Goal: Complete application form: Complete application form

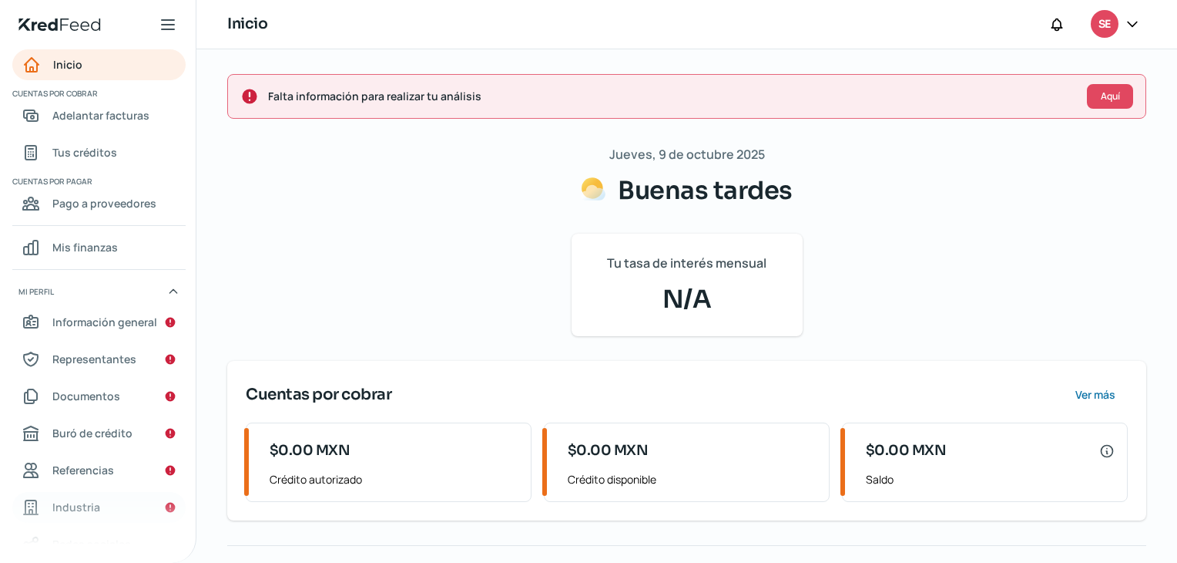
click at [92, 509] on span "Industria" at bounding box center [76, 506] width 48 height 19
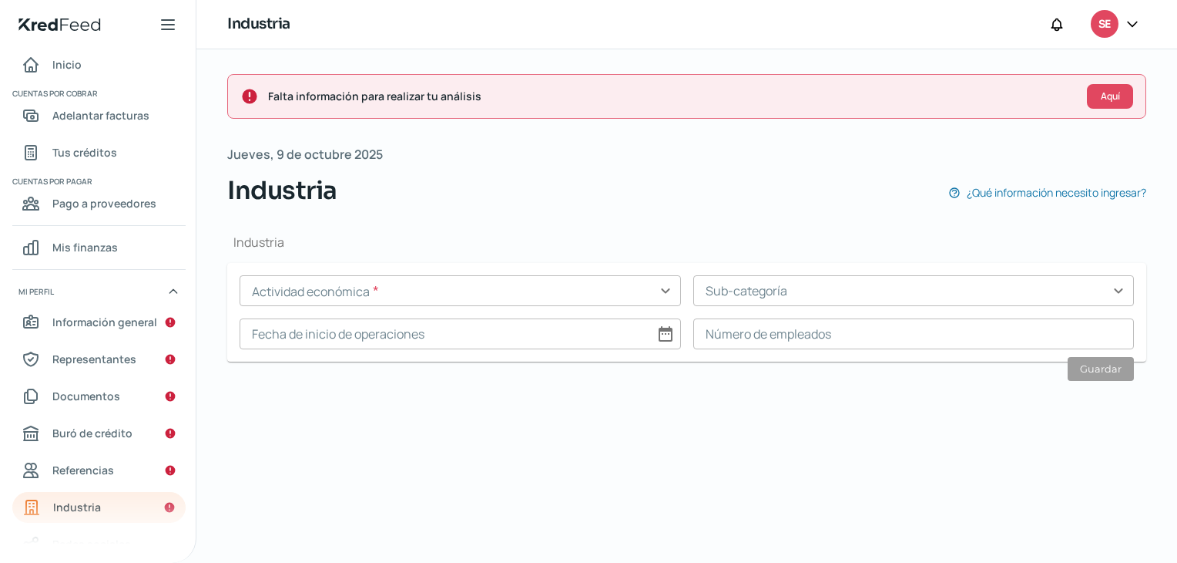
click at [432, 291] on input "text" at bounding box center [461, 290] width 442 height 31
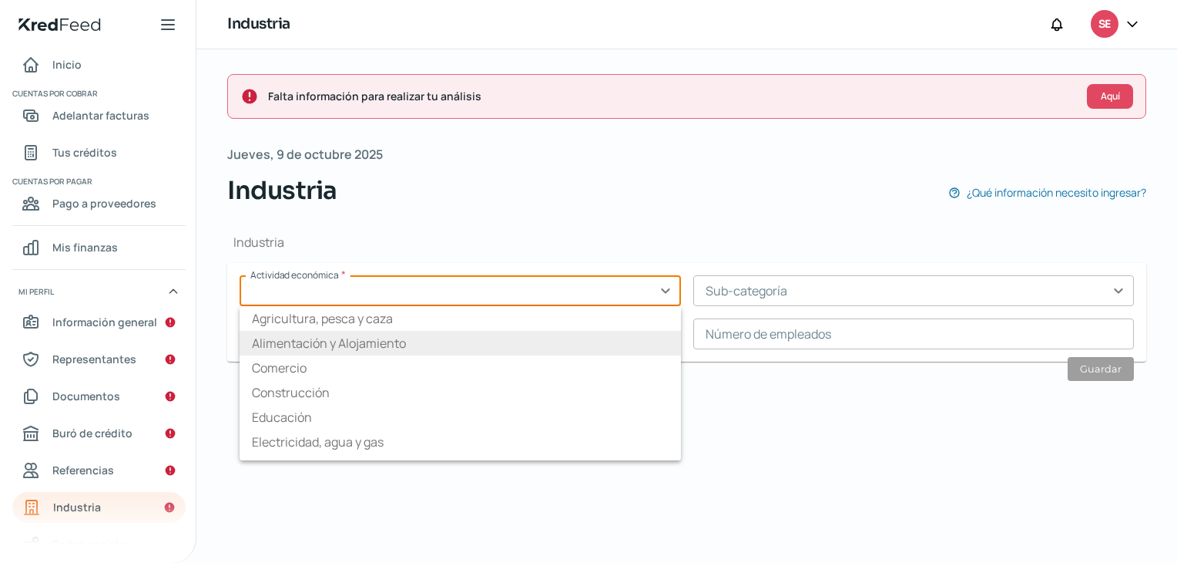
type input "Comercio"
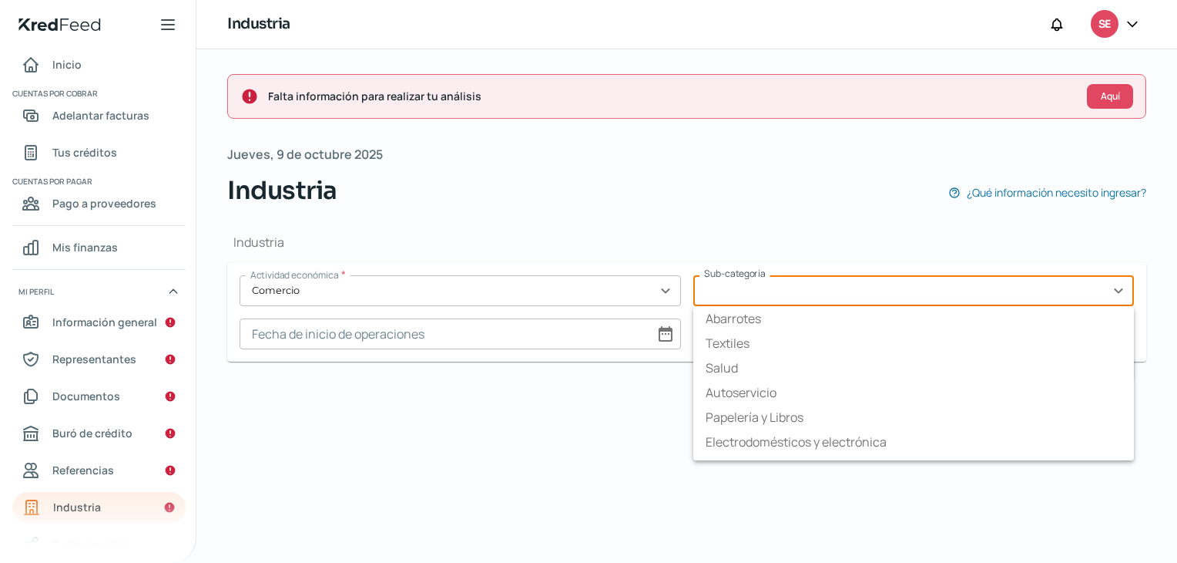
click at [767, 300] on input "text" at bounding box center [915, 290] width 442 height 31
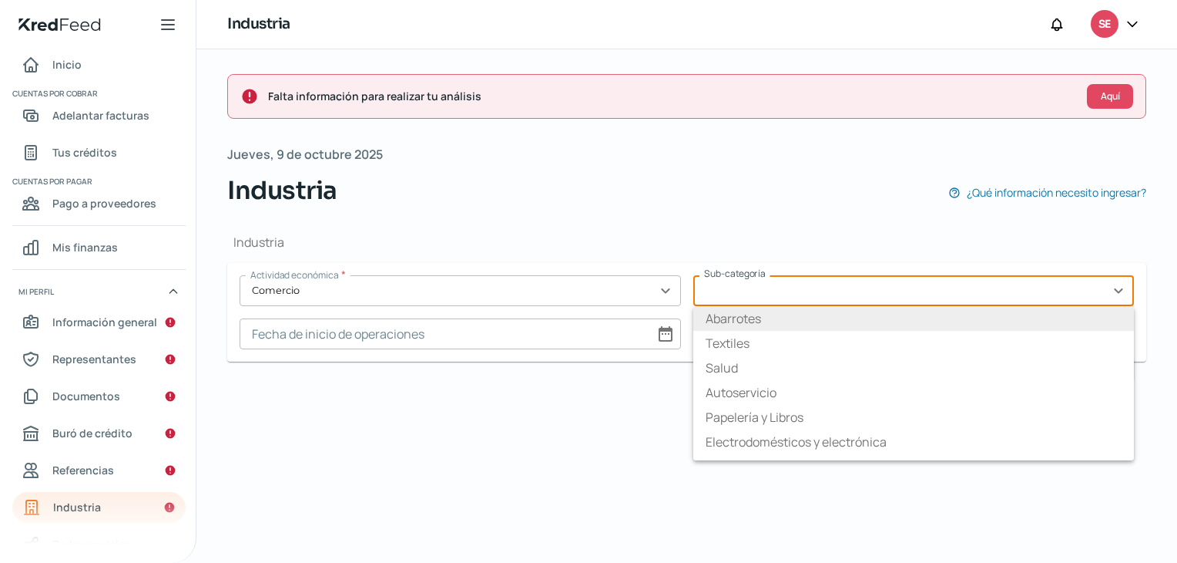
type input "Abarrotes"
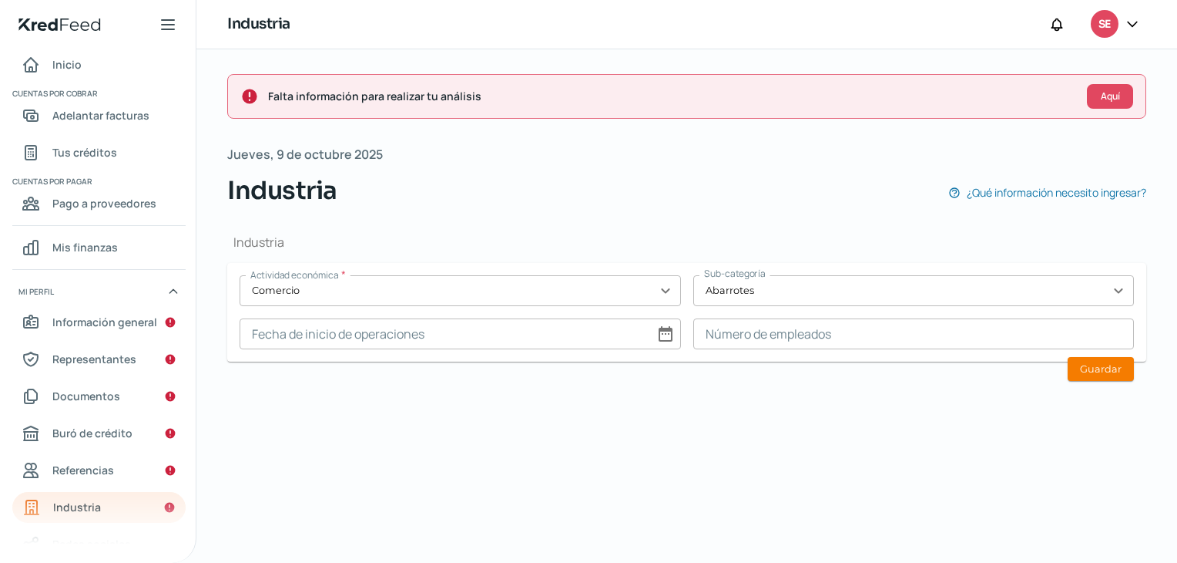
click at [670, 331] on input at bounding box center [461, 333] width 442 height 31
select select "9"
select select "2025"
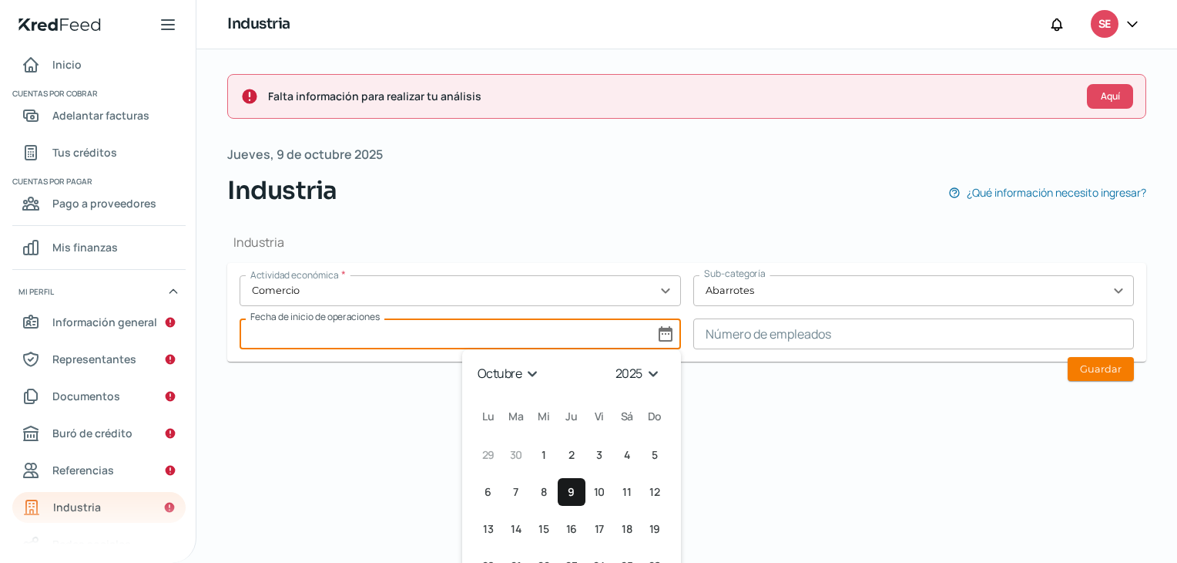
click at [517, 374] on select "enero febrero marzo abril mayo junio julio agosto septiembre octubre noviembre …" at bounding box center [511, 373] width 72 height 24
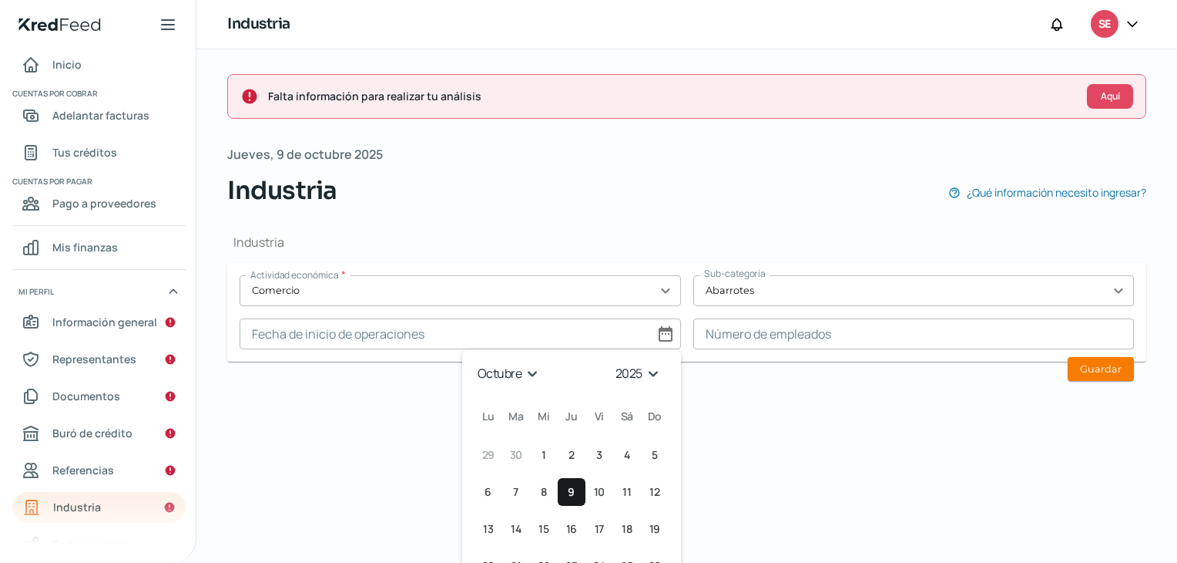
select select "6"
click at [475, 361] on select "enero febrero marzo abril mayo junio julio agosto septiembre octubre noviembre …" at bounding box center [511, 373] width 72 height 24
click at [642, 371] on select "1925 1926 1927 1928 1929 1930 1931 1932 1933 1934 1935 1936 1937 1938 1939 1940…" at bounding box center [641, 373] width 55 height 24
select select "2006"
click at [614, 361] on select "1925 1926 1927 1928 1929 1930 1931 1932 1933 1934 1935 1936 1937 1938 1939 1940…" at bounding box center [641, 373] width 55 height 24
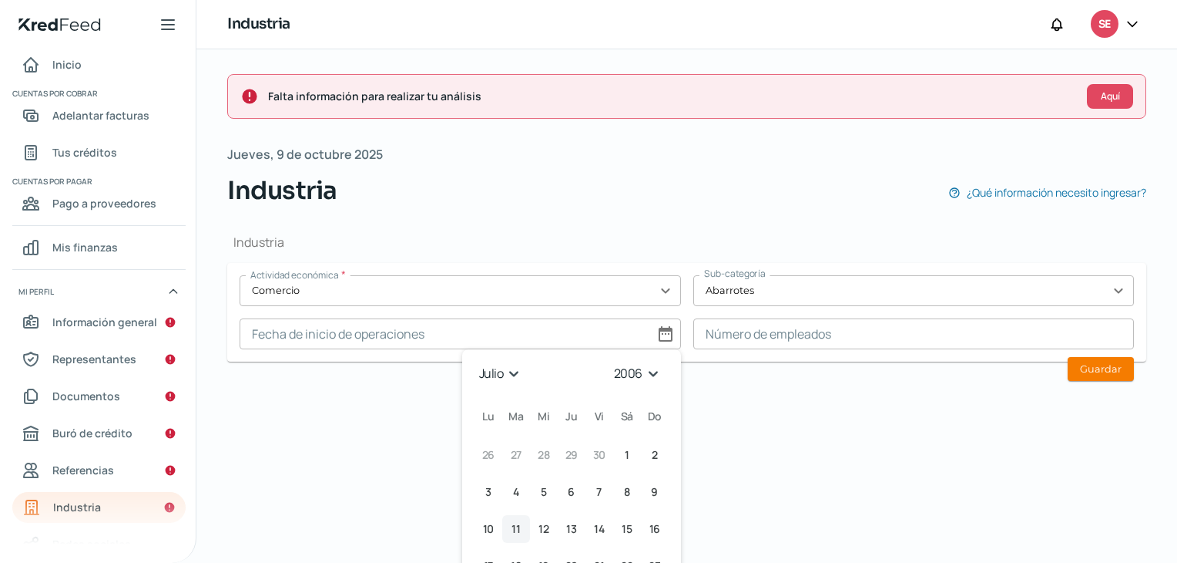
click at [512, 528] on span "11" at bounding box center [516, 528] width 8 height 18
type input "[DATE]"
click at [720, 348] on form "Actividad económica * Comercio expand_more Sub-categoría Abarrotes expand_more …" at bounding box center [686, 312] width 919 height 99
click at [721, 334] on input at bounding box center [915, 333] width 442 height 31
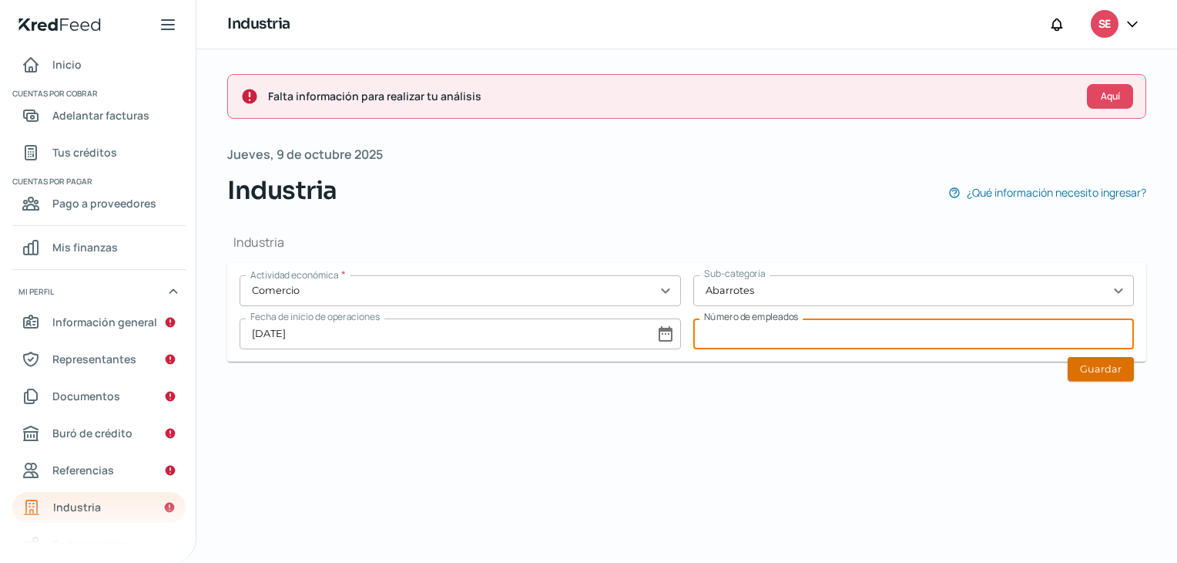
click at [1120, 367] on button "Guardar" at bounding box center [1101, 369] width 66 height 24
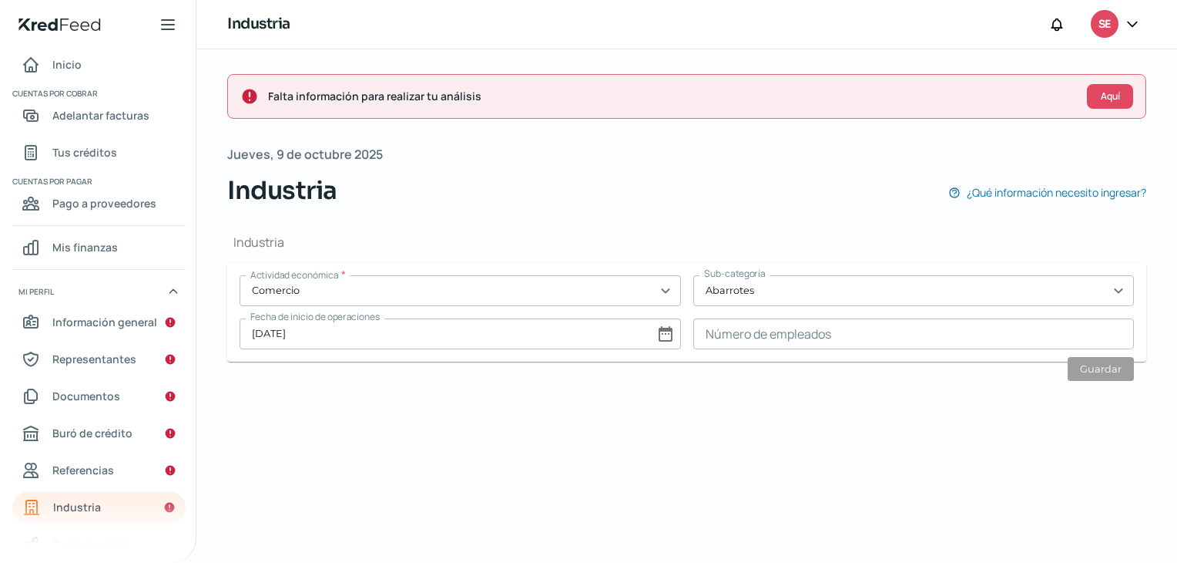
type input "0"
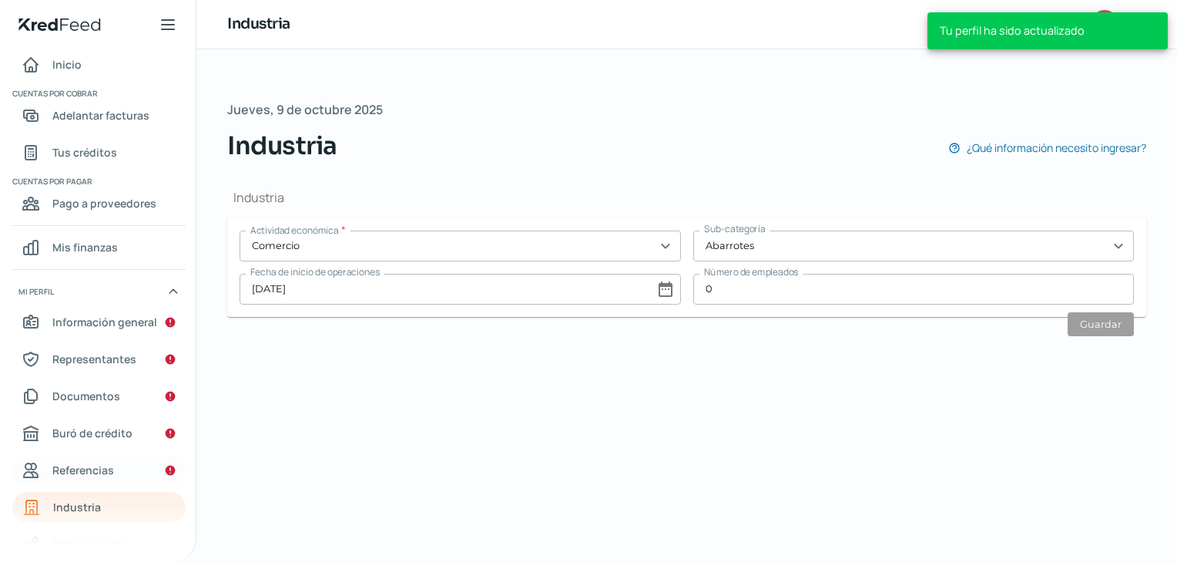
click at [96, 463] on span "Referencias" at bounding box center [83, 469] width 62 height 19
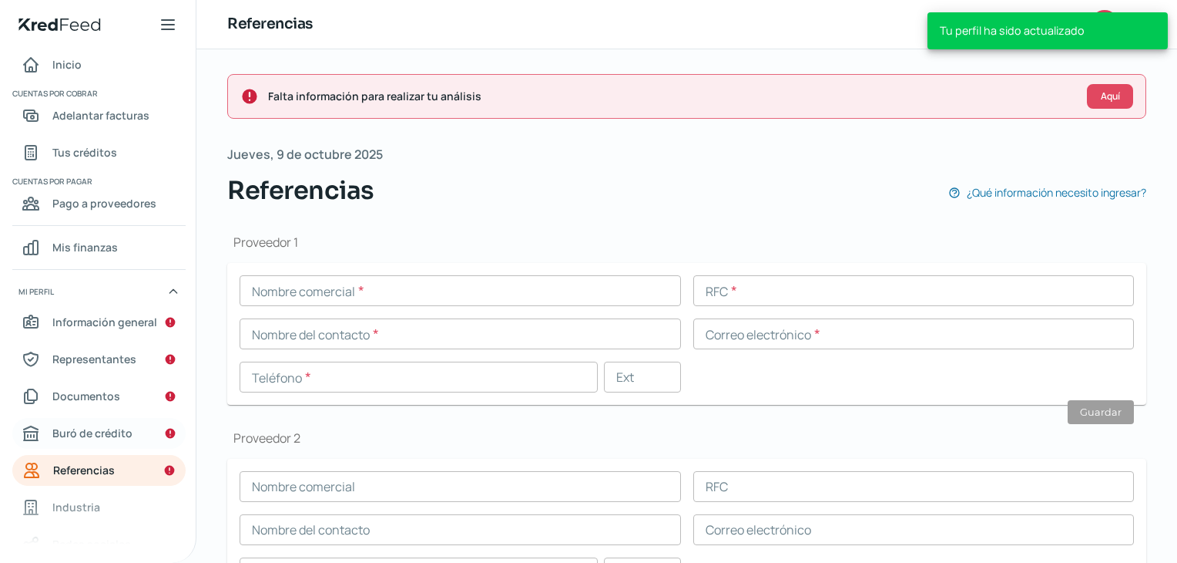
click at [86, 437] on span "Buró de crédito" at bounding box center [92, 432] width 80 height 19
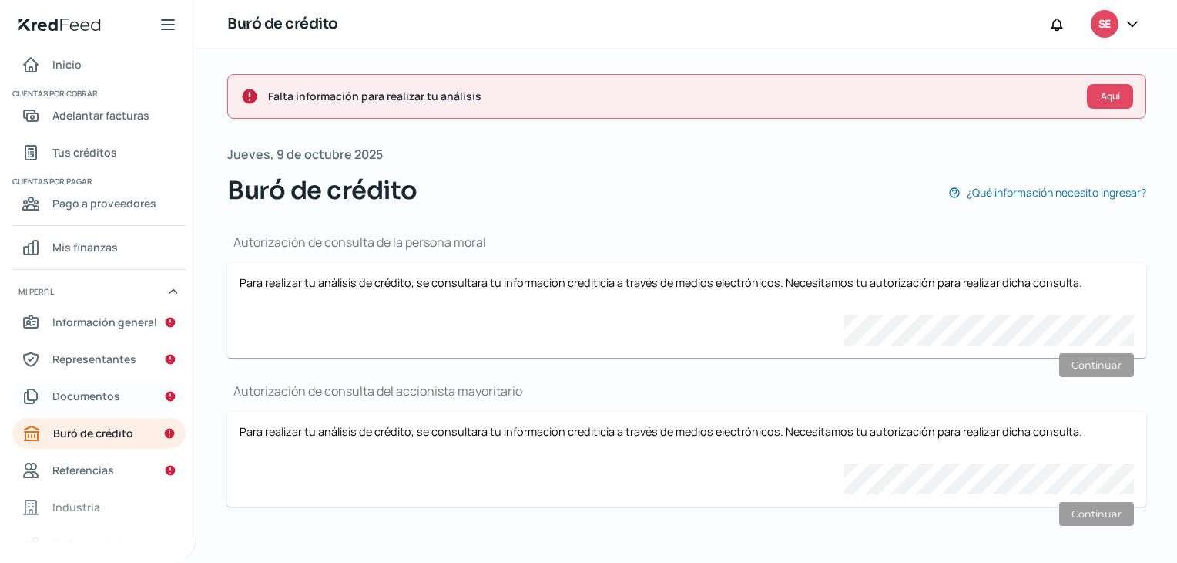
click at [80, 398] on span "Documentos" at bounding box center [86, 395] width 68 height 19
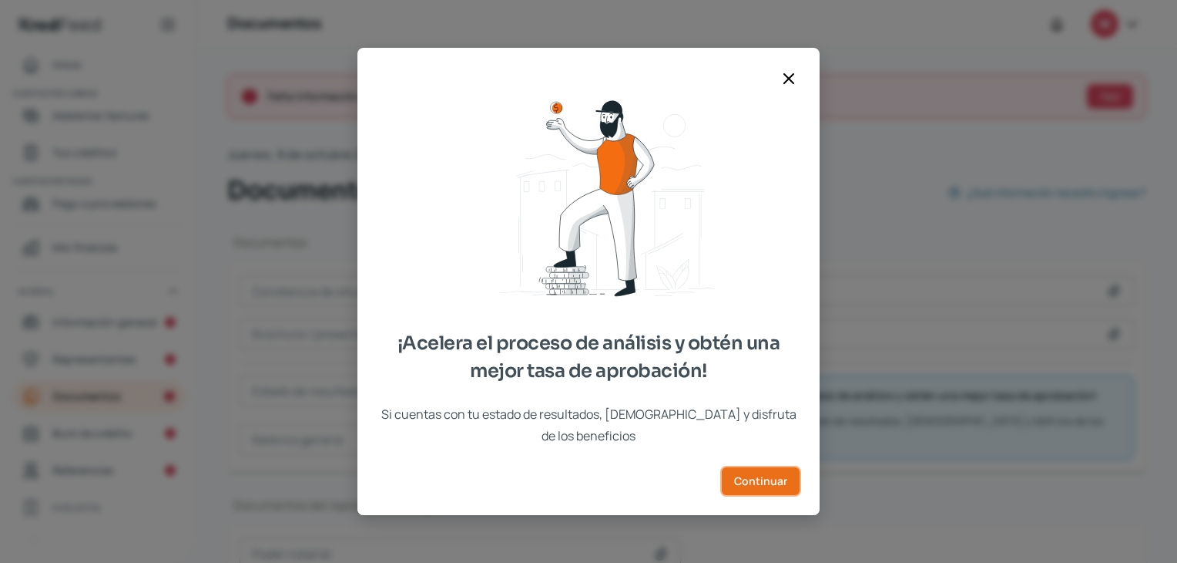
click at [768, 475] on span "Continuar" at bounding box center [760, 480] width 53 height 11
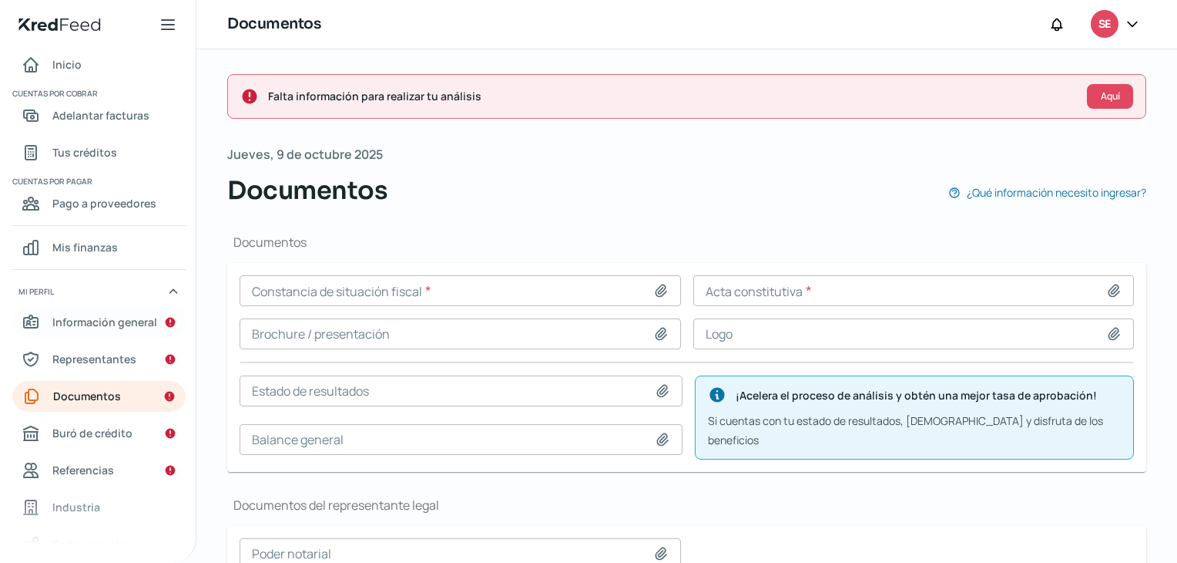
click at [119, 319] on span "Información general" at bounding box center [104, 321] width 105 height 19
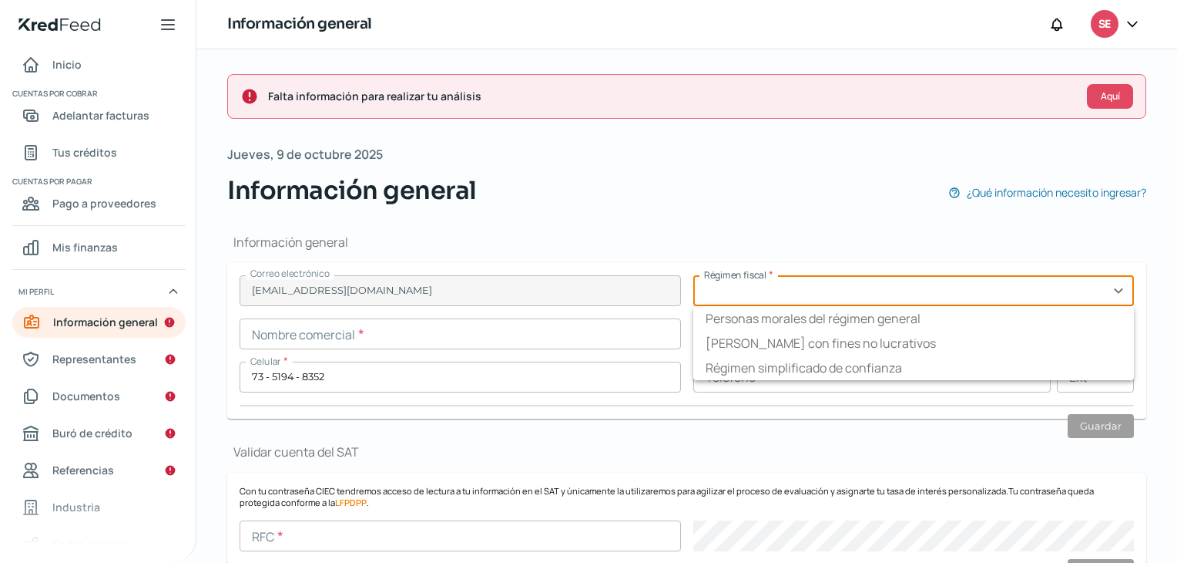
click at [718, 294] on input "text" at bounding box center [915, 290] width 442 height 31
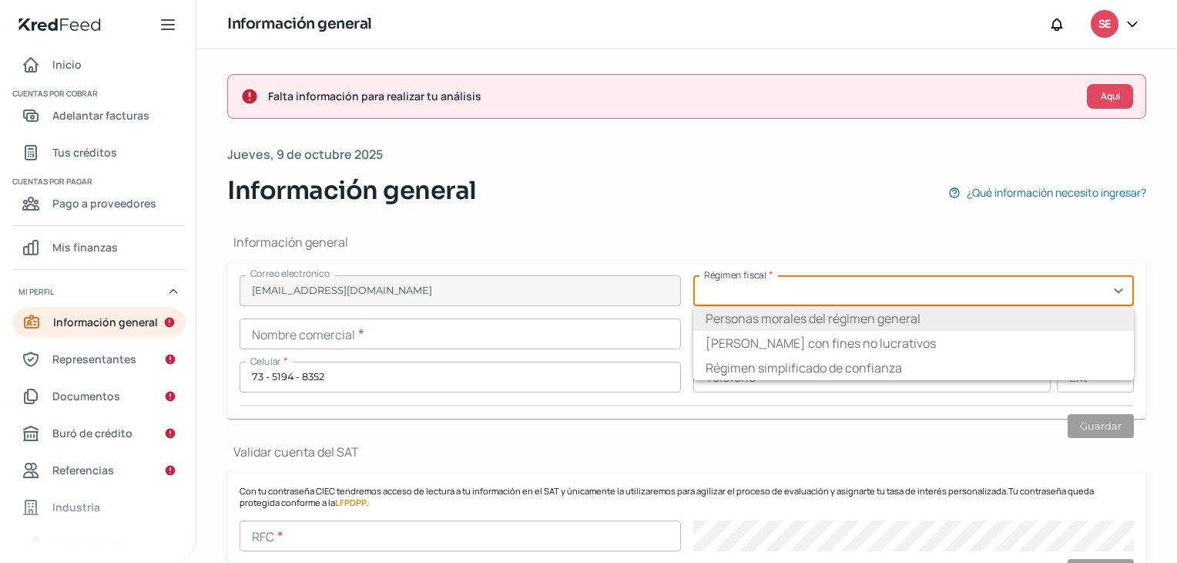
type input "Personas morales del régimen general"
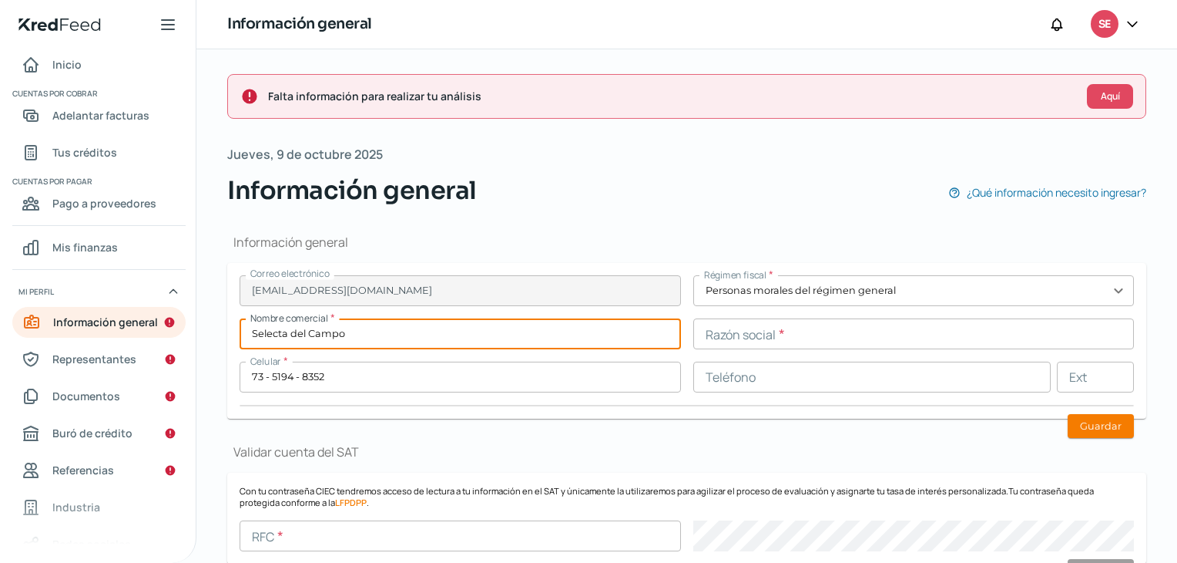
type input "Selecta del Campo"
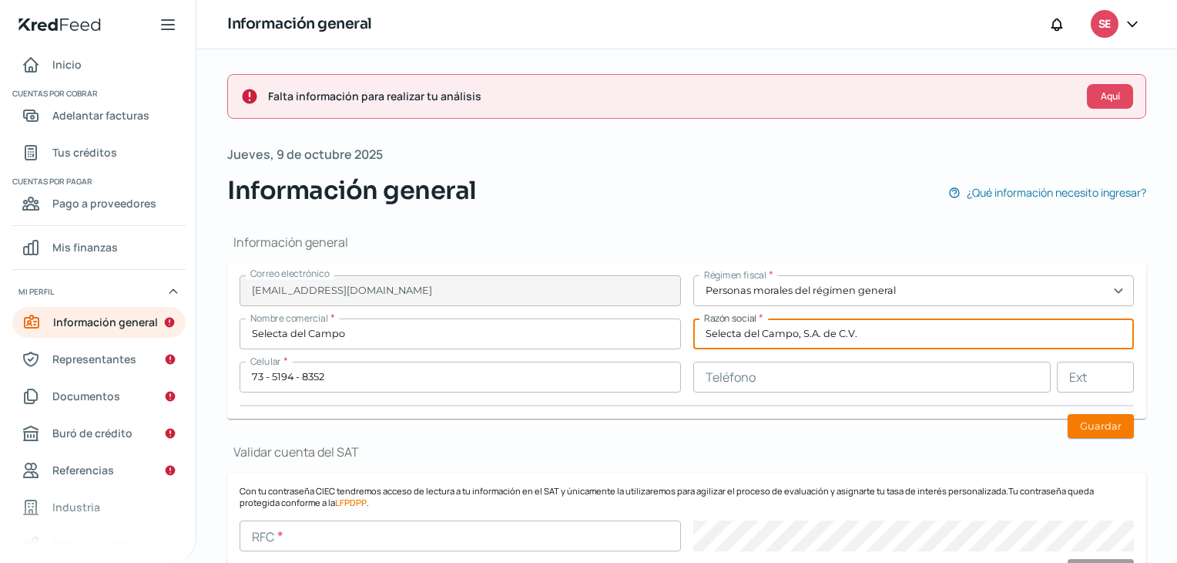
type input "Selecta del Campo, S.A. de C.V."
click at [427, 325] on input "Selecta del Campo" at bounding box center [461, 333] width 442 height 31
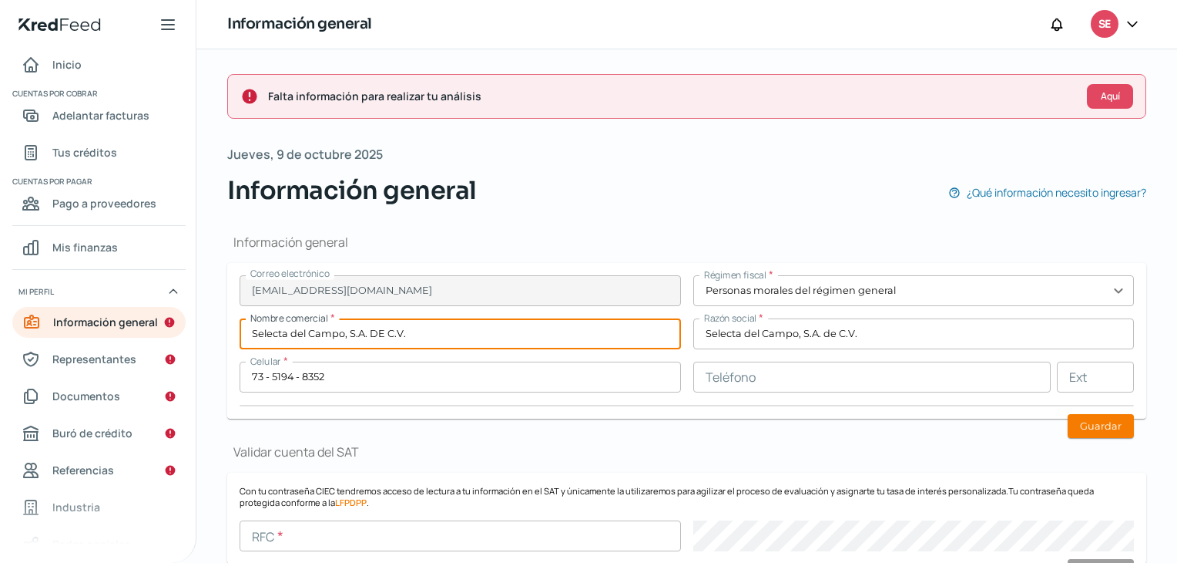
type input "Selecta del Campo, S.A. DE C.V."
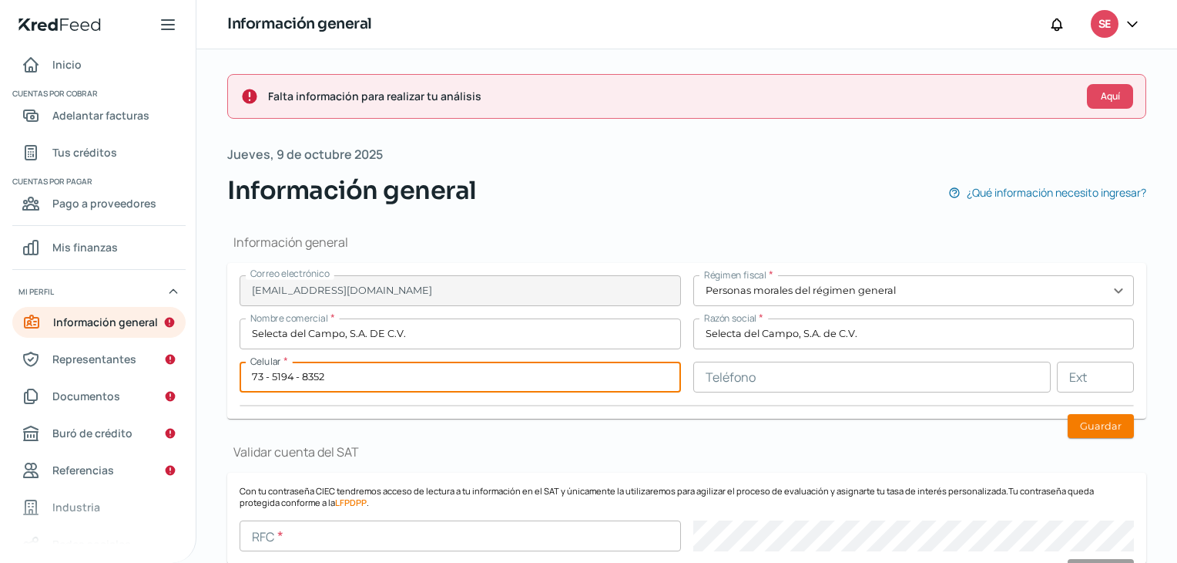
drag, startPoint x: 340, startPoint y: 382, endPoint x: 246, endPoint y: 375, distance: 94.3
click at [246, 375] on input "73 - 5194 - 8352" at bounding box center [461, 376] width 442 height 31
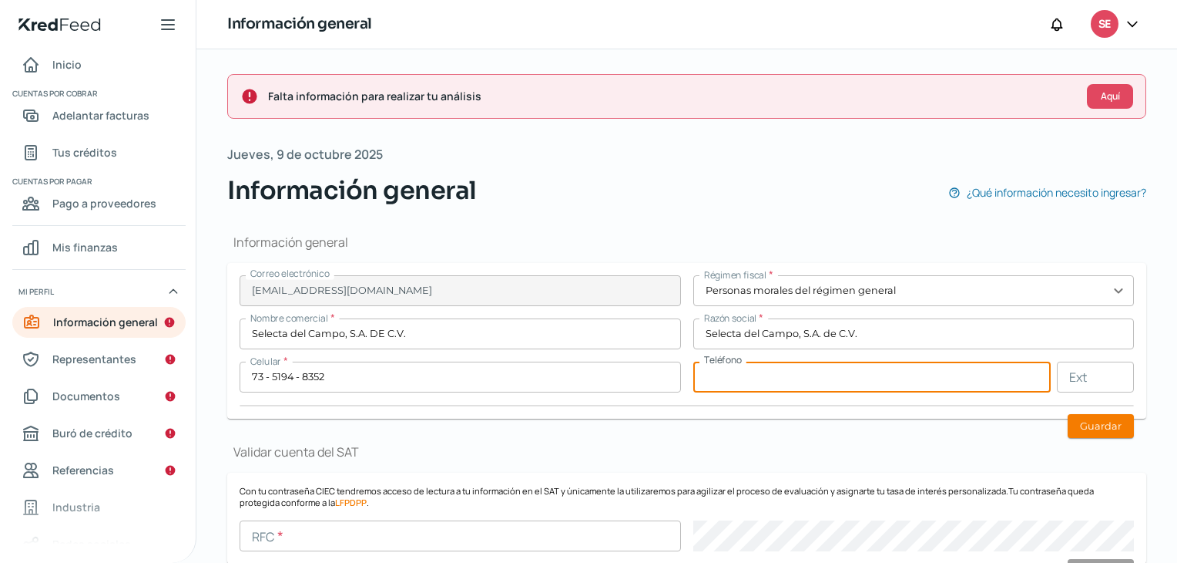
click at [776, 378] on input "text" at bounding box center [873, 376] width 358 height 31
paste input "73 - 5194 - 8352"
type input "73 - 5194 - 8352"
click at [1107, 414] on button "Guardar" at bounding box center [1101, 426] width 66 height 24
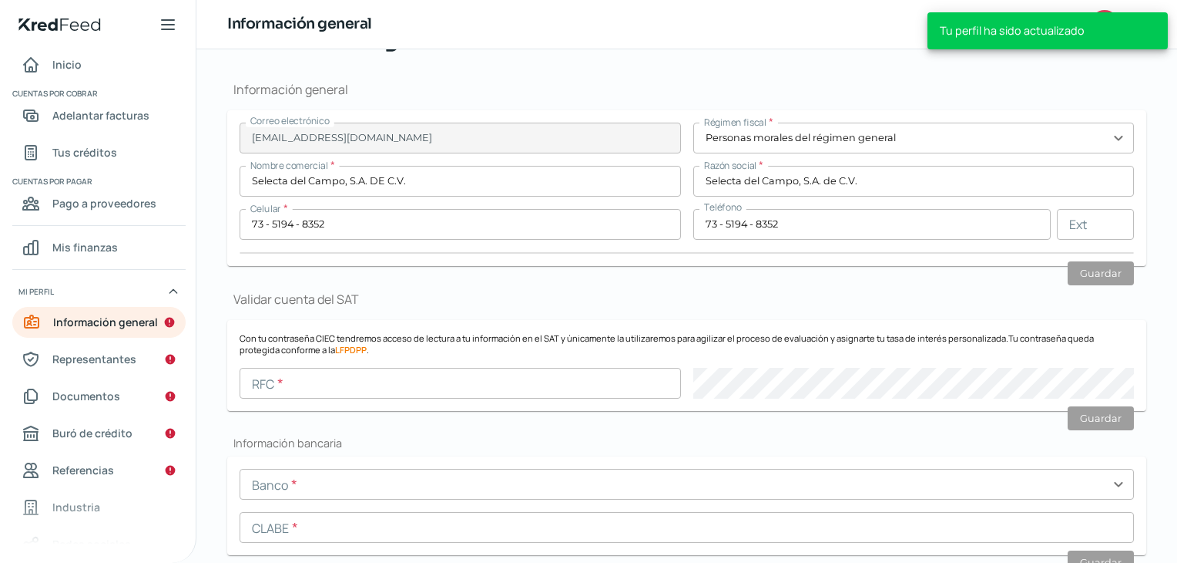
scroll to position [154, 0]
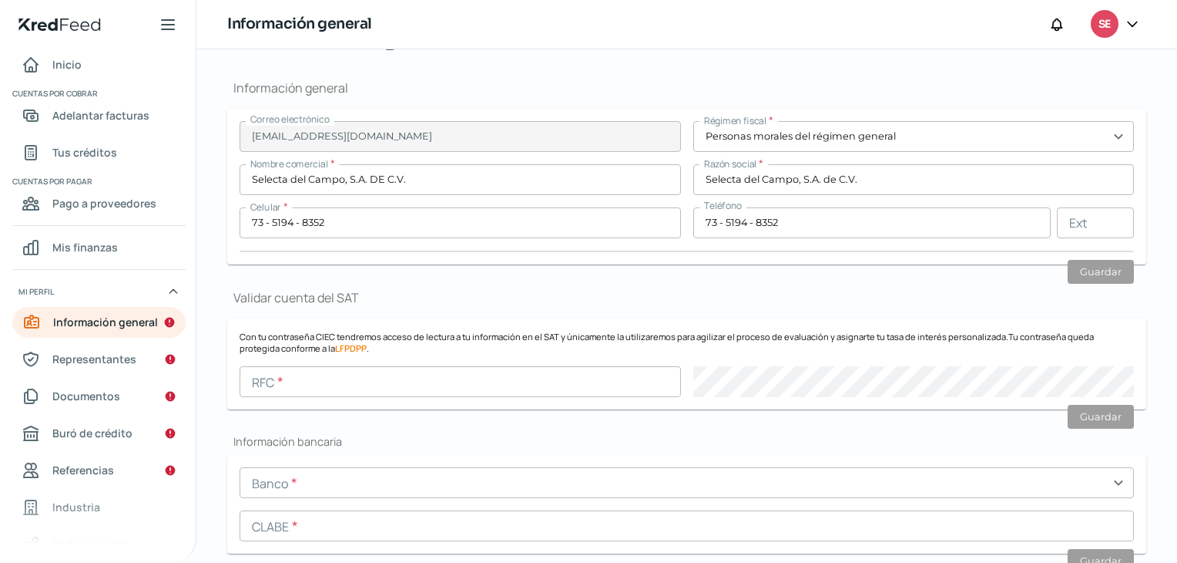
click at [337, 397] on form "Con tu contraseña CIEC tendremos acceso de lectura a tu información en el SAT y…" at bounding box center [686, 363] width 919 height 91
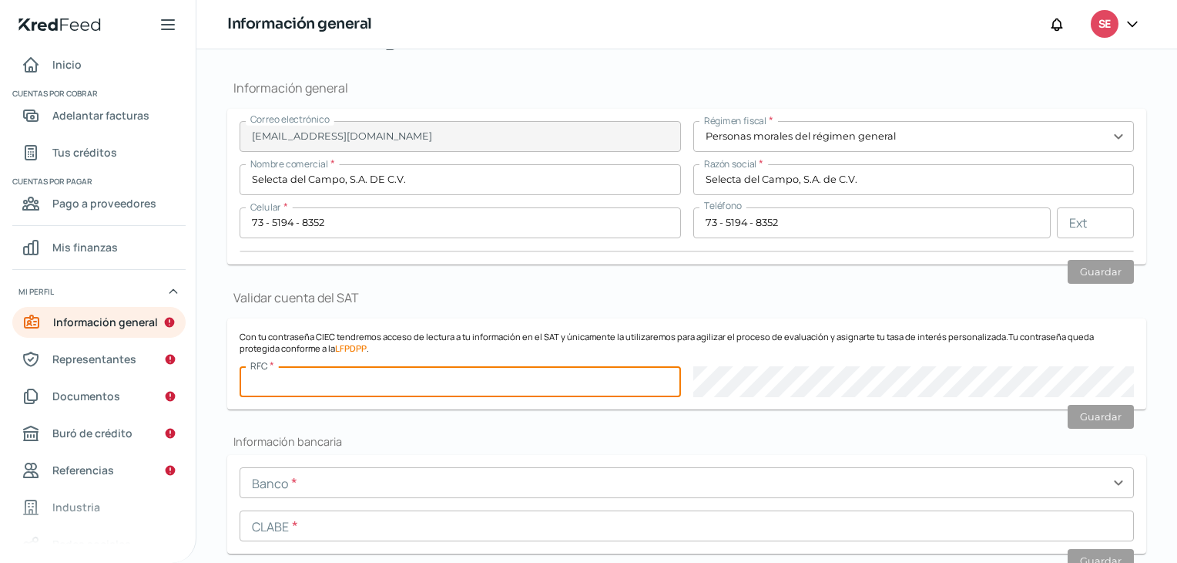
click at [333, 383] on input "text" at bounding box center [461, 381] width 442 height 31
paste input "SCA060711FG6"
type input "SCA060711FG6"
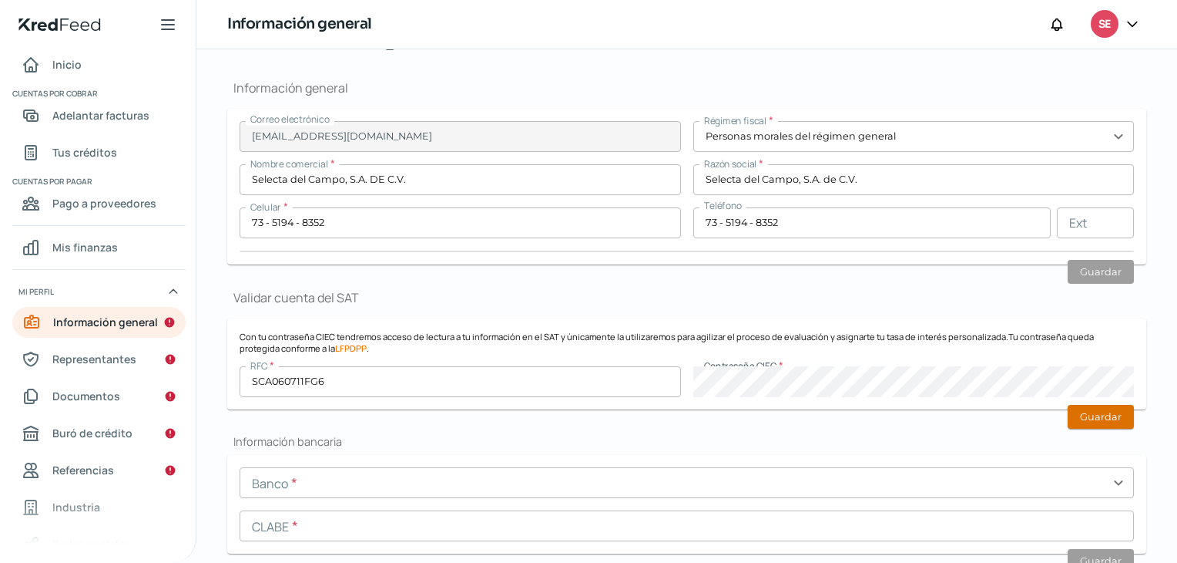
click at [1090, 411] on button "Guardar" at bounding box center [1101, 417] width 66 height 24
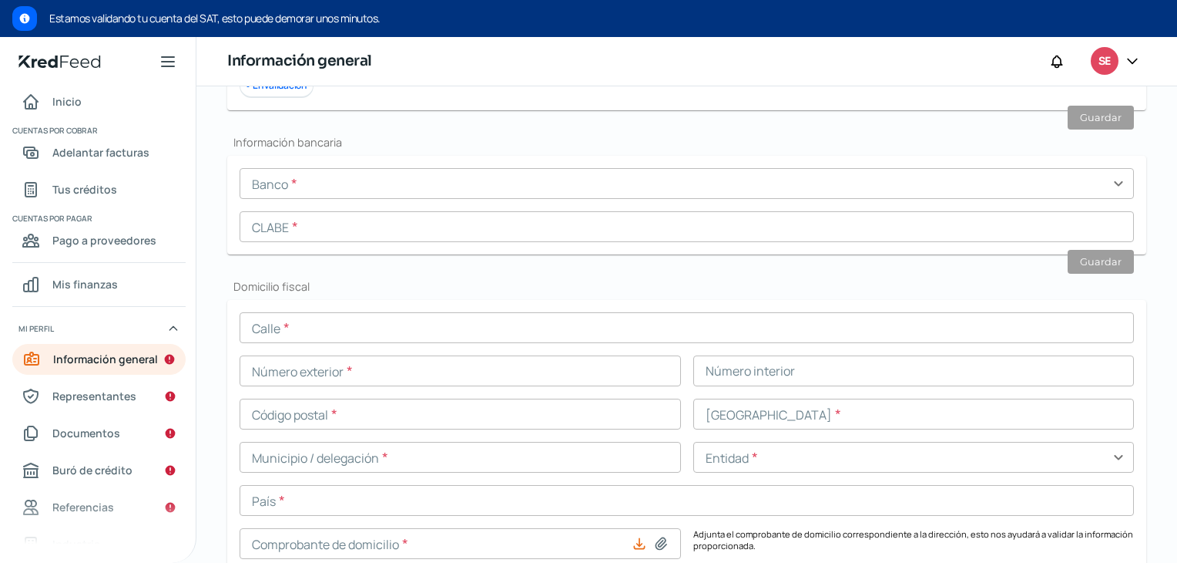
scroll to position [573, 0]
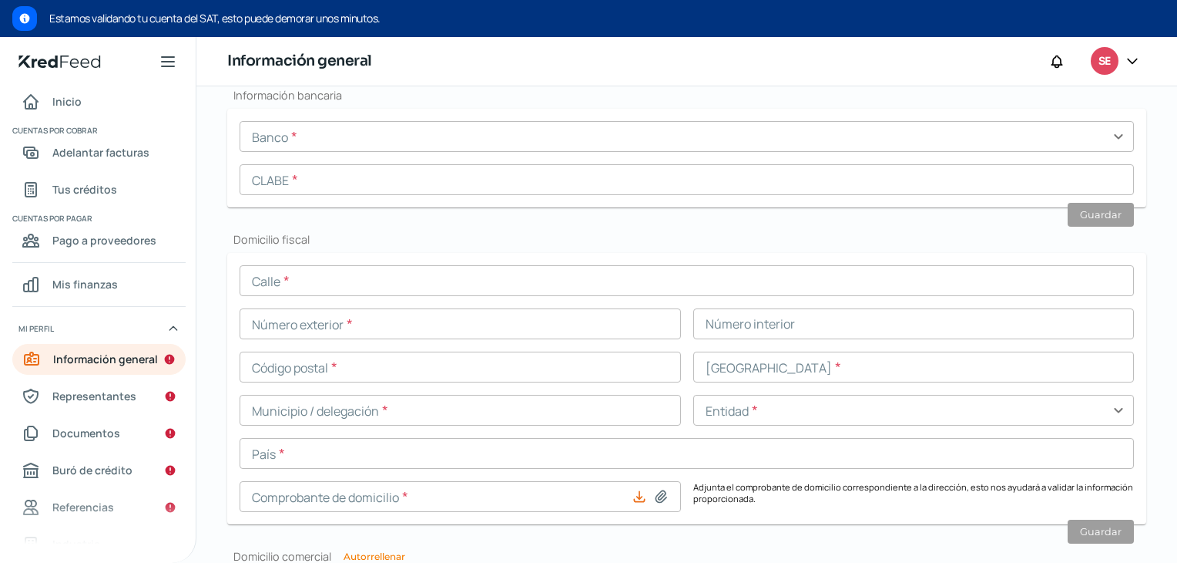
click at [310, 147] on input "text" at bounding box center [687, 136] width 895 height 31
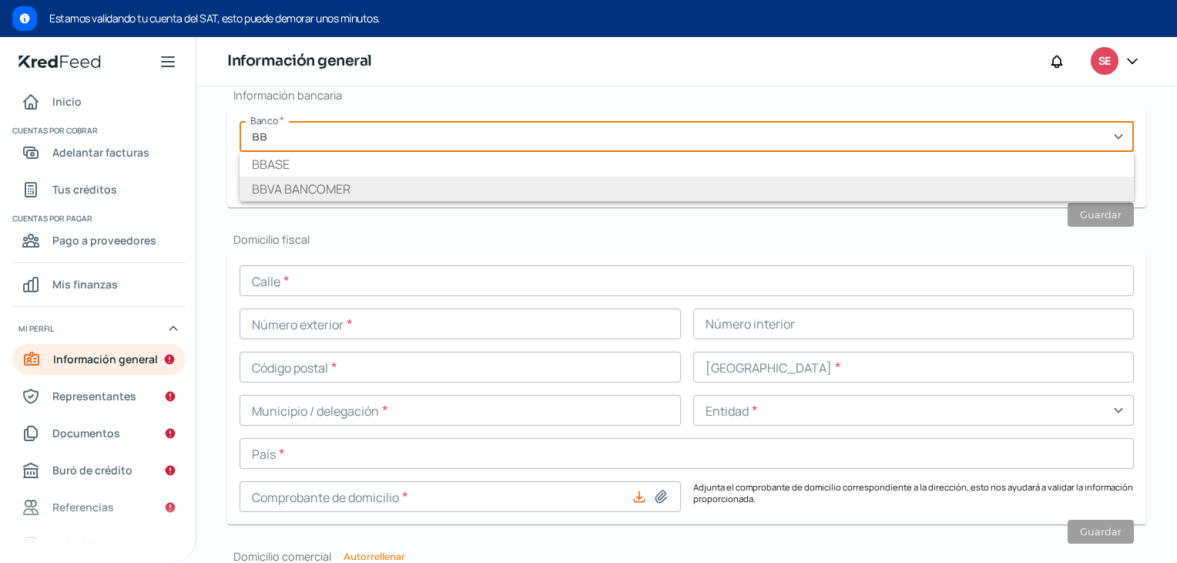
type input "BBVA BANCOMER"
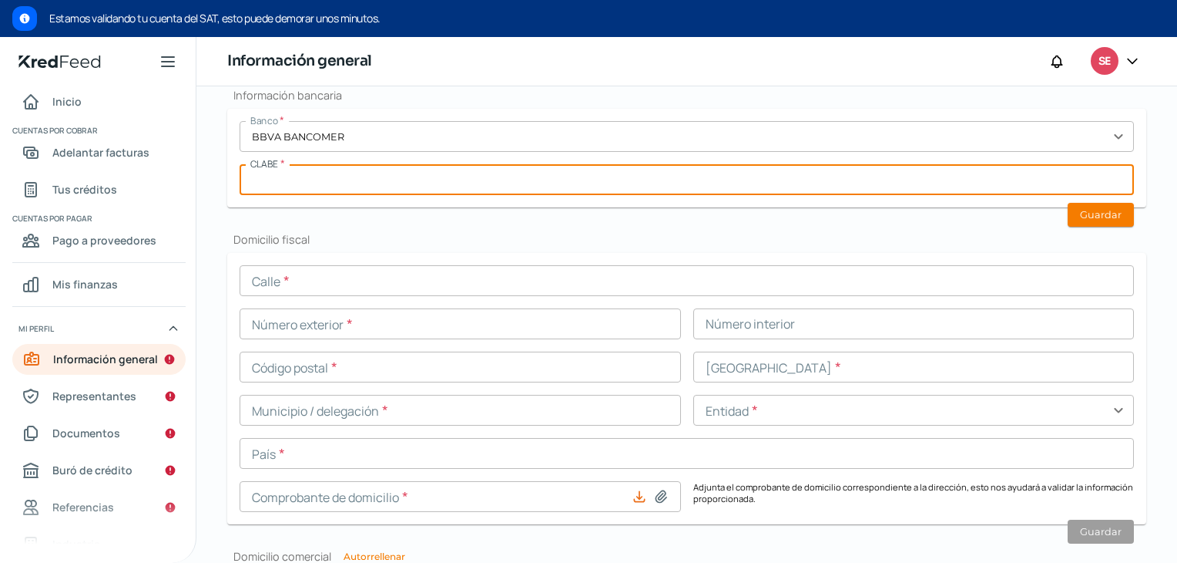
paste input "012180001553128090"
type input "012180001553128090"
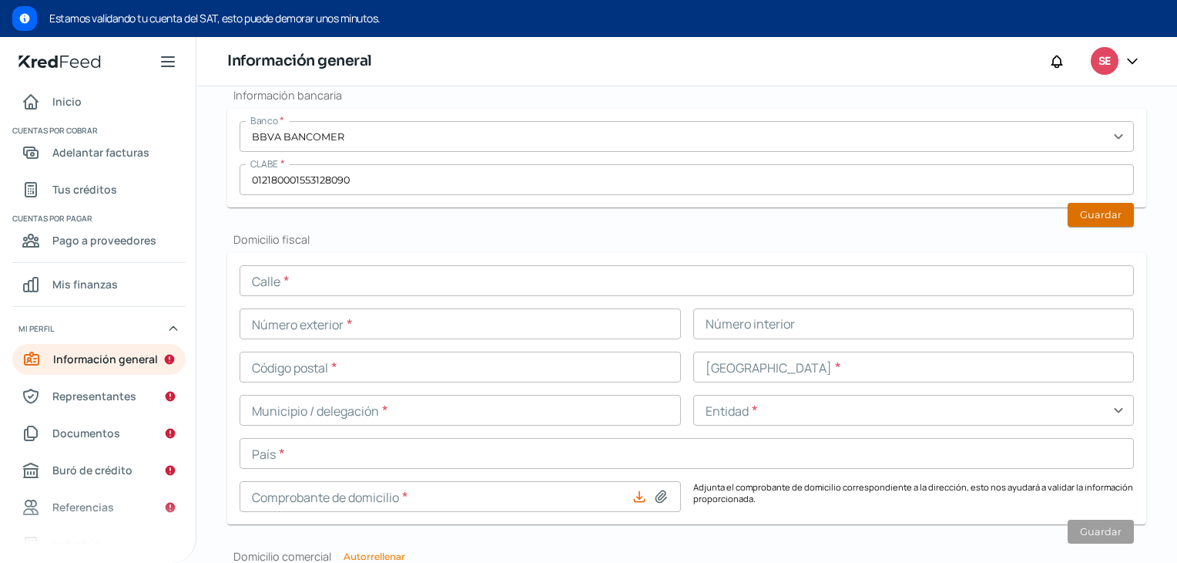
click at [1082, 203] on button "Guardar" at bounding box center [1101, 215] width 66 height 24
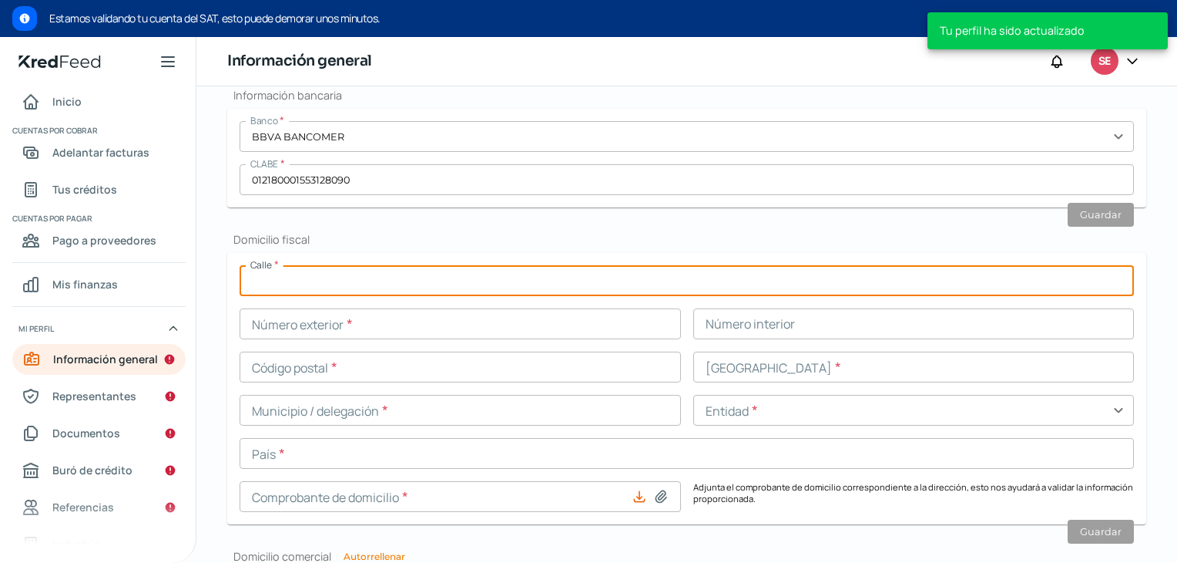
click at [372, 284] on input "text" at bounding box center [687, 280] width 895 height 31
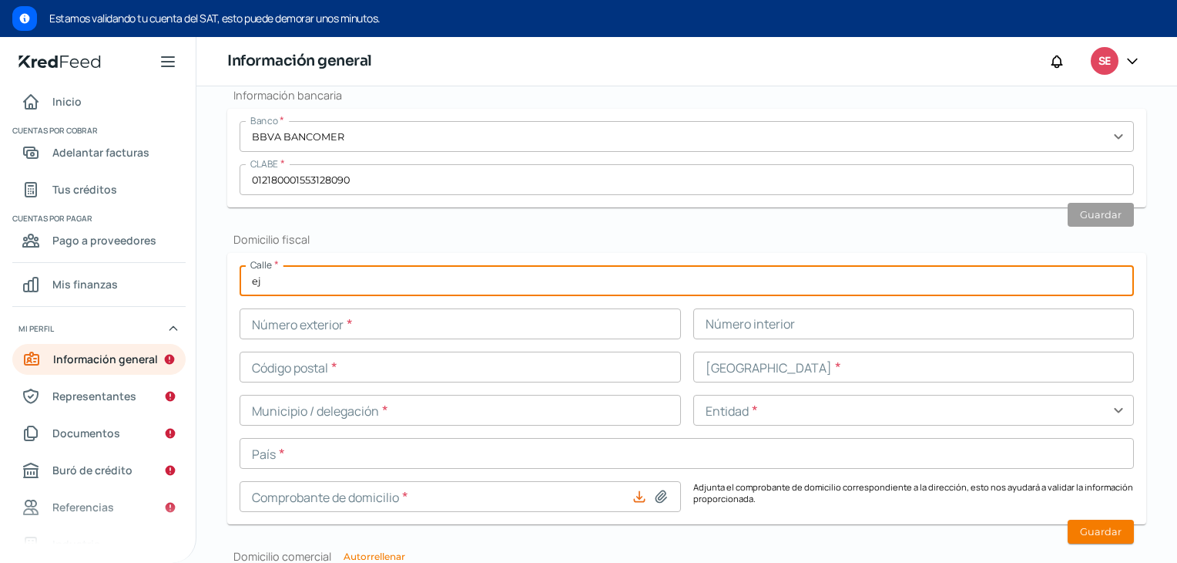
type input "e"
type input "Eje 6 Sur Tabajadores S"
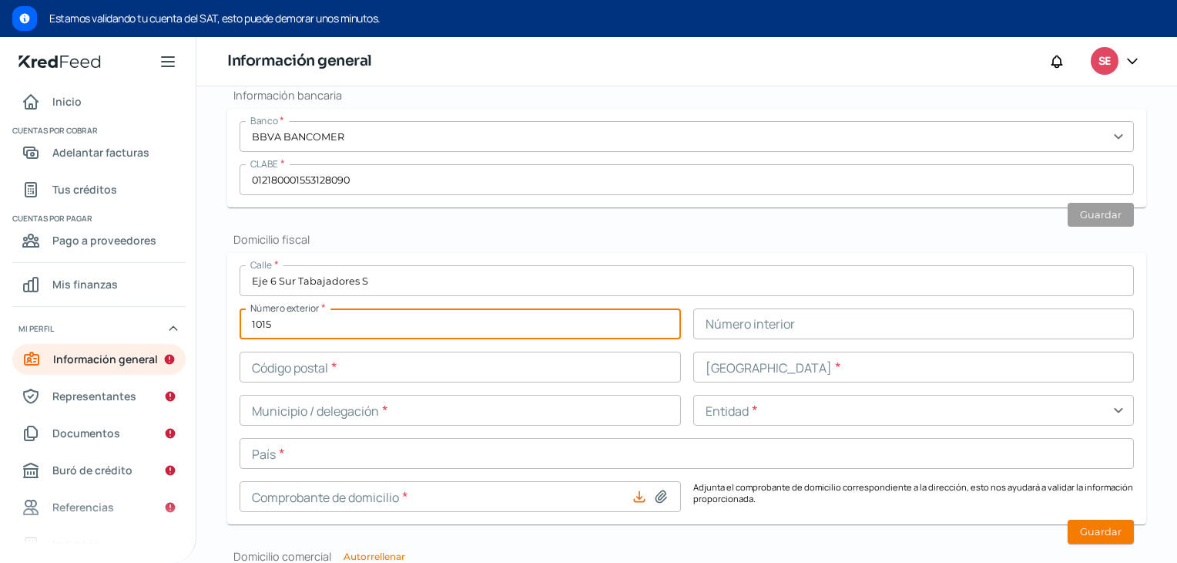
type input "1015"
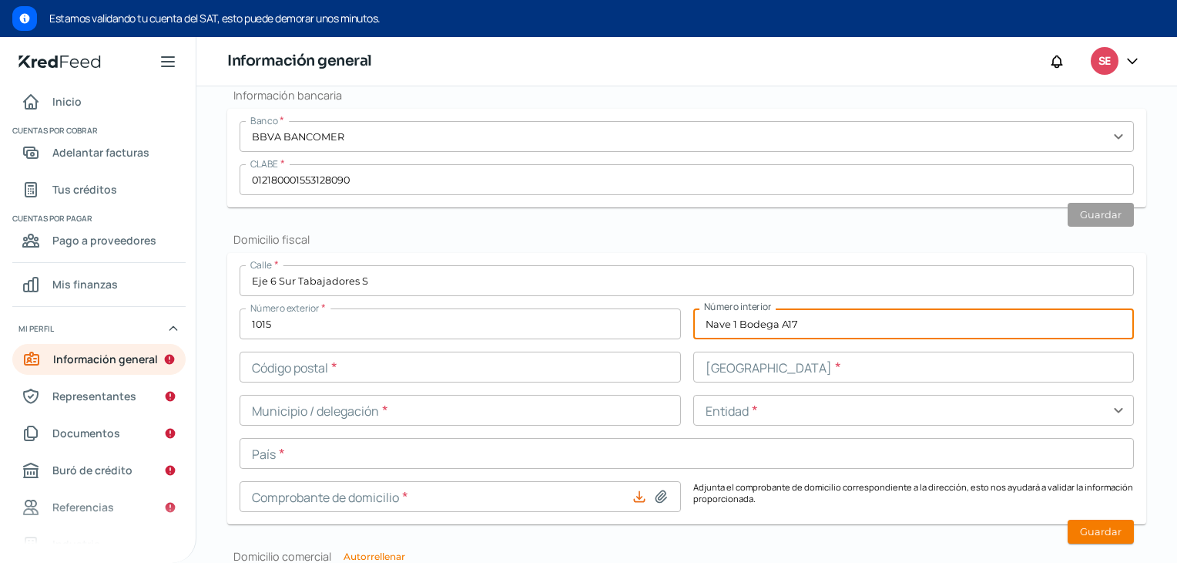
type input "Nave 1 Bodega A17"
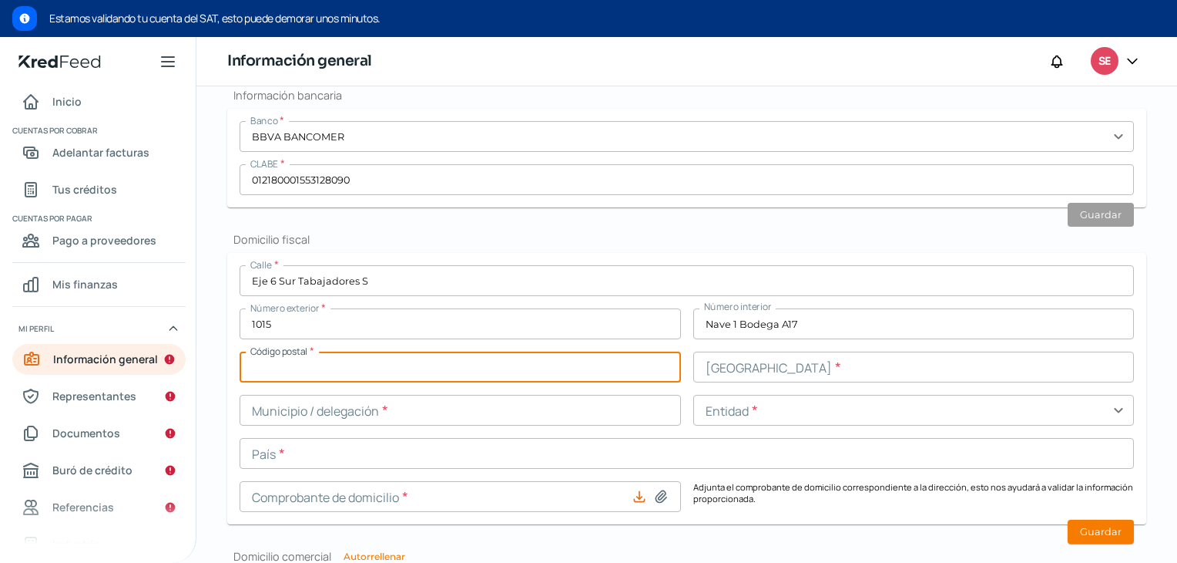
paste input "09040"
type input "09040"
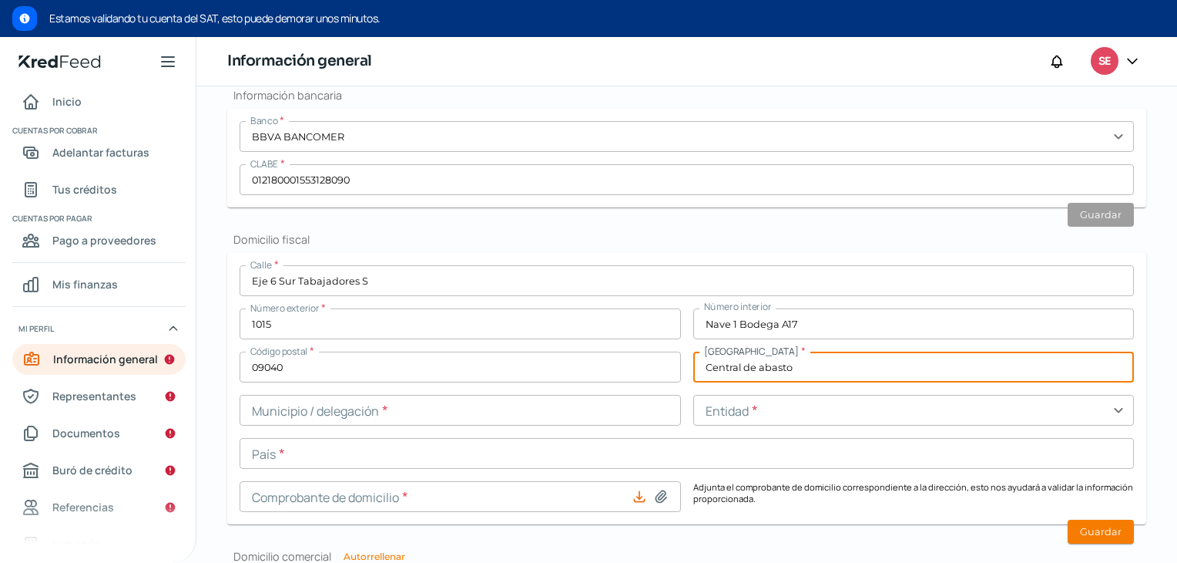
type input "Central de abasto"
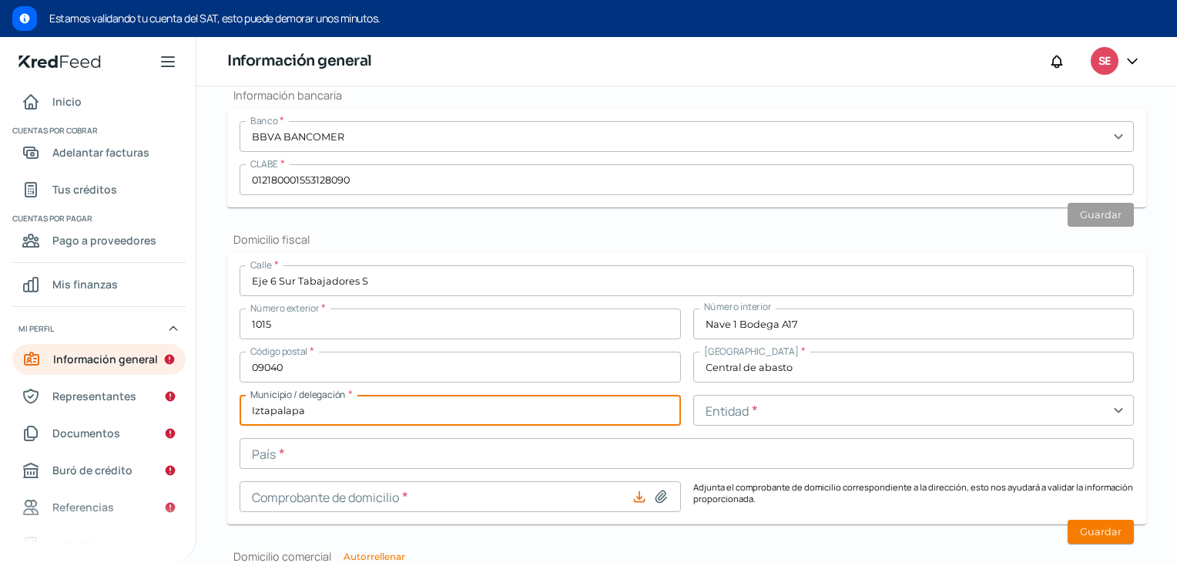
type input "Iztapalapa"
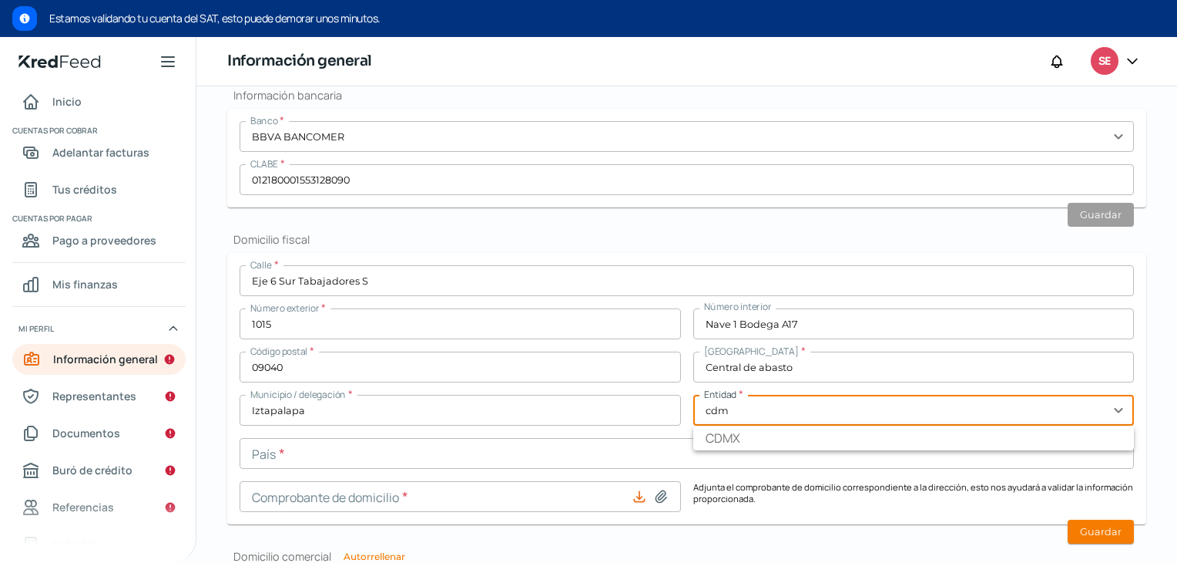
click at [721, 443] on li "CDMX" at bounding box center [915, 437] width 442 height 25
type input "CDMX"
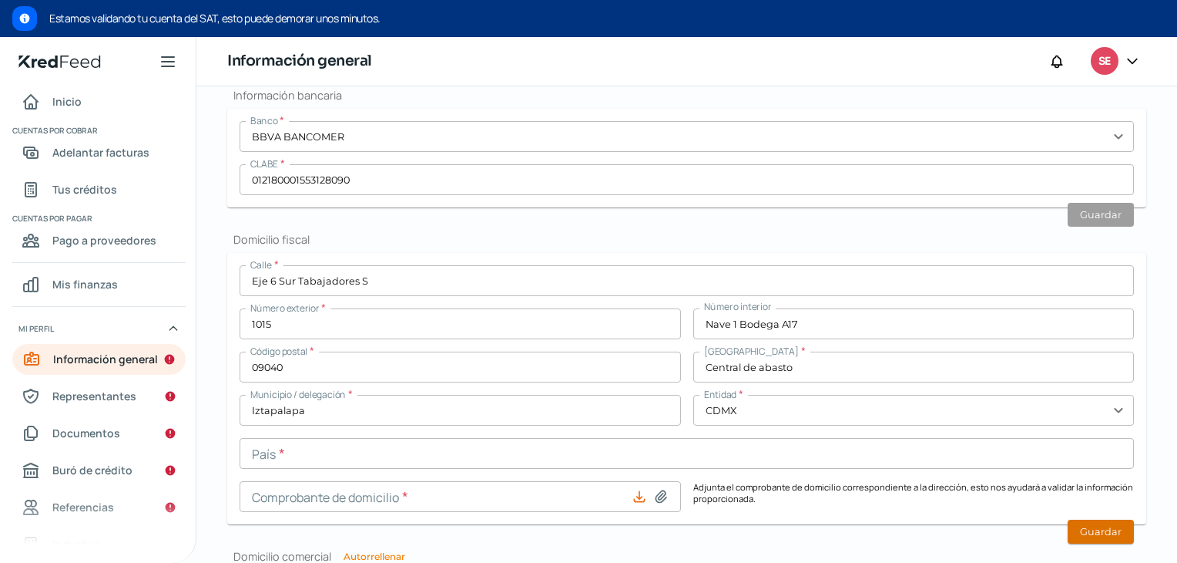
click at [1068, 533] on button "Guardar" at bounding box center [1101, 531] width 66 height 24
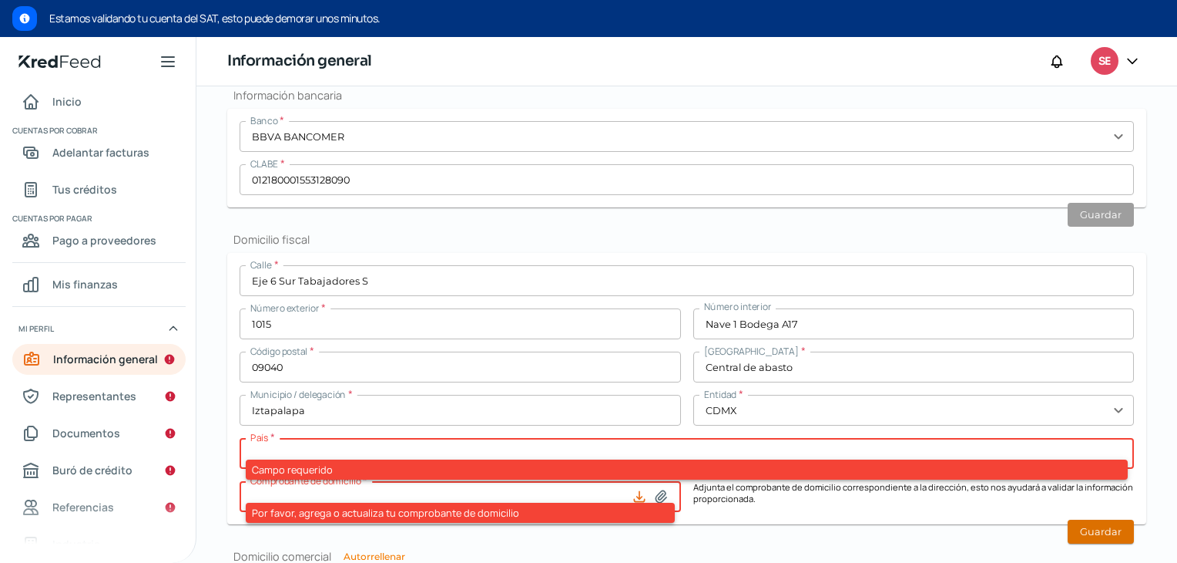
click at [1084, 530] on button "Guardar" at bounding box center [1101, 531] width 66 height 24
click at [643, 492] on div at bounding box center [653, 496] width 43 height 15
click at [653, 493] on icon at bounding box center [660, 496] width 15 height 15
type input "C:\fakepath\BBVA ago 25-1.pdf"
type input "BBVA ago 25-1.pdf"
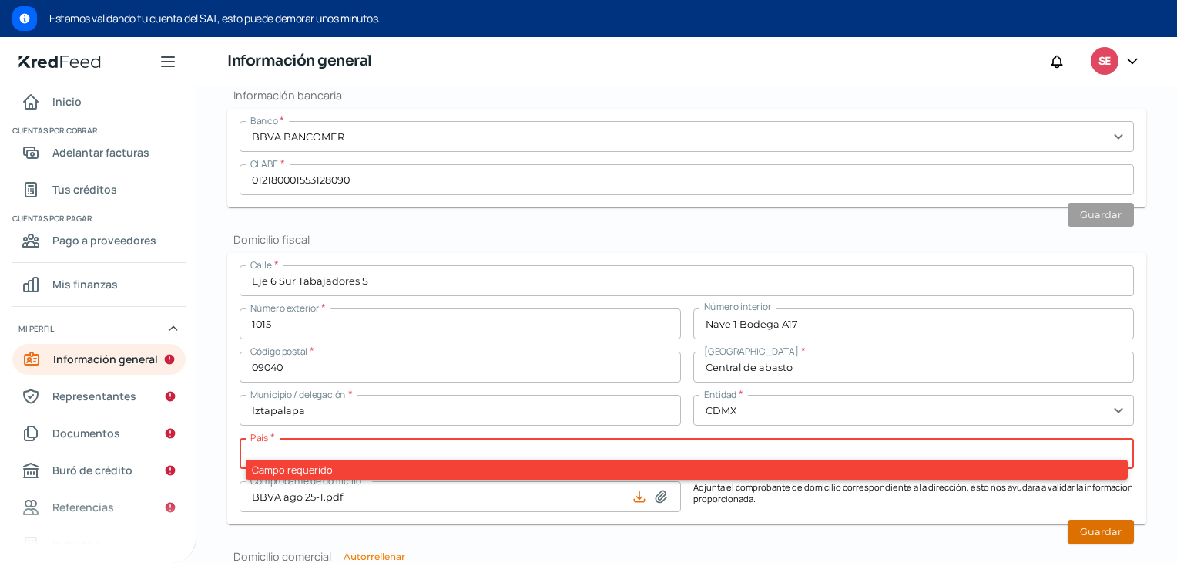
click at [1098, 523] on button "Guardar" at bounding box center [1101, 531] width 66 height 24
click at [885, 452] on input "text" at bounding box center [687, 453] width 895 height 31
type input "m"
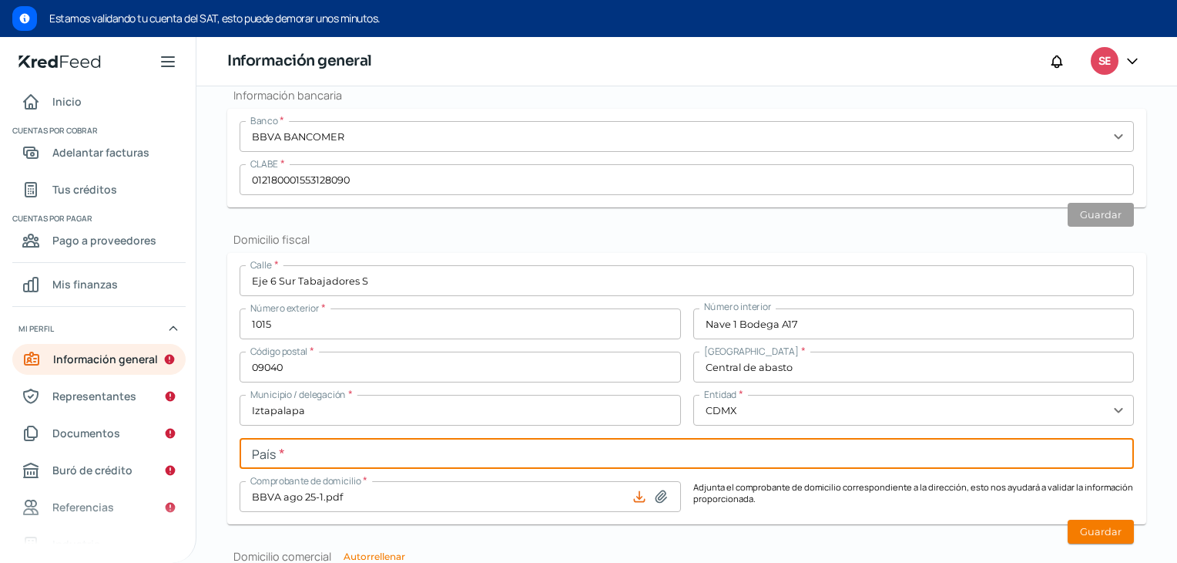
type input "[GEOGRAPHIC_DATA]"
click at [1093, 529] on button "Guardar" at bounding box center [1101, 531] width 66 height 24
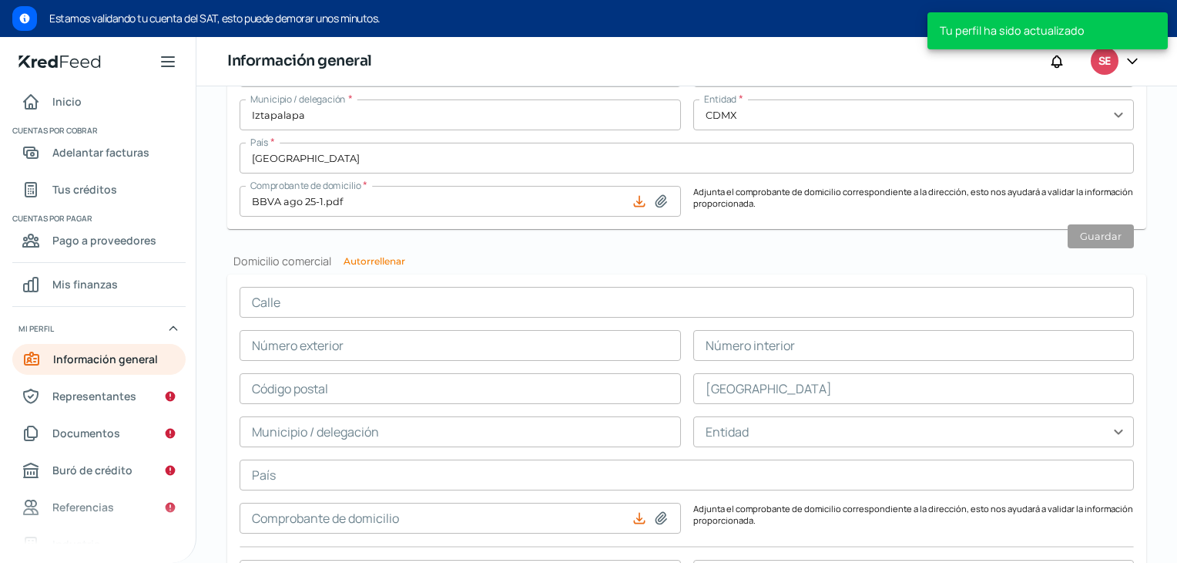
scroll to position [850, 0]
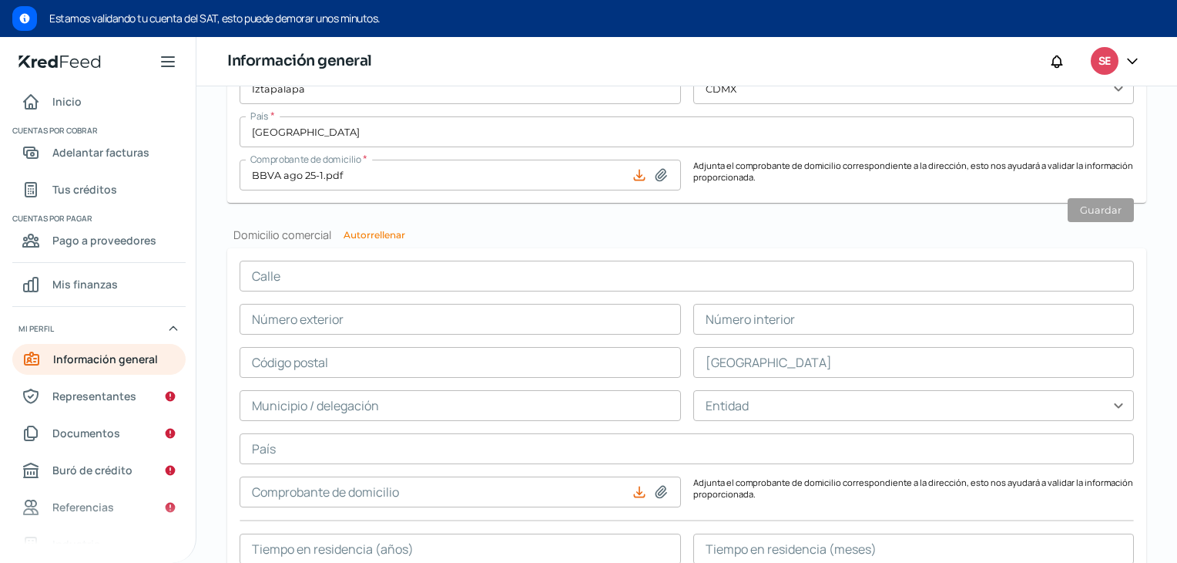
click at [395, 238] on button "Autorrellenar" at bounding box center [375, 234] width 62 height 9
type input "Eje 6 Sur Tabajadores S"
type input "1015"
type input "Nave 1 Bodega A17"
type input "09040"
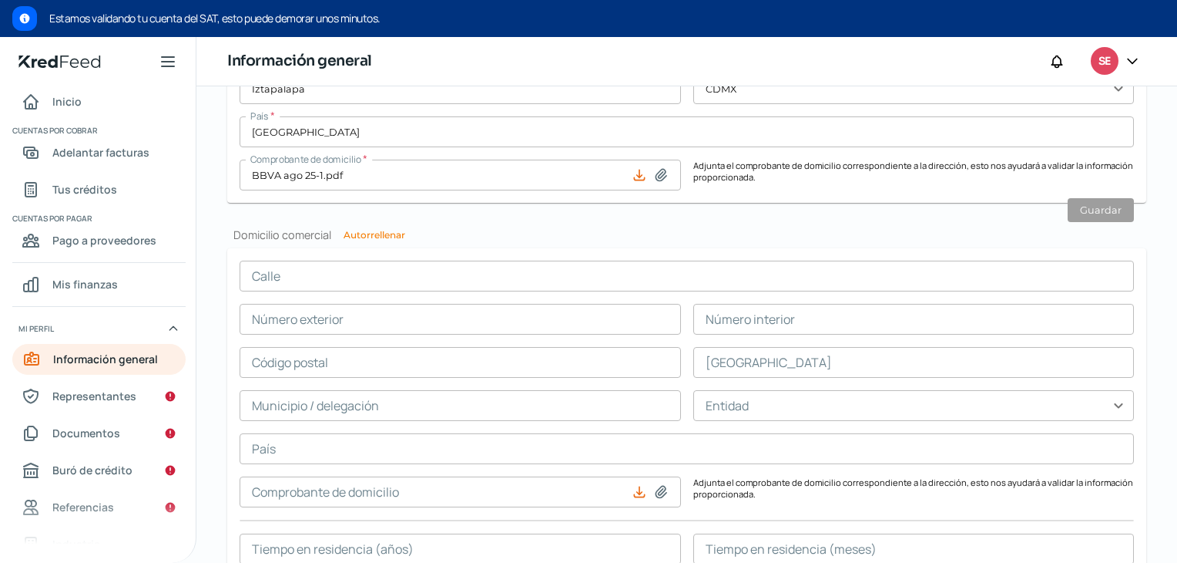
type input "Central de abasto"
type input "Iztapalapa"
type input "CDMX"
type input "[GEOGRAPHIC_DATA]"
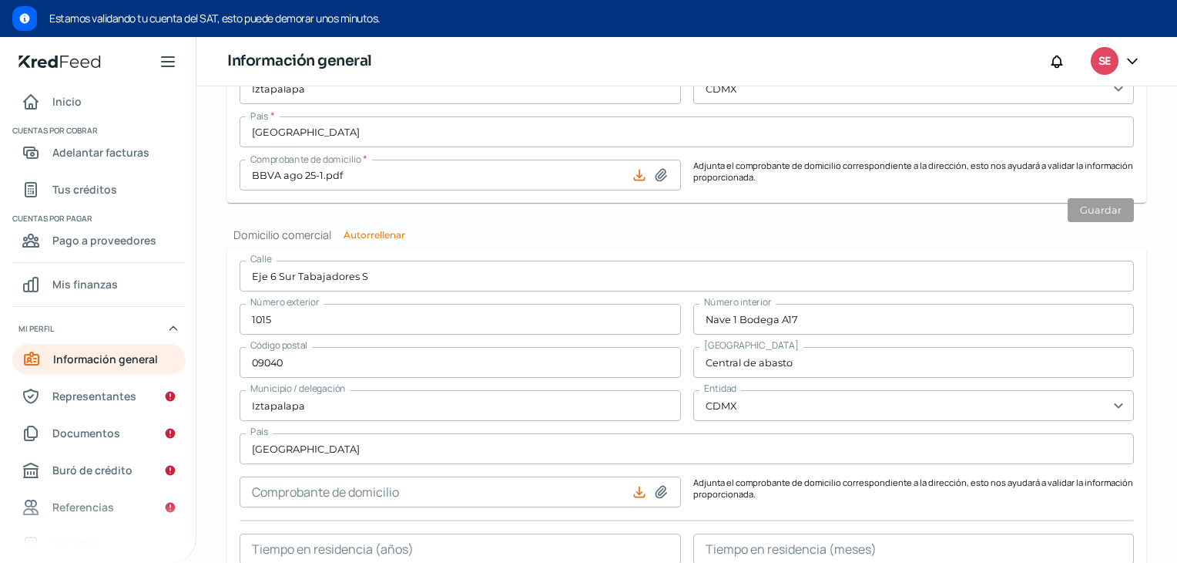
click at [662, 485] on icon at bounding box center [660, 491] width 15 height 15
type input "C:\fakepath\BBVA ago 25-1.pdf"
type input "BBVA ago 25-1.pdf"
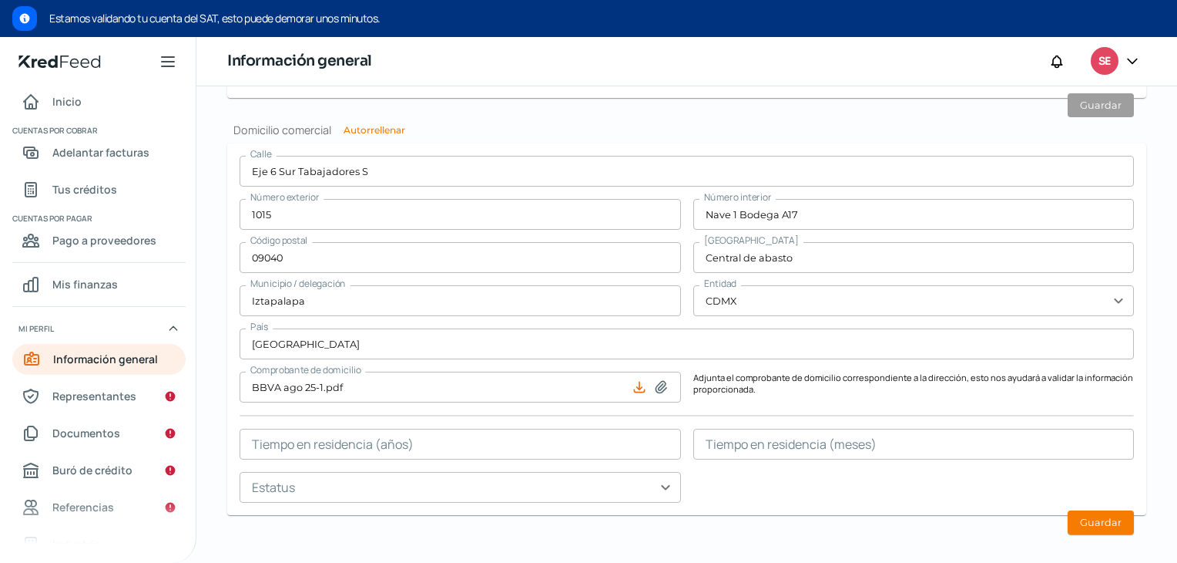
scroll to position [968, 0]
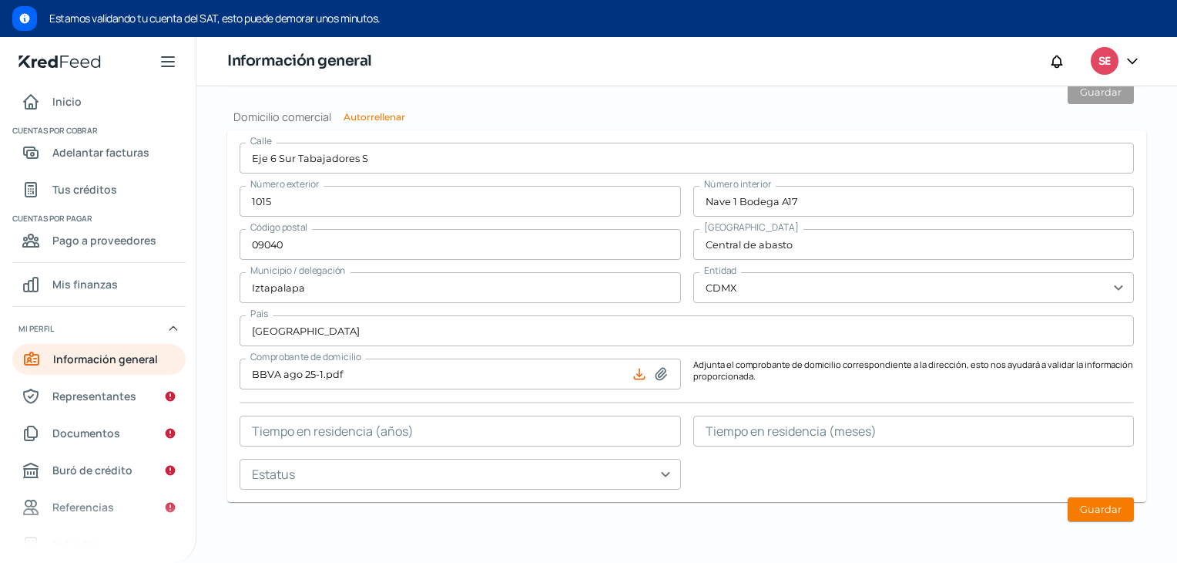
click at [522, 428] on input "text" at bounding box center [461, 430] width 442 height 31
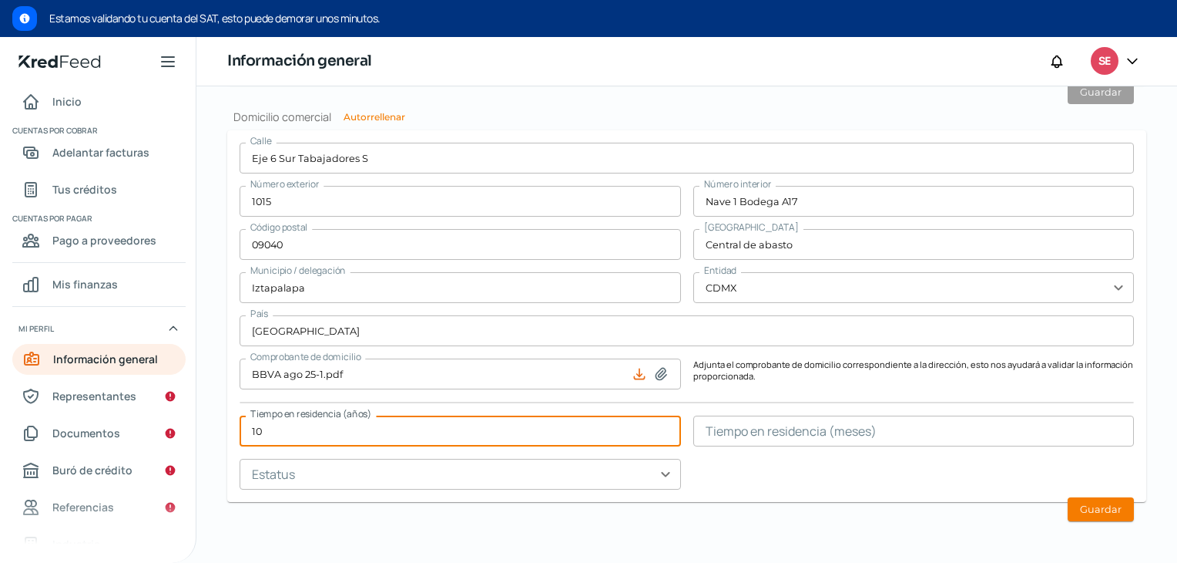
type input "10"
click at [552, 475] on input "text" at bounding box center [461, 473] width 442 height 31
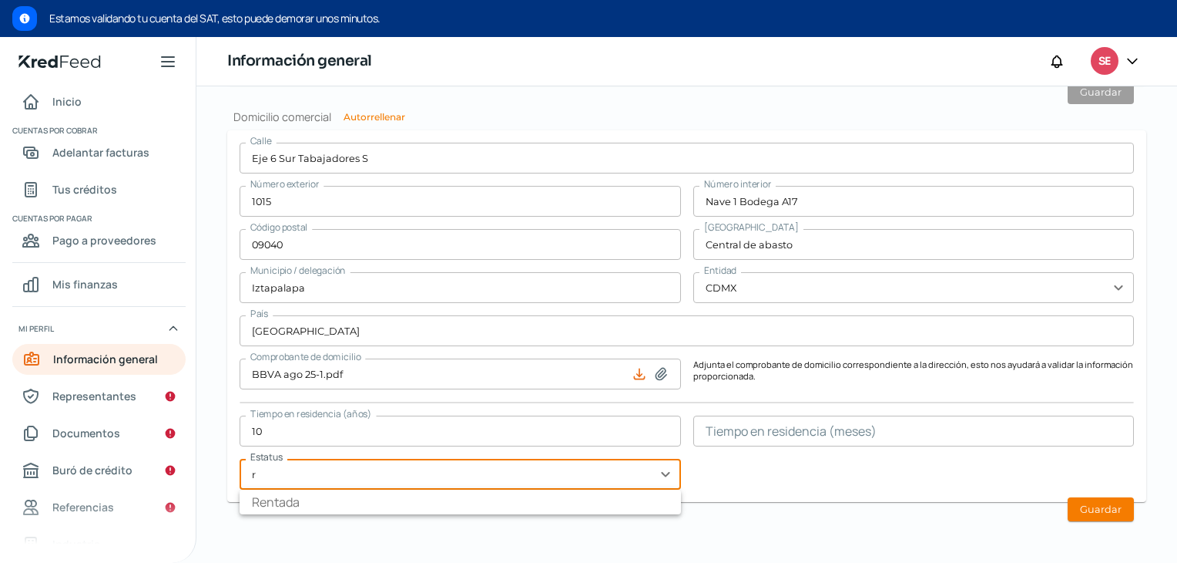
click at [653, 366] on button at bounding box center [660, 373] width 15 height 15
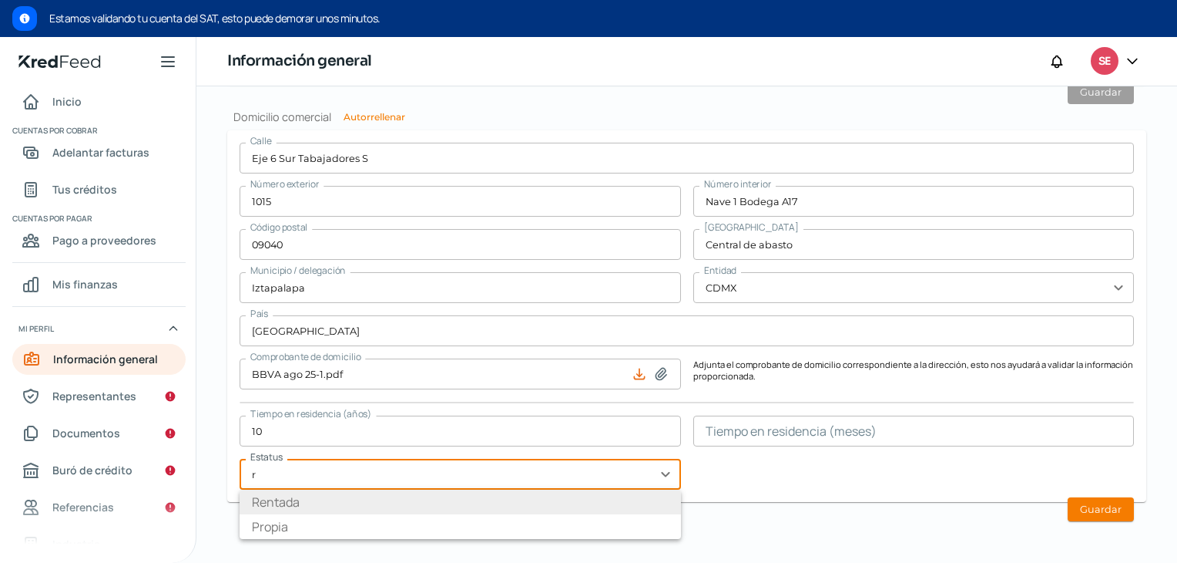
click at [379, 500] on li "Rentada" at bounding box center [461, 501] width 442 height 25
type input "Rentada"
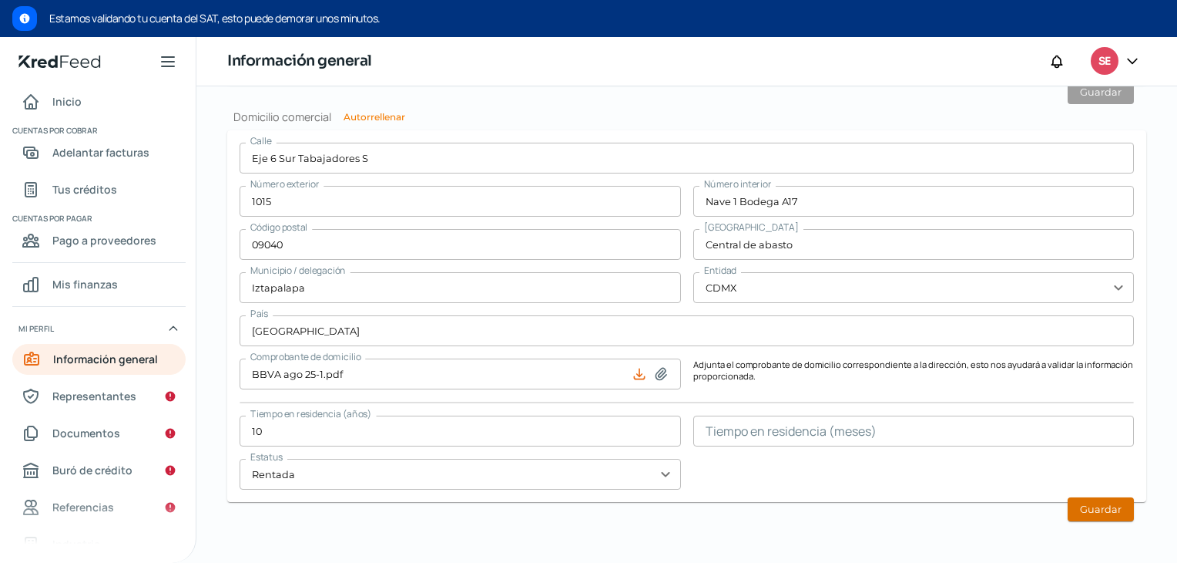
click at [1115, 497] on button "Guardar" at bounding box center [1101, 509] width 66 height 24
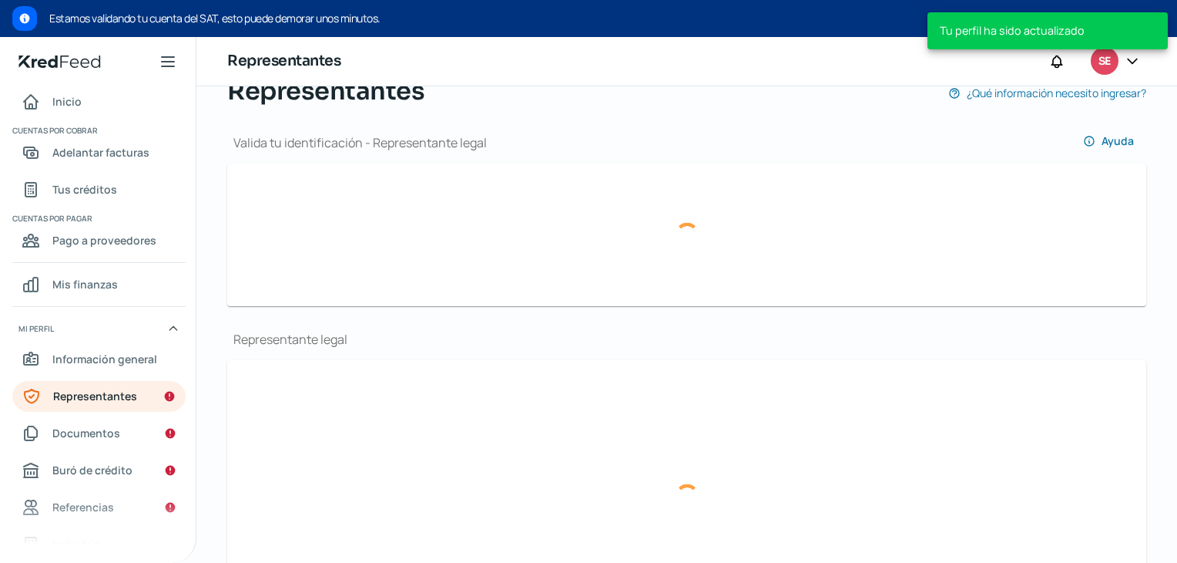
scroll to position [159, 0]
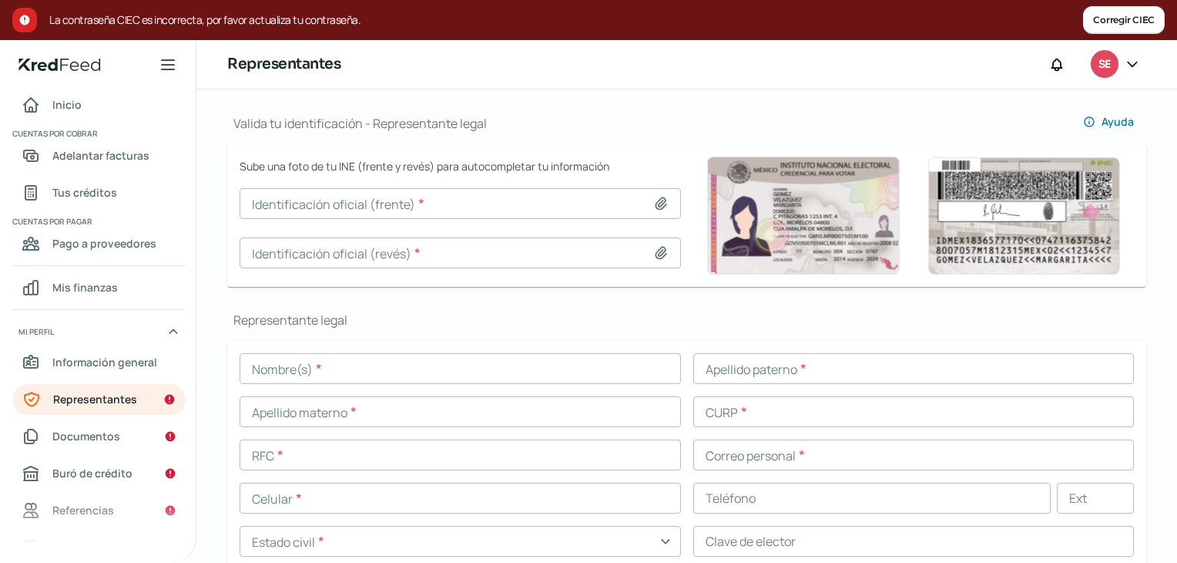
click at [656, 200] on icon at bounding box center [661, 204] width 11 height 12
type input "C:\fakepath\INE 1.jpg"
type input "INE 1.jpg"
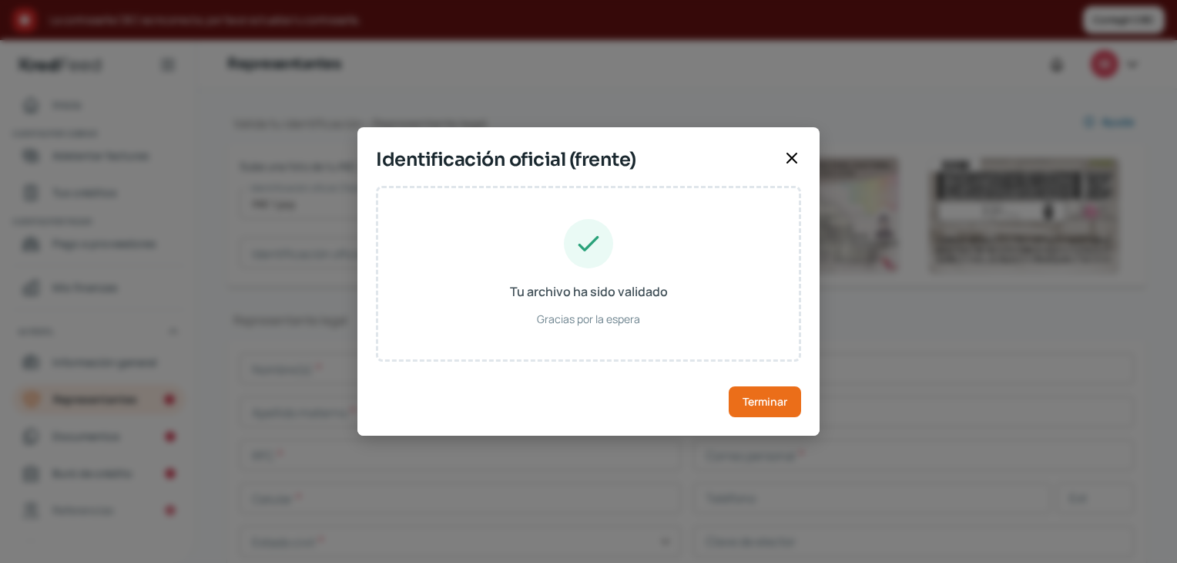
type input "ALIERSO"
type input "[PERSON_NAME]"
type input "CXCA691221HDFTNL08"
type input "CTCNAL69122109H300"
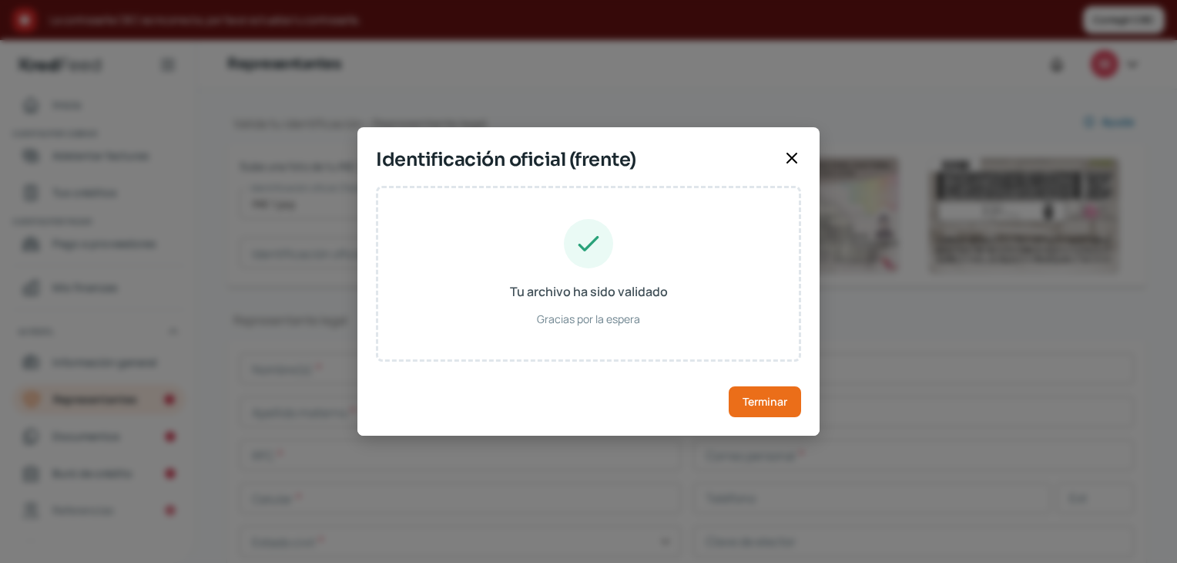
type input "[DATE]"
type input "Hombre"
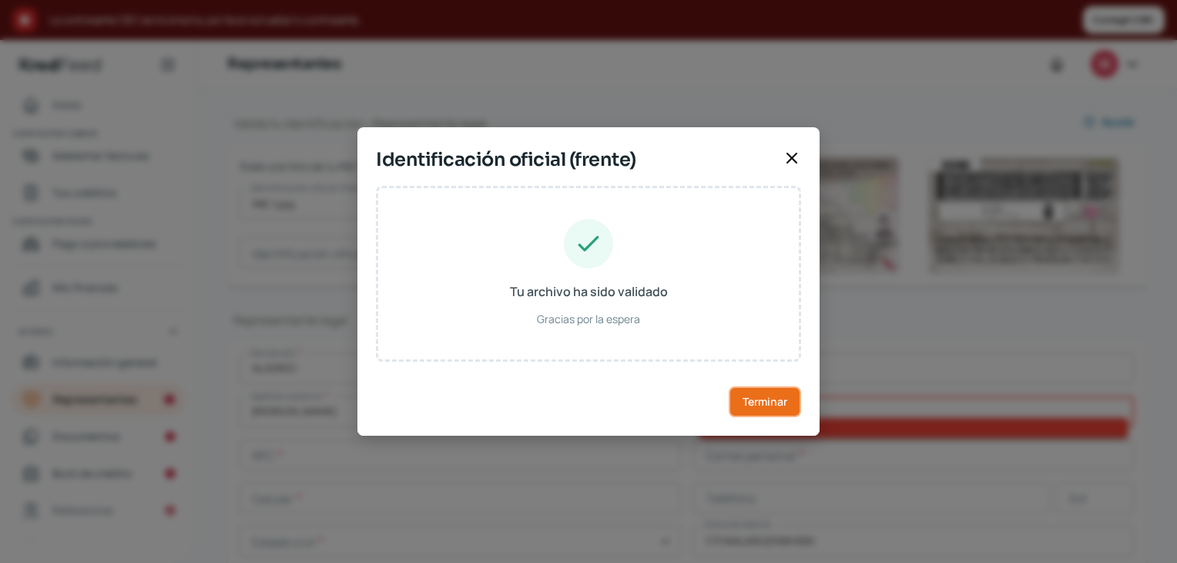
click at [766, 396] on span "Terminar" at bounding box center [765, 401] width 45 height 11
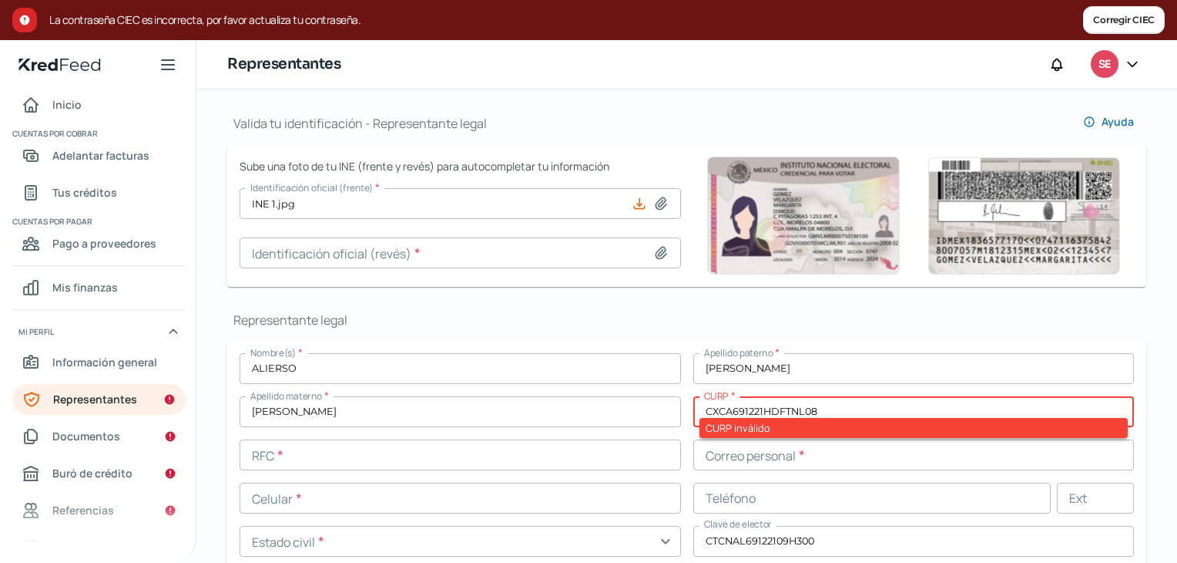
click at [653, 252] on icon at bounding box center [660, 252] width 15 height 15
type input "C:\fakepath\INE 2.jpg"
type input "INE 2.jpg"
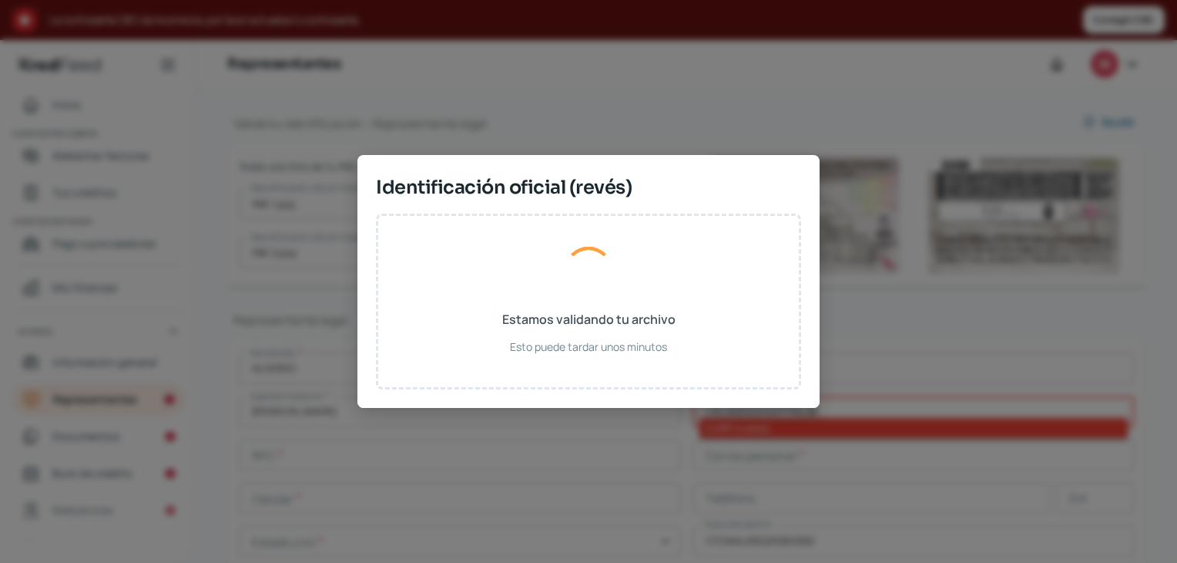
click at [714, 383] on div "Estamos validando tu archivo Esto puede tardar unos minutos" at bounding box center [588, 301] width 425 height 176
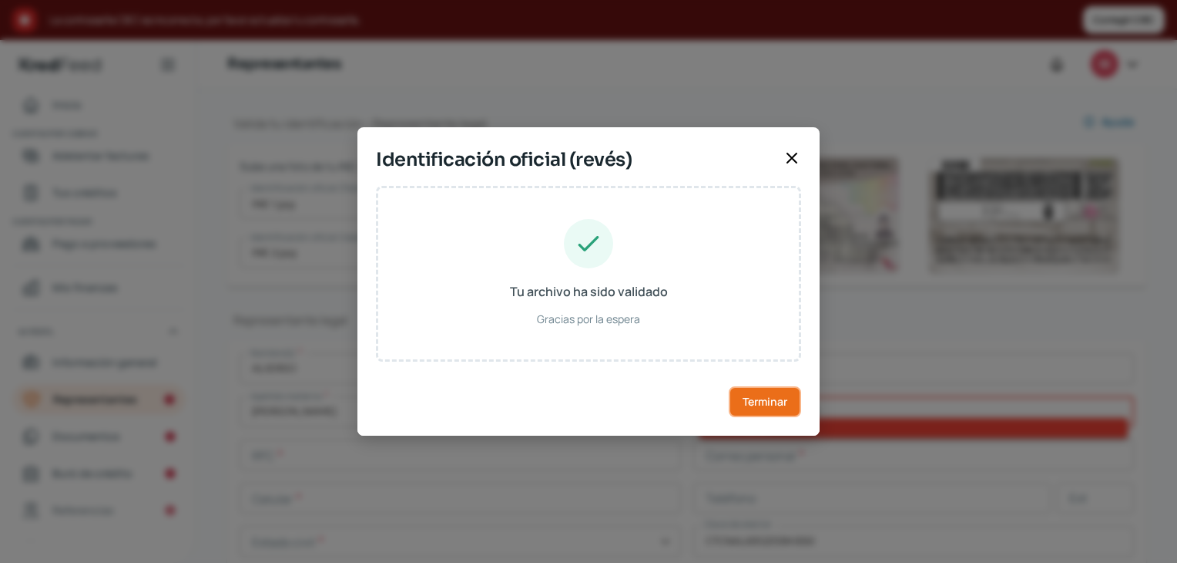
click at [745, 398] on span "Terminar" at bounding box center [765, 401] width 45 height 11
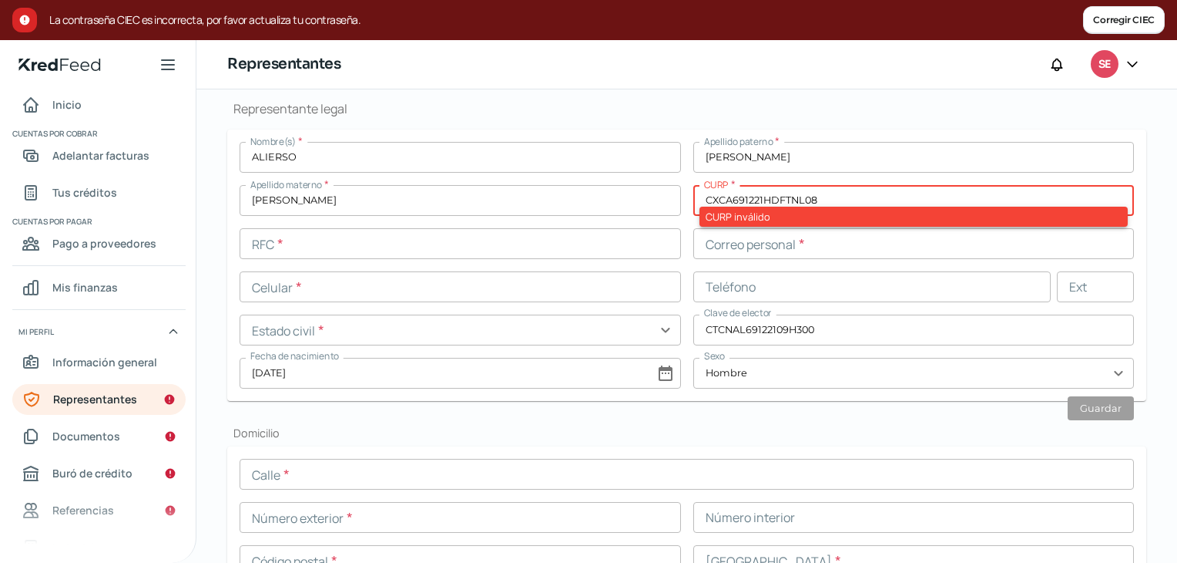
scroll to position [379, 0]
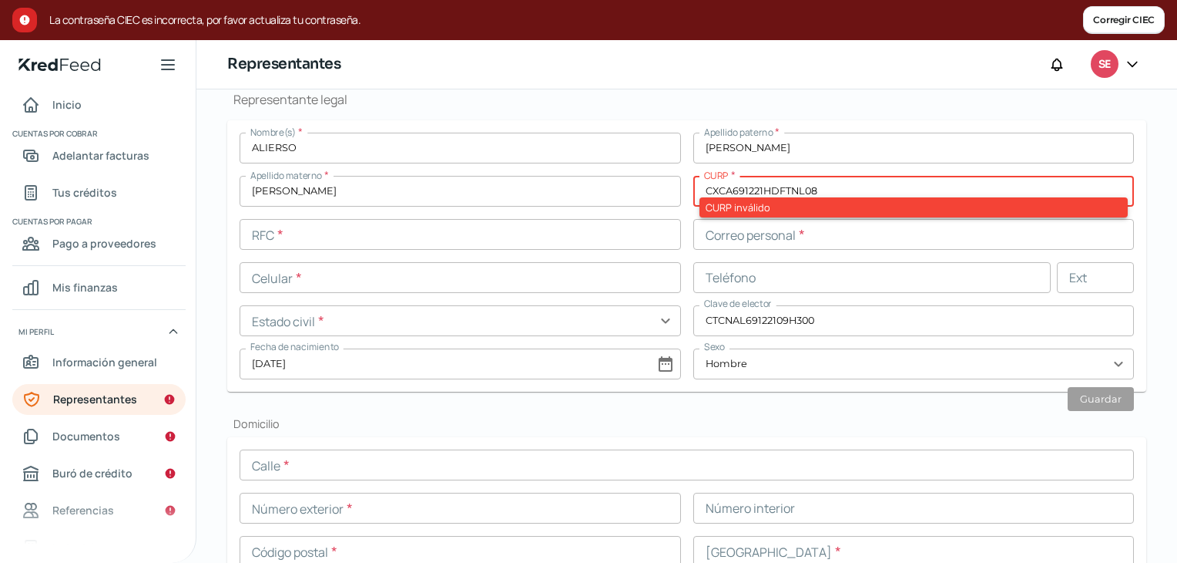
click at [733, 186] on input "CXCA691221HDFTNL08" at bounding box center [915, 191] width 442 height 31
click at [487, 240] on input "text" at bounding box center [461, 234] width 442 height 31
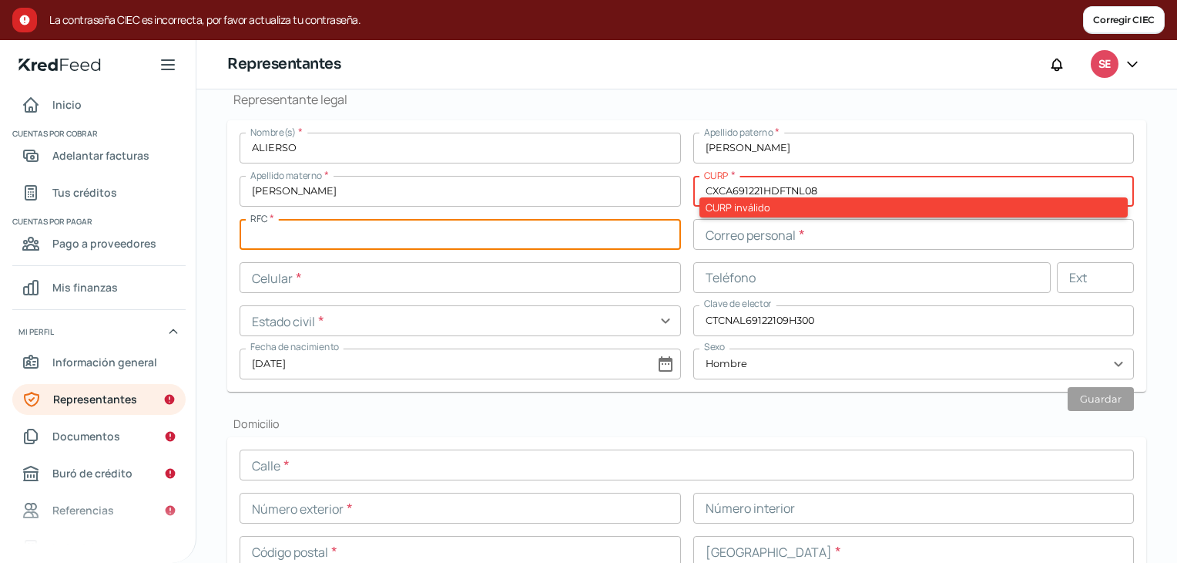
paste input "CACX6912215T8"
type input "CACX6912215T8"
click at [378, 276] on input "text" at bounding box center [461, 277] width 442 height 31
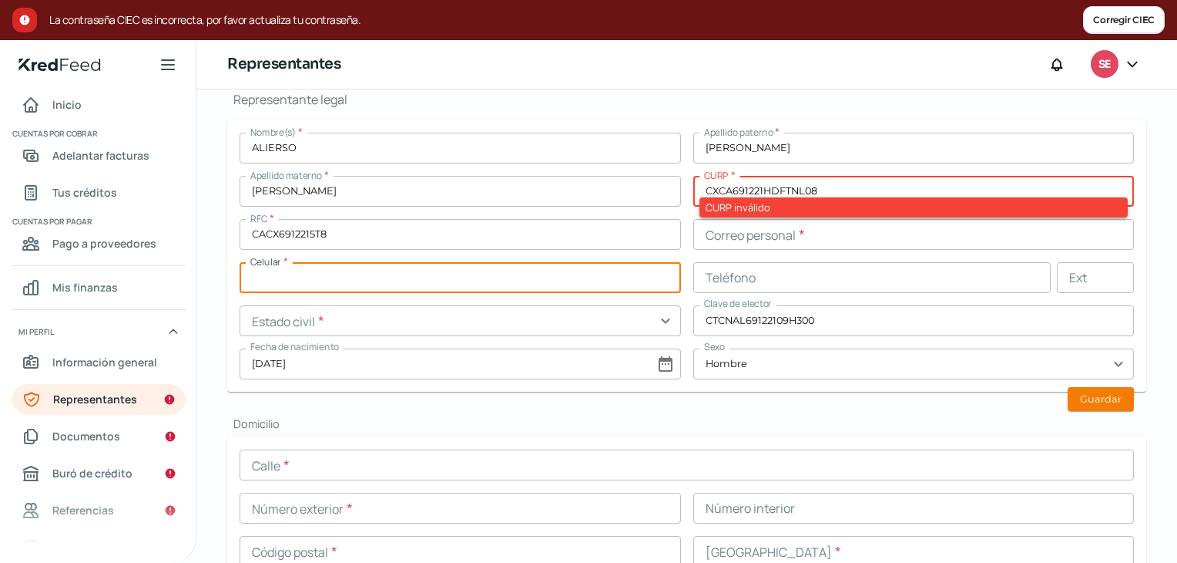
paste input "73 - 5194 - 8352"
type input "73 - 5194 - 8352"
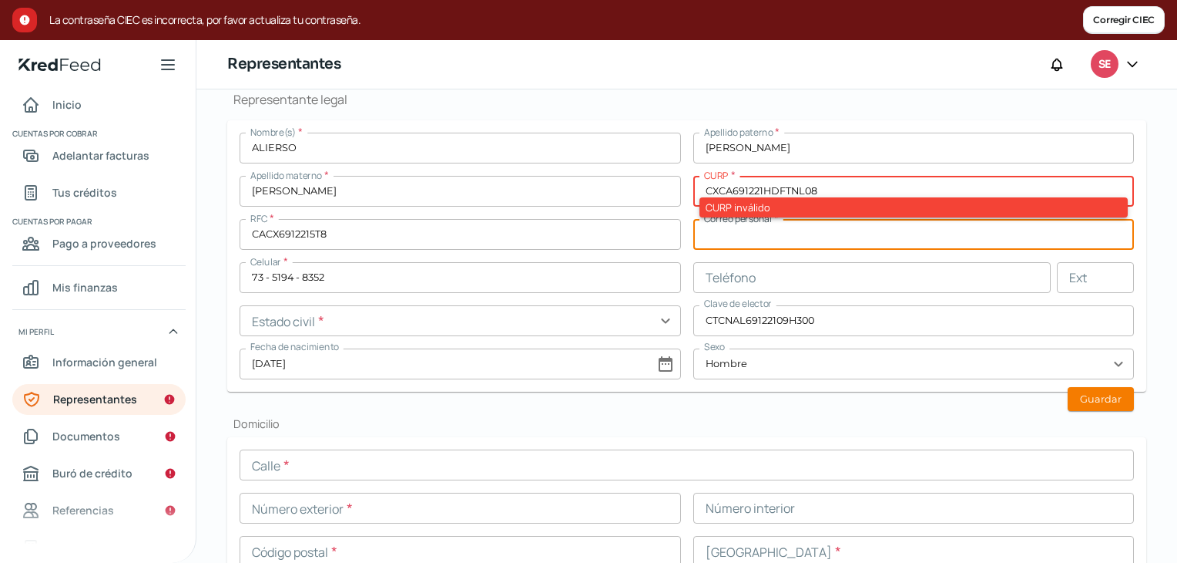
click at [768, 233] on input "text" at bounding box center [915, 234] width 442 height 31
paste input "[EMAIL_ADDRESS][DOMAIN_NAME]"
type input "[EMAIL_ADDRESS][DOMAIN_NAME]"
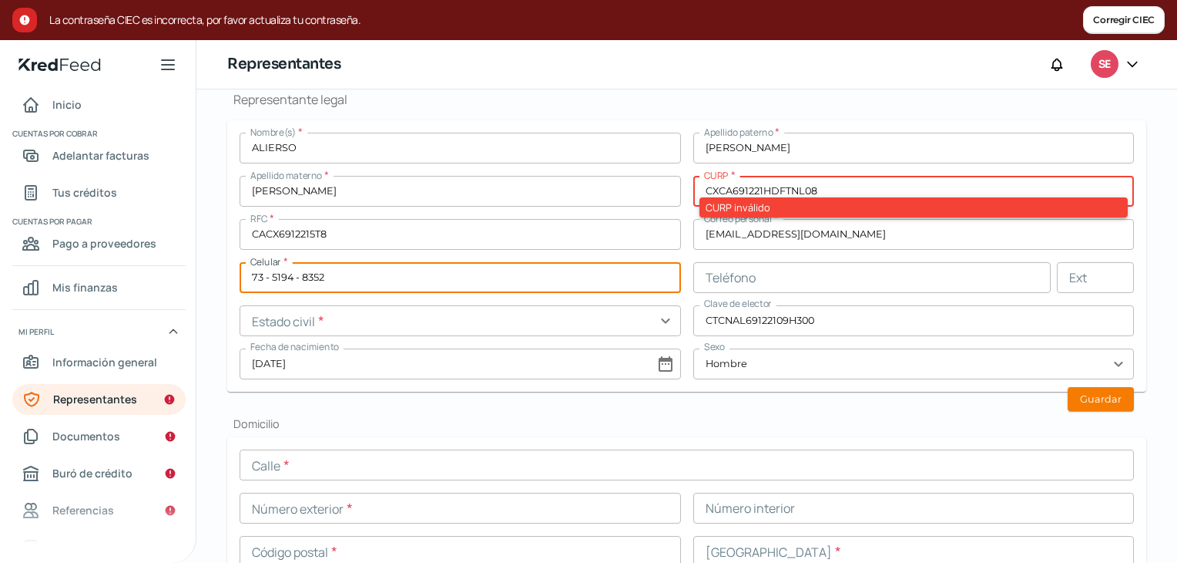
click at [385, 275] on input "73 - 5194 - 8352" at bounding box center [461, 277] width 442 height 31
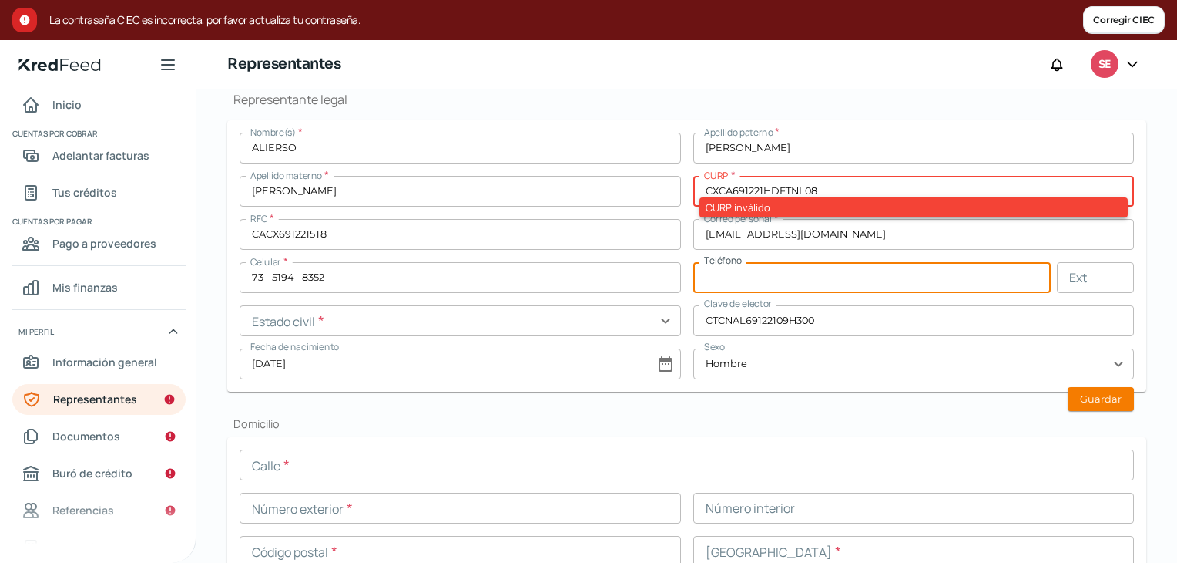
paste input "73 - 5194 - 8352"
type input "73 - 5194 - 8352"
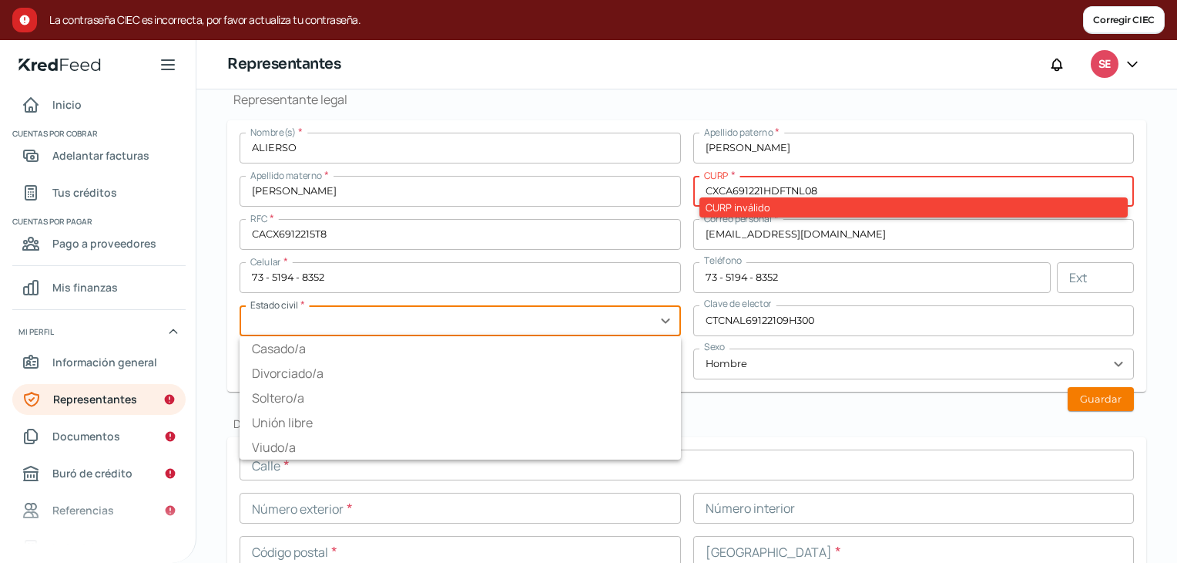
click at [410, 320] on input "text" at bounding box center [461, 320] width 442 height 31
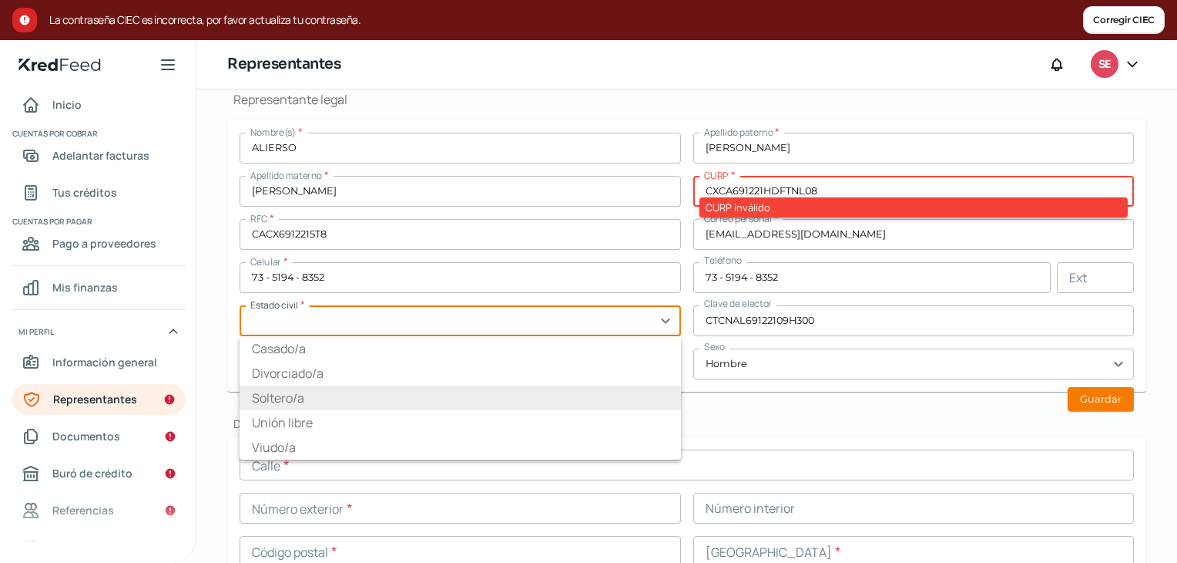
type input "Soltero/a"
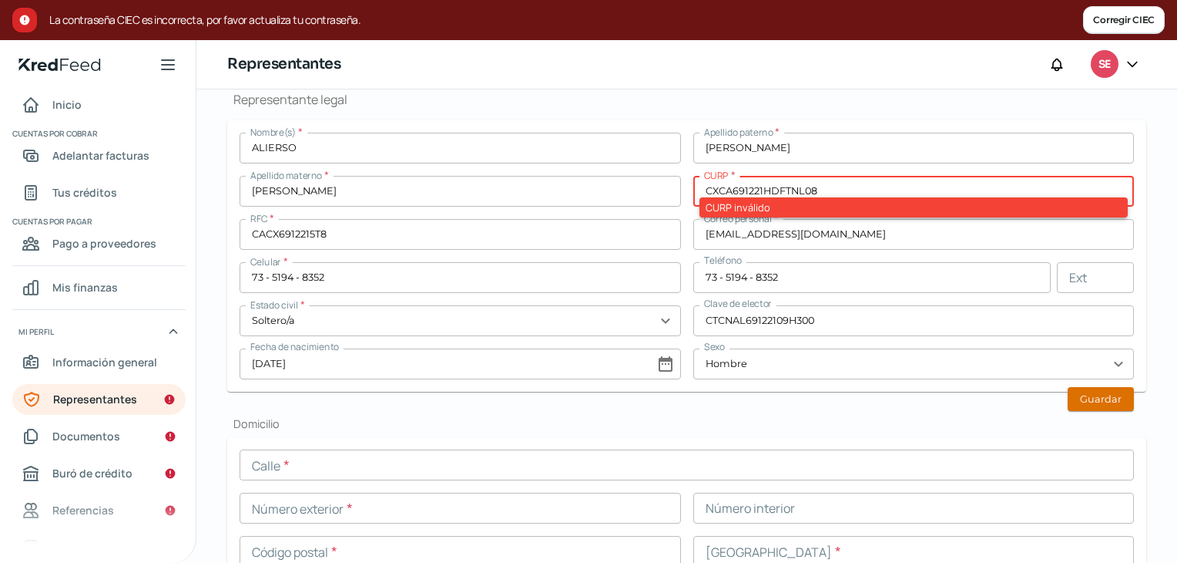
click at [1098, 398] on button "Guardar" at bounding box center [1101, 399] width 66 height 24
click at [725, 192] on input "CXCA691221HDFTNL08" at bounding box center [915, 191] width 442 height 31
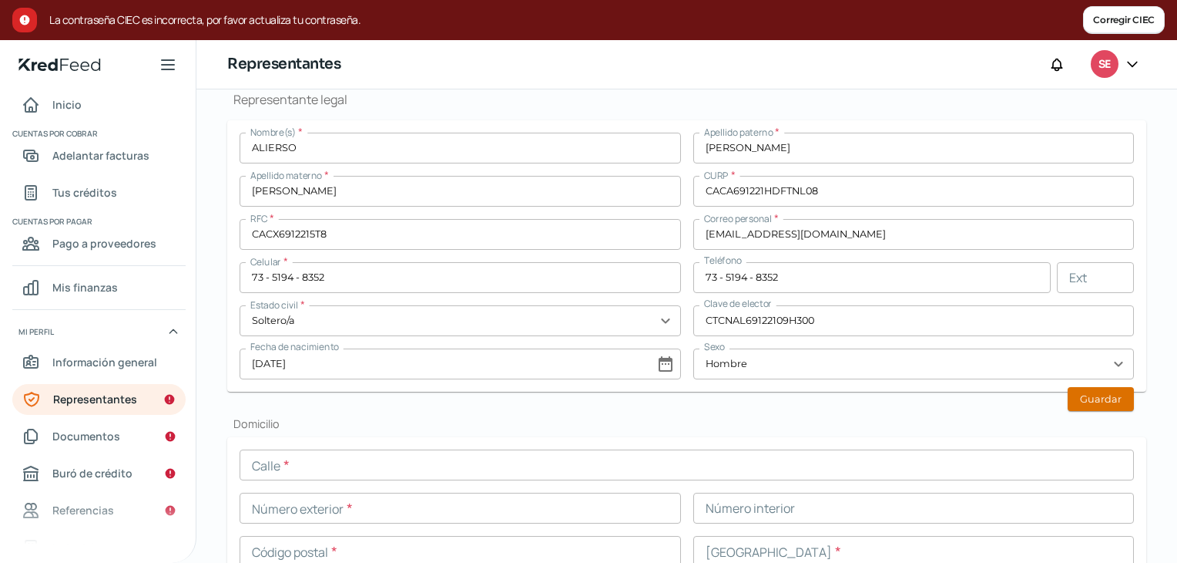
click at [1077, 392] on button "Guardar" at bounding box center [1101, 399] width 66 height 24
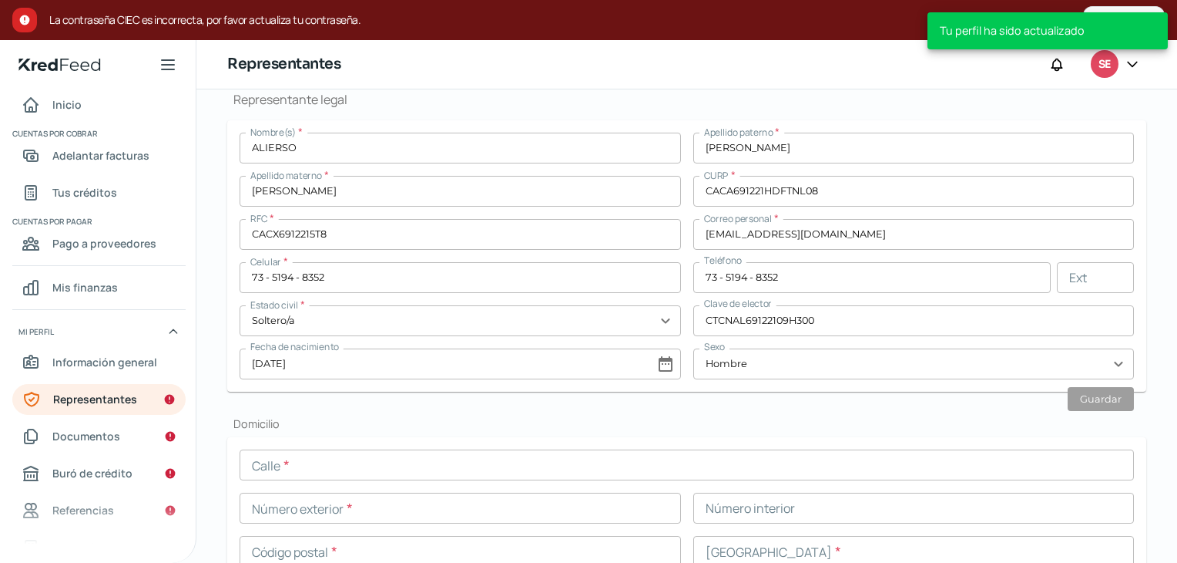
click at [707, 193] on input "CACA691221HDFTNL08" at bounding box center [915, 191] width 442 height 31
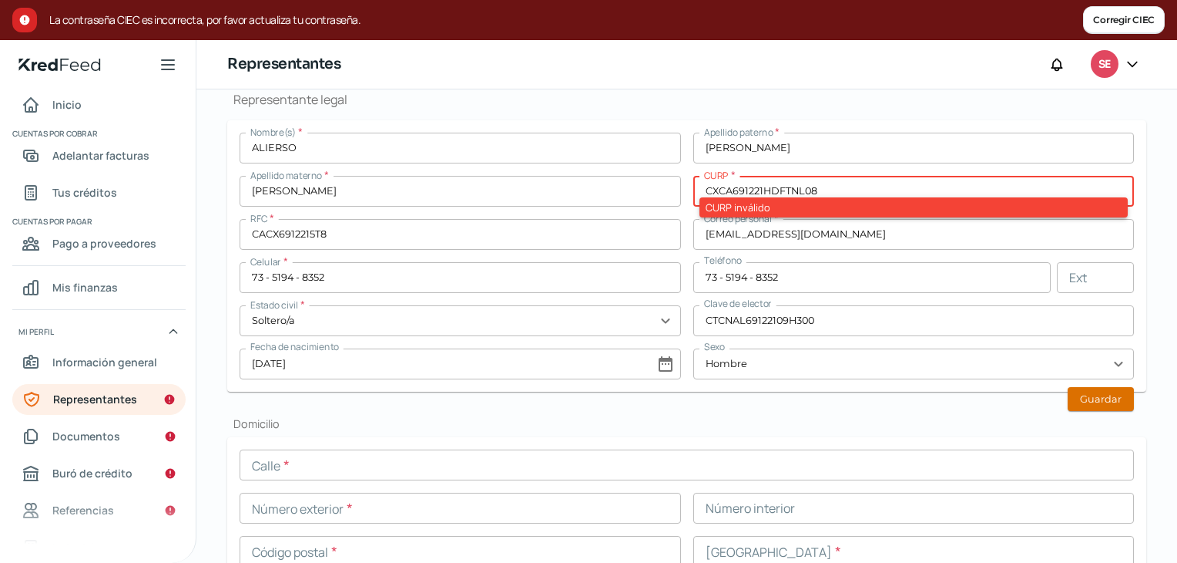
type input "CXCA691221HDFTNL08"
click at [1093, 400] on button "Guardar" at bounding box center [1101, 399] width 66 height 24
click at [752, 384] on form "Nombre(s) * ALIERSO Apellido paterno * [PERSON_NAME] materno * [PERSON_NAME] * …" at bounding box center [686, 255] width 919 height 271
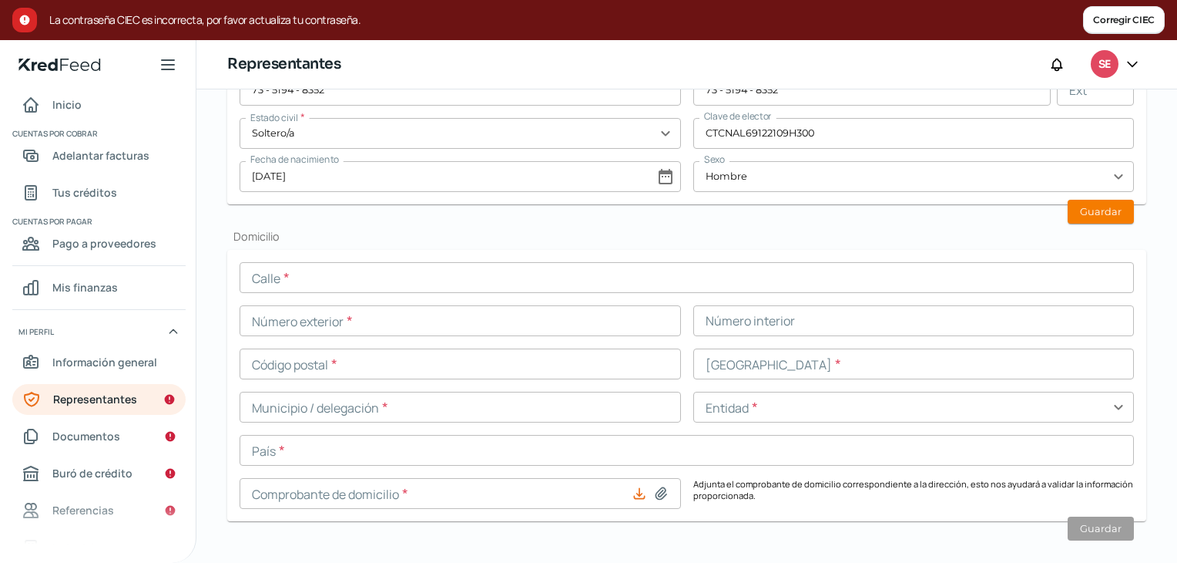
scroll to position [584, 0]
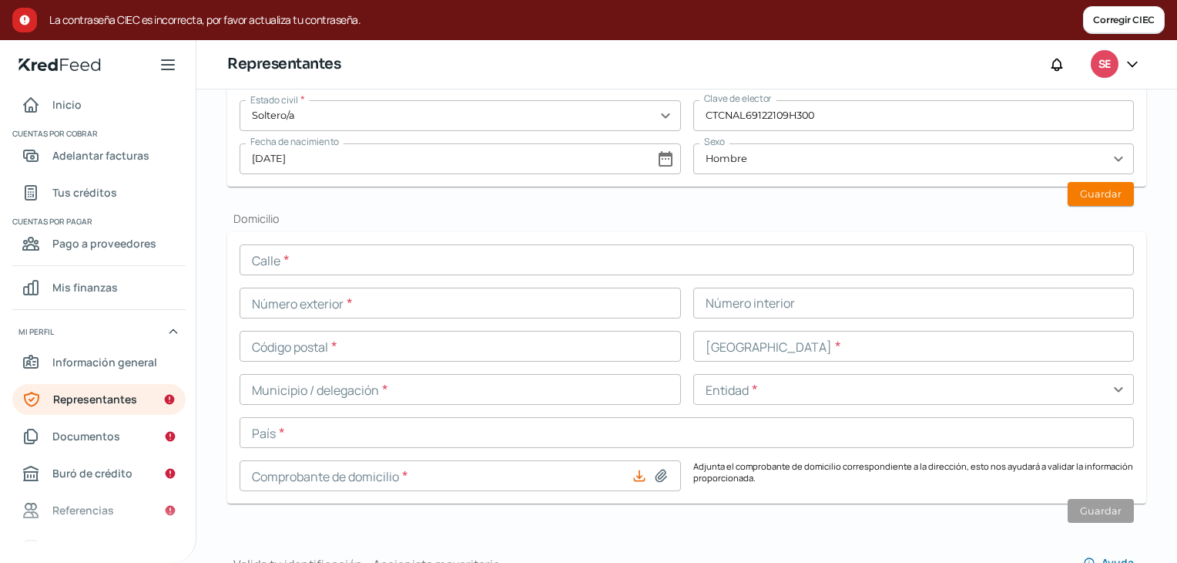
click at [290, 280] on div "Calle * Número exterior * Número interior Código postal * [GEOGRAPHIC_DATA] * M…" at bounding box center [687, 367] width 895 height 247
click at [284, 264] on input "text" at bounding box center [687, 259] width 895 height 31
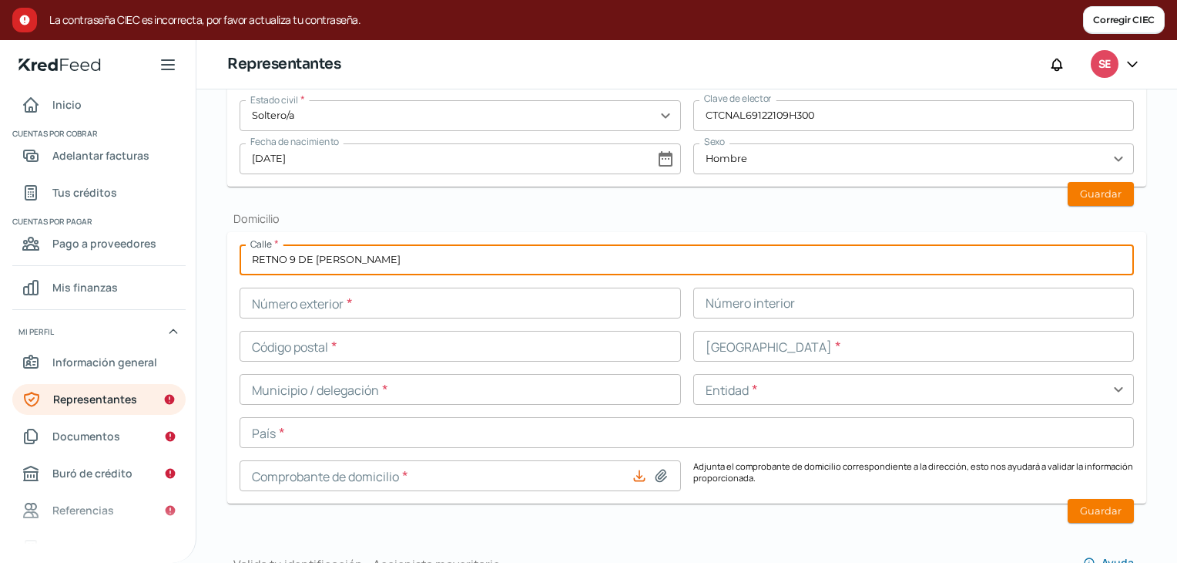
type input "RETNO 9 DE [PERSON_NAME]"
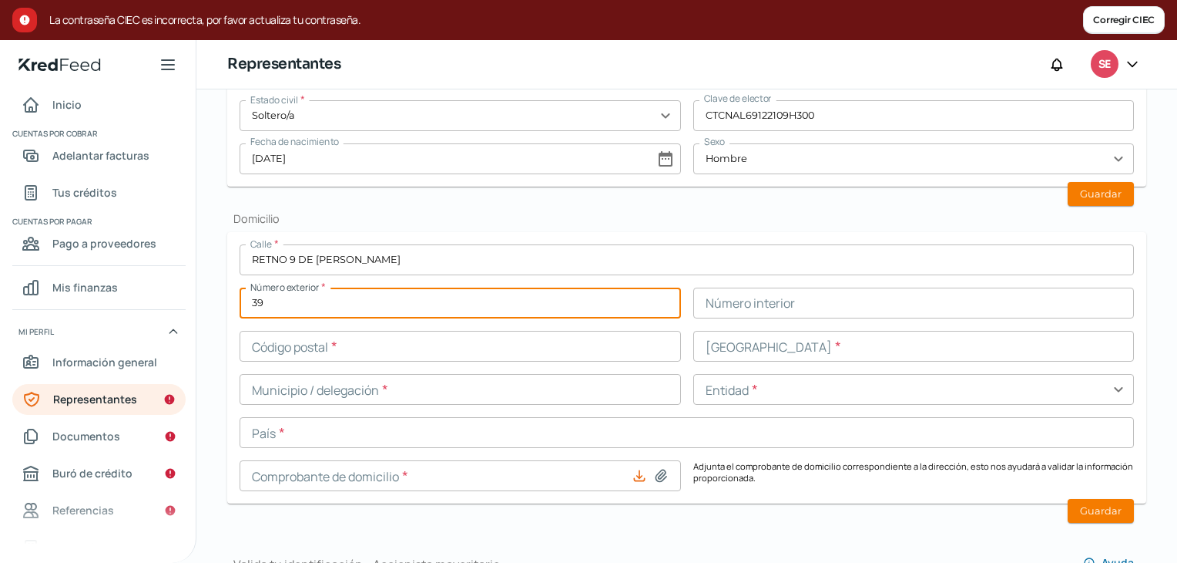
type input "39"
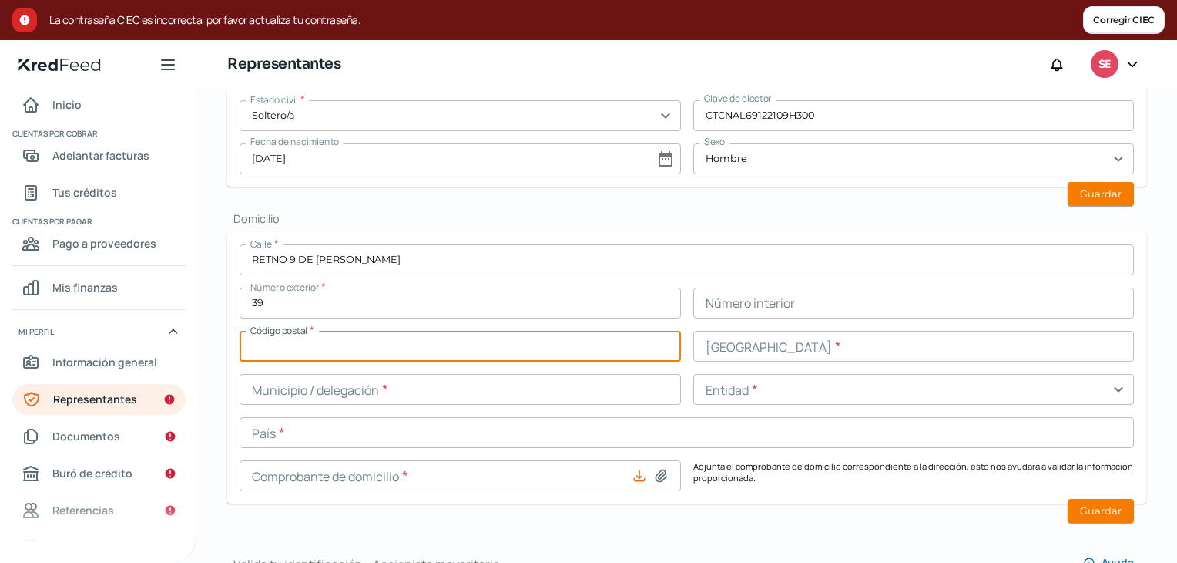
click at [391, 331] on input "text" at bounding box center [461, 346] width 442 height 31
type input "15900"
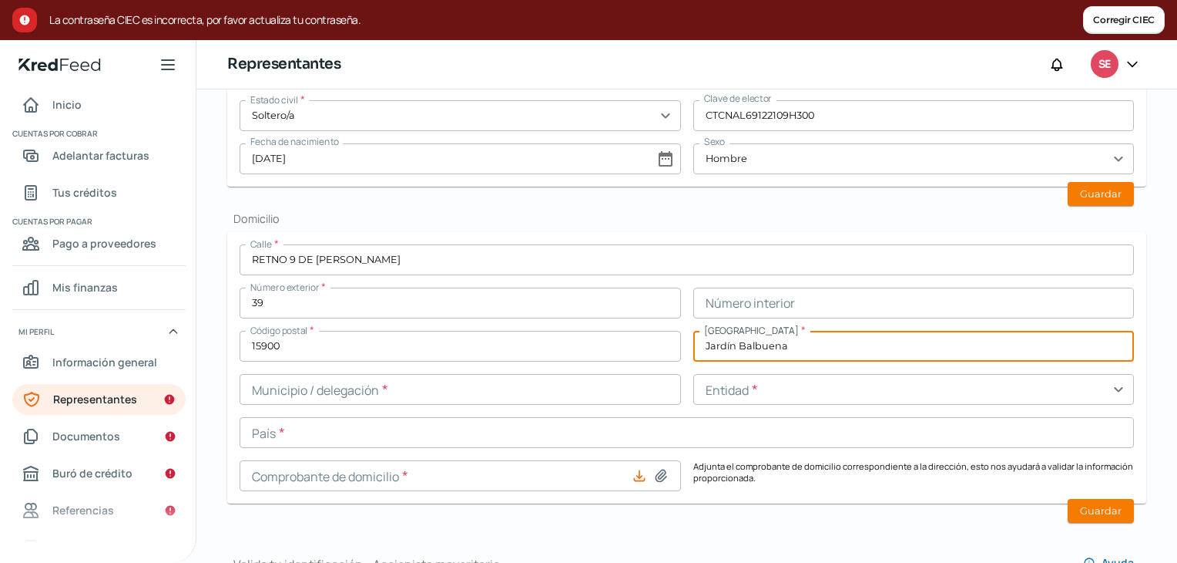
type input "Jardín Balbuena"
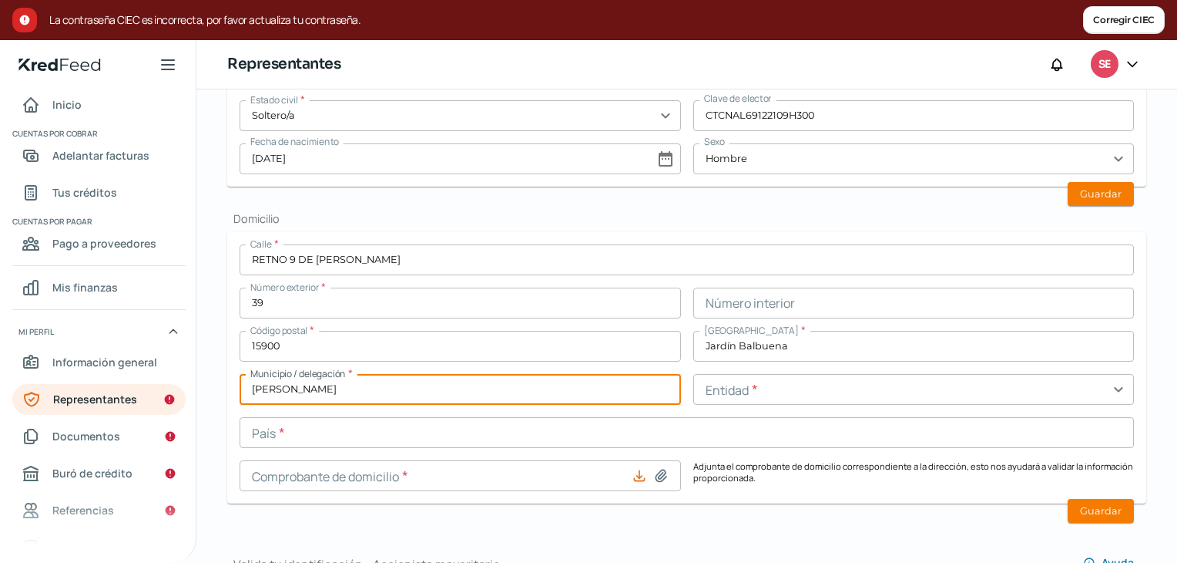
type input "[PERSON_NAME]"
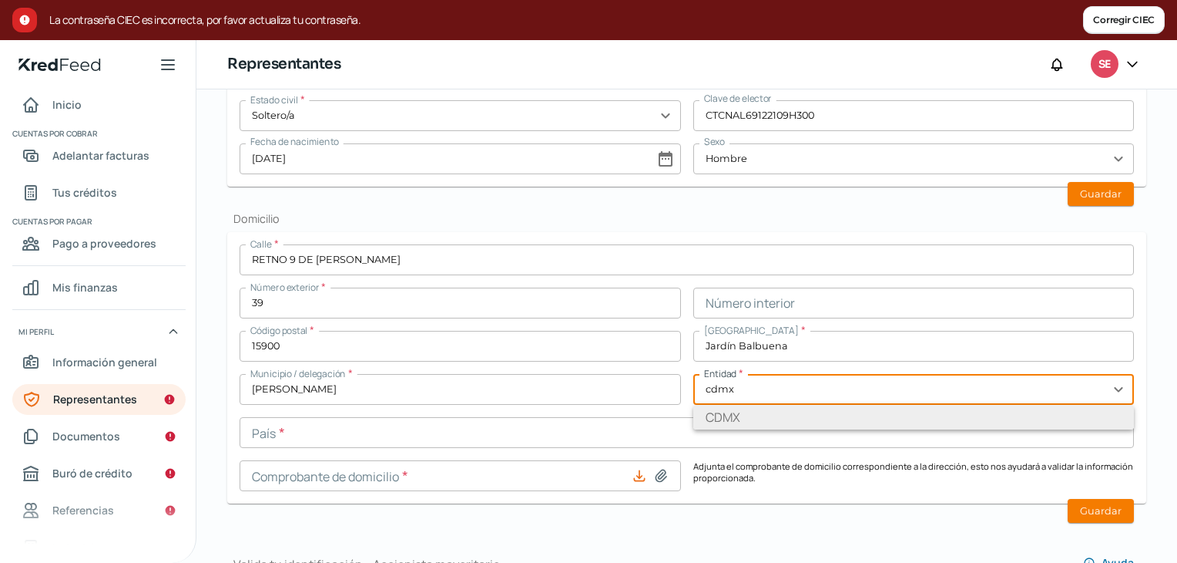
click at [704, 420] on li "CDMX" at bounding box center [915, 417] width 442 height 25
type input "CDMX"
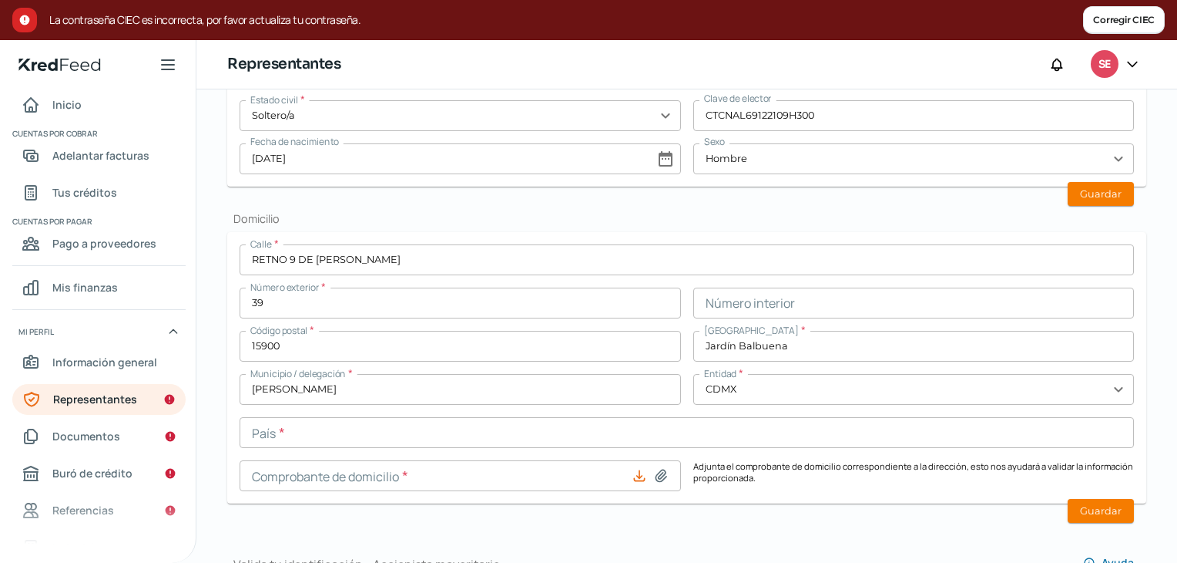
click at [381, 439] on input "text" at bounding box center [687, 432] width 895 height 31
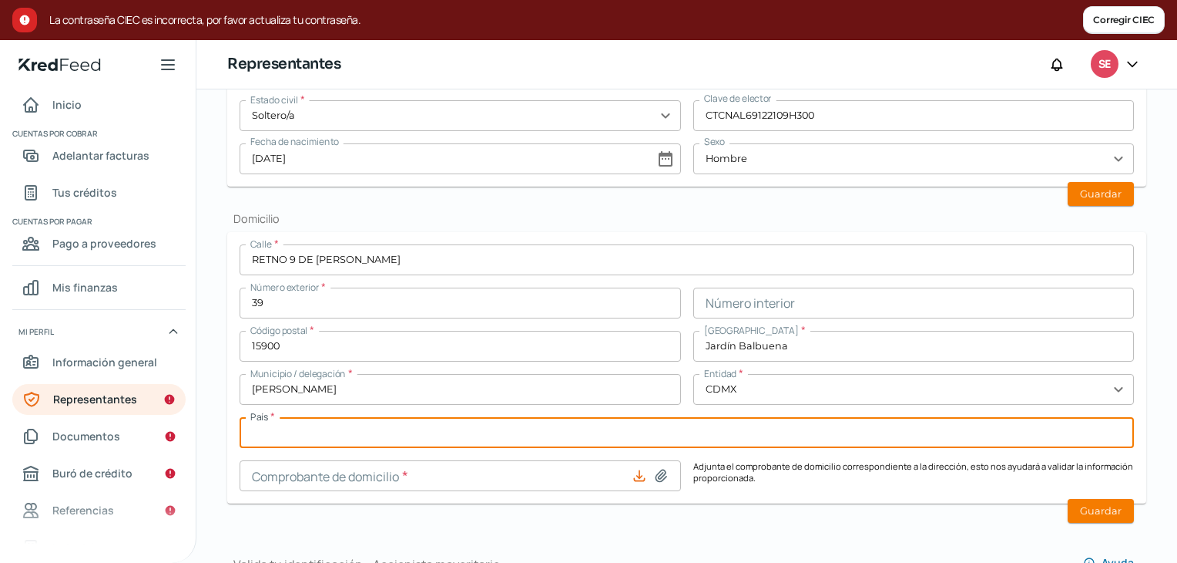
type input "[GEOGRAPHIC_DATA]"
click at [659, 469] on icon at bounding box center [661, 475] width 11 height 12
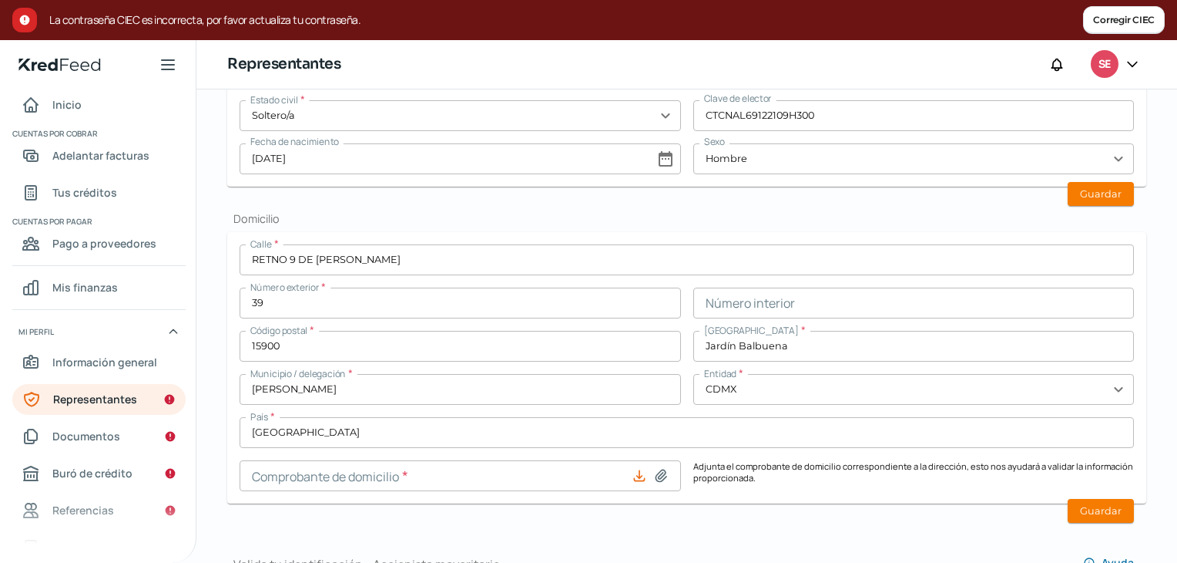
type input "C:\fakepath\CD-[PERSON_NAME].pdf"
type input "CD-[PERSON_NAME].pdf"
click at [1103, 508] on button "Guardar" at bounding box center [1101, 511] width 66 height 24
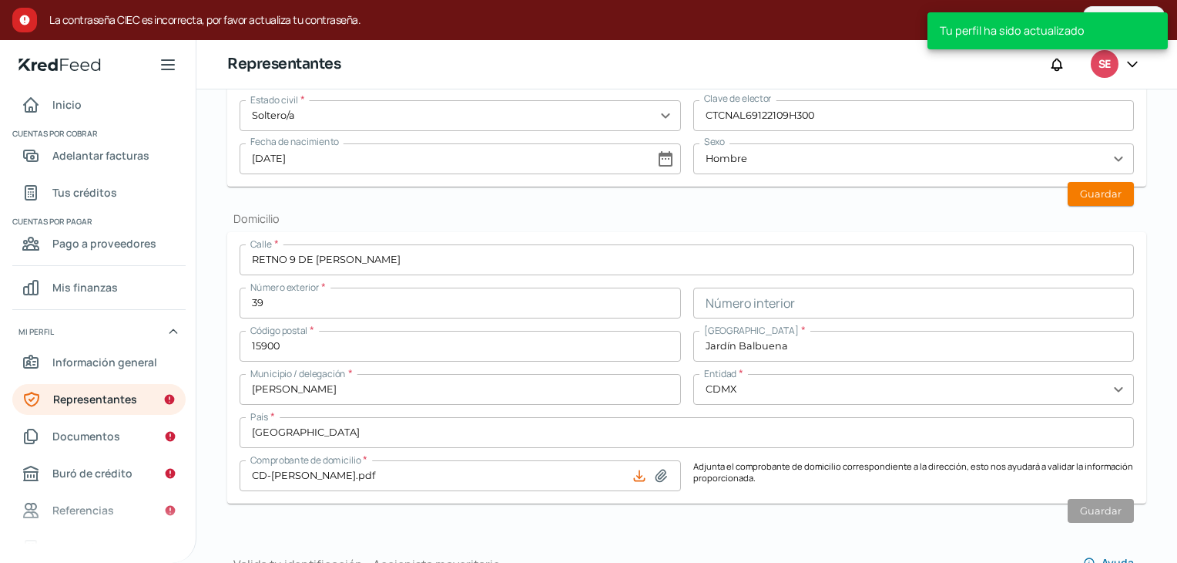
scroll to position [0, 6]
drag, startPoint x: 1168, startPoint y: 284, endPoint x: 1171, endPoint y: 274, distance: 10.5
click at [1171, 274] on div "Falta información para realizar tu análisis Aquí [DATE] Representantes ¿Qué inf…" at bounding box center [686, 325] width 981 height 473
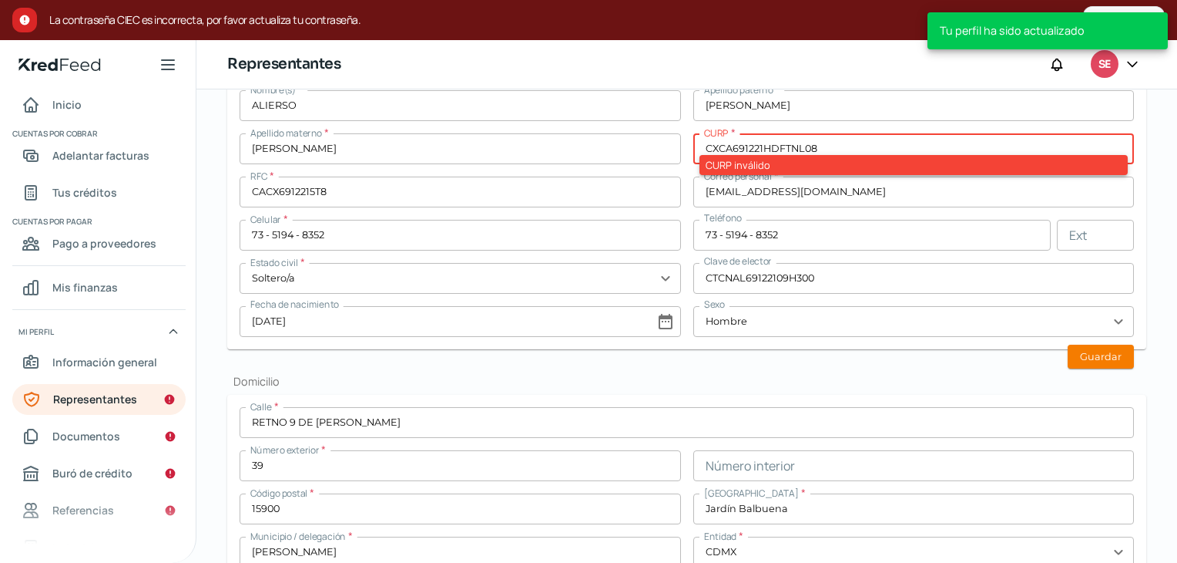
scroll to position [406, 0]
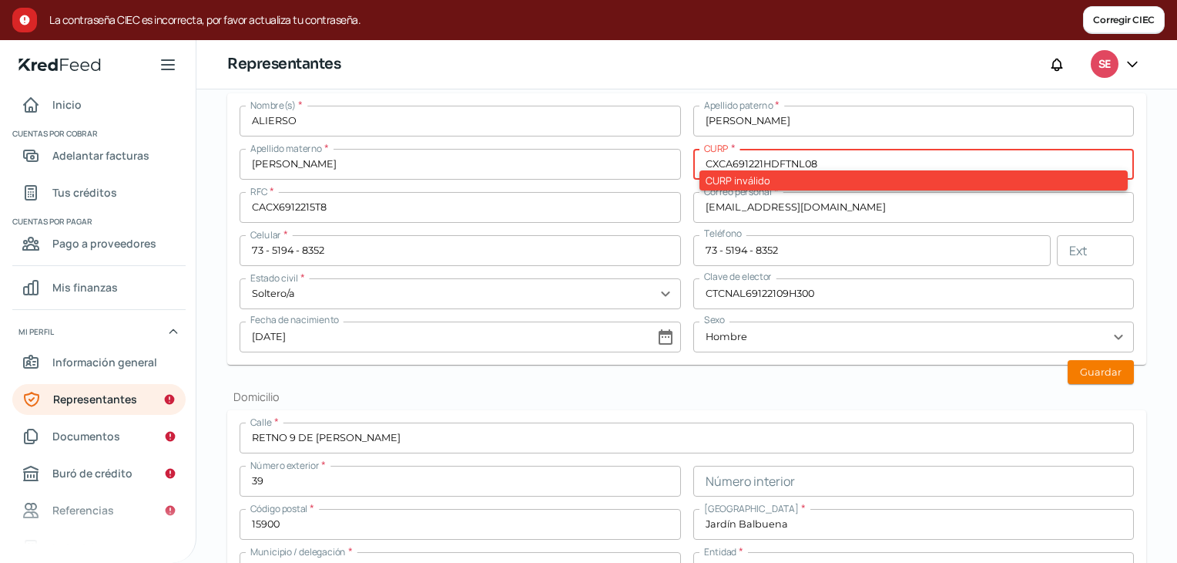
click at [712, 164] on input "CXCA691221HDFTNL08" at bounding box center [915, 164] width 442 height 31
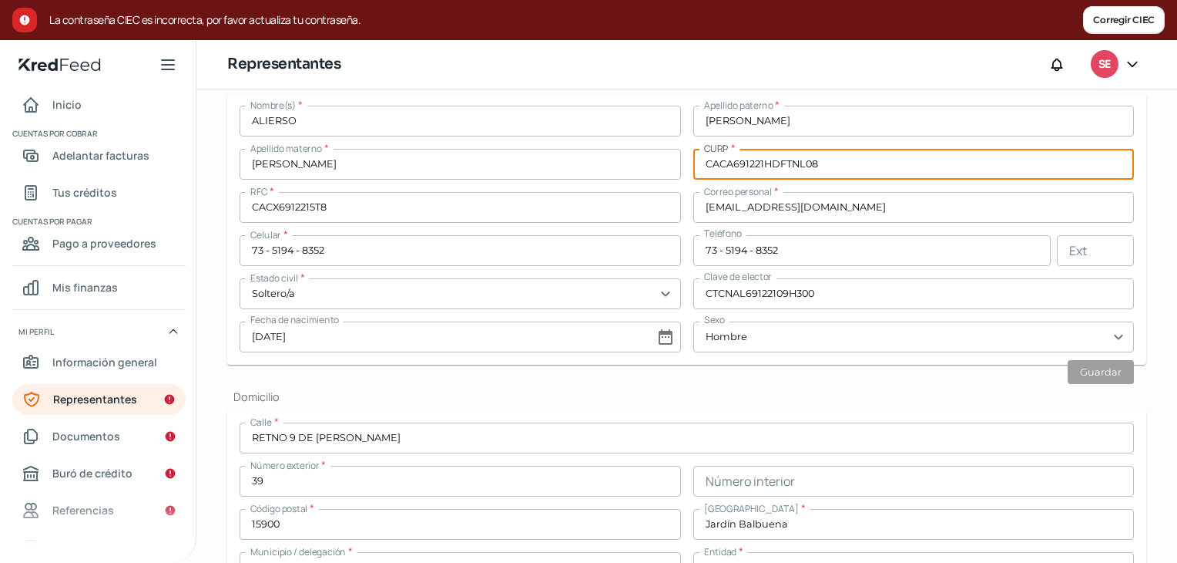
type input "CACA691221HDFTNL08"
click at [912, 389] on h2 "Domicilio" at bounding box center [686, 396] width 919 height 15
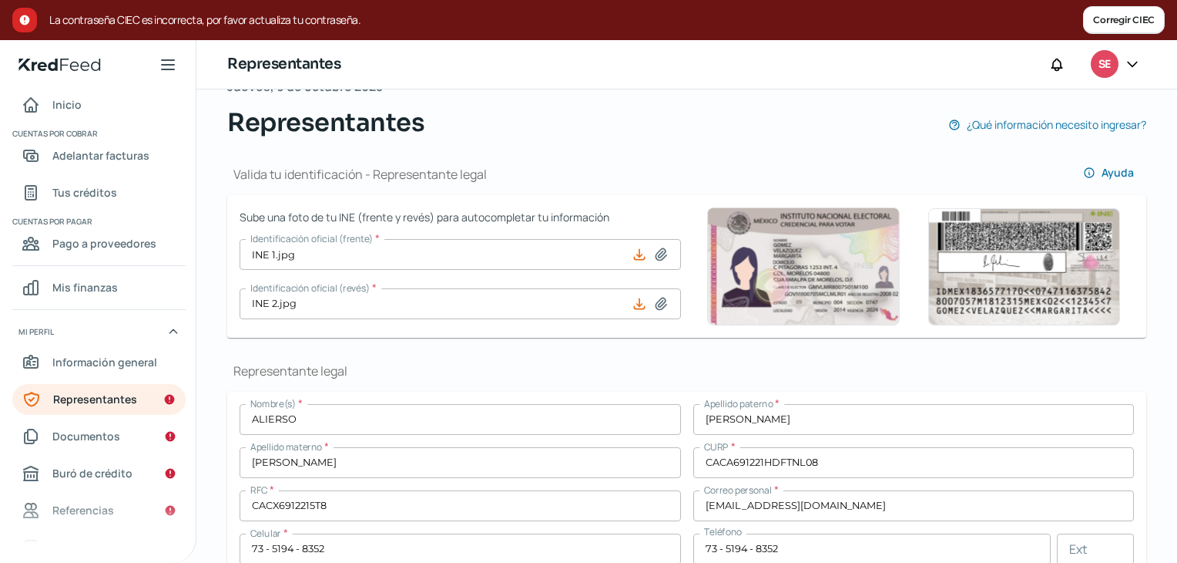
scroll to position [0, 0]
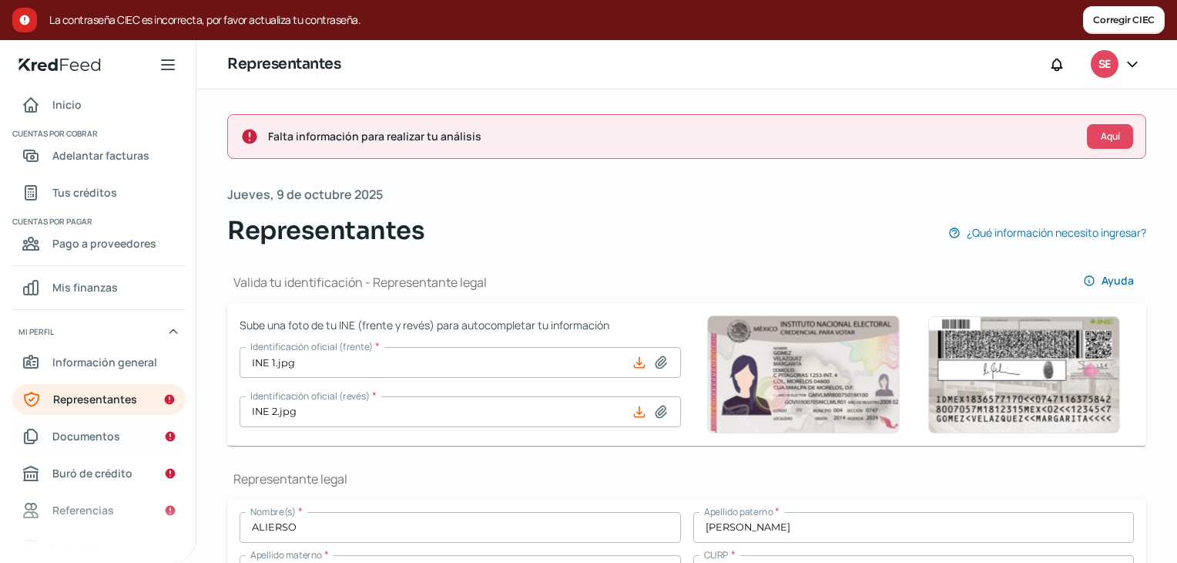
click at [77, 428] on span "Documentos" at bounding box center [86, 435] width 68 height 19
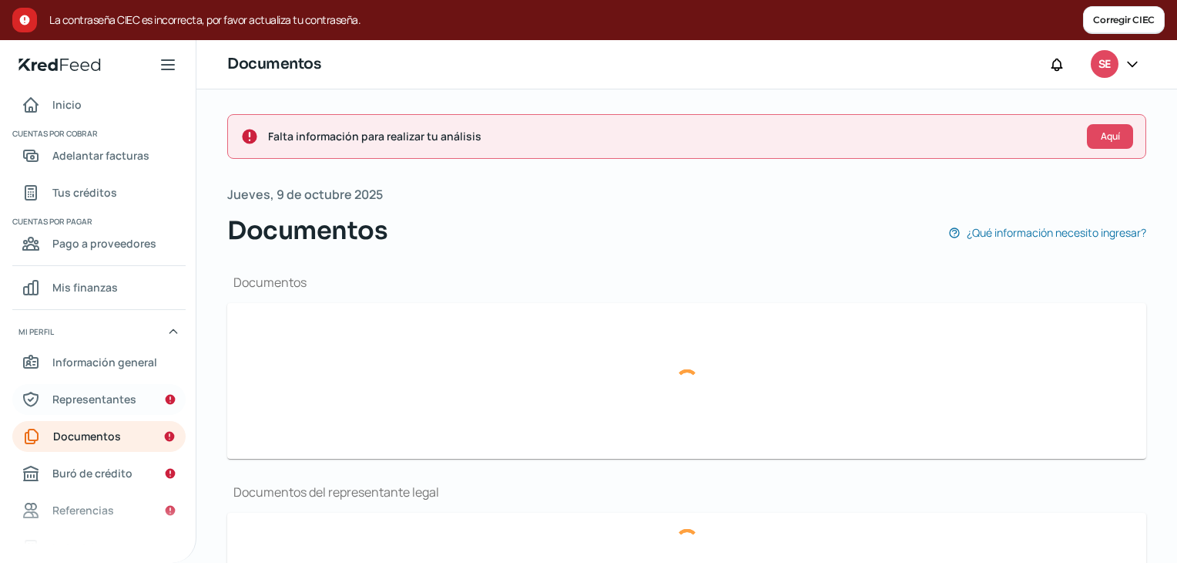
click at [78, 400] on span "Representantes" at bounding box center [94, 398] width 84 height 19
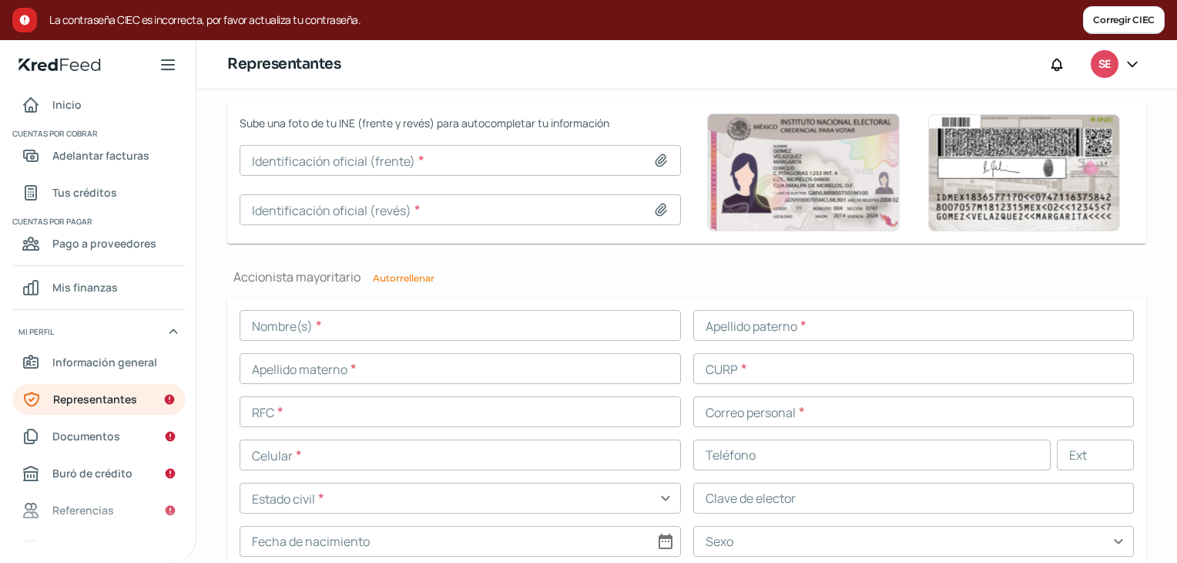
scroll to position [1060, 0]
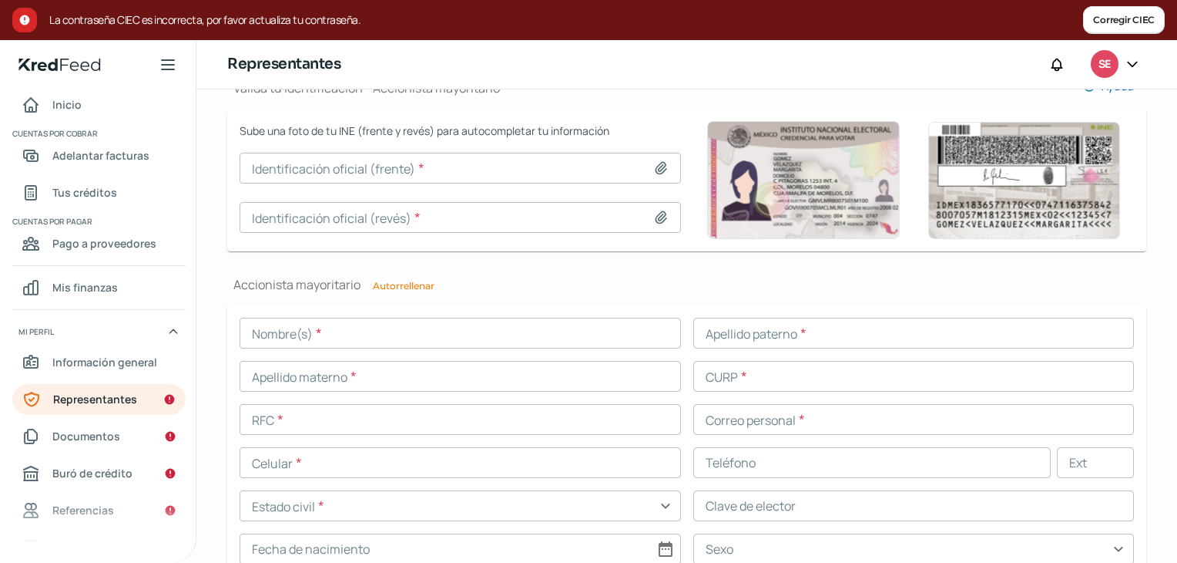
click at [654, 173] on icon at bounding box center [660, 167] width 15 height 15
type input "C:\fakepath\INE 1.jpg"
type input "INE 1.jpg"
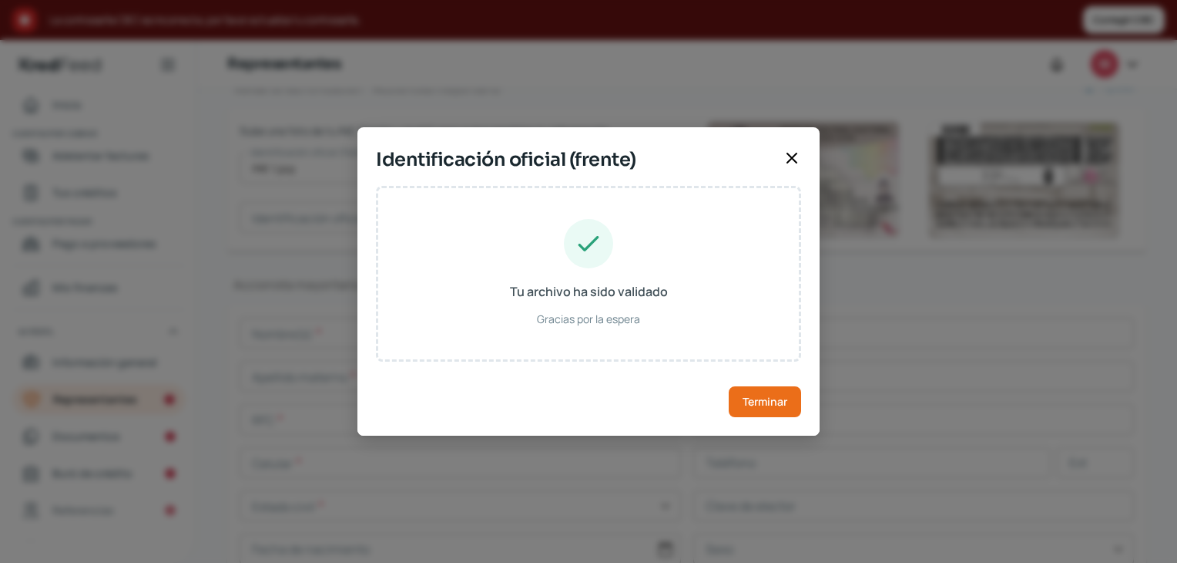
type input "ALIERSO"
type input "[PERSON_NAME]"
type input "CXCA691221HDFTNL08"
type input "CTCNAL69122109H300"
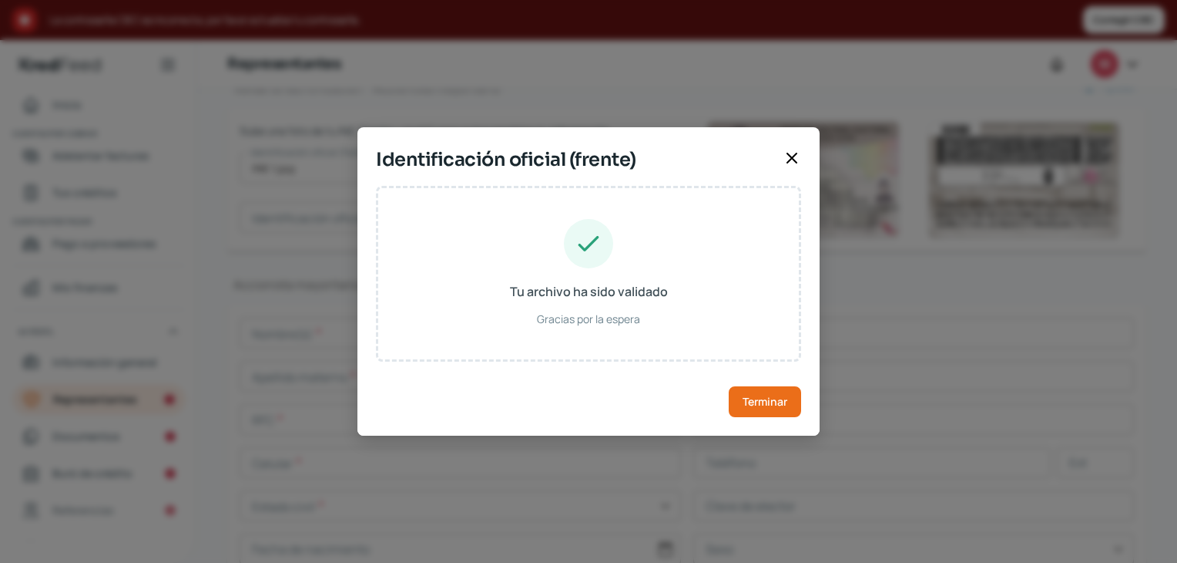
type input "[DATE]"
type input "Hombre"
click at [766, 396] on span "Terminar" at bounding box center [765, 401] width 45 height 11
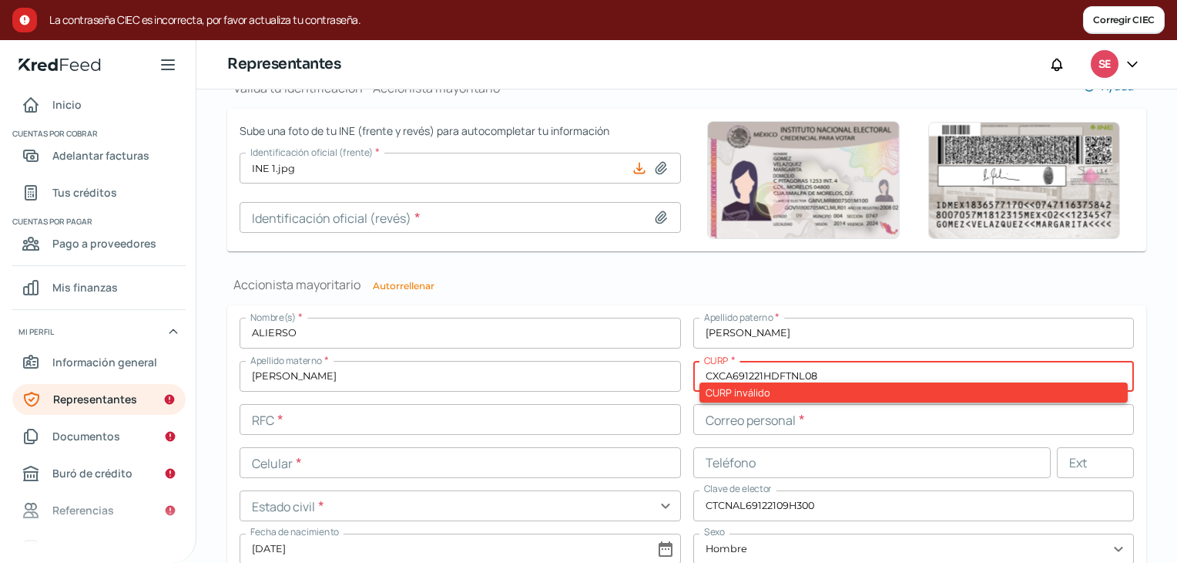
click at [657, 223] on icon at bounding box center [660, 217] width 15 height 15
type input "C:\fakepath\INE 2.jpg"
type input "INE 2.jpg"
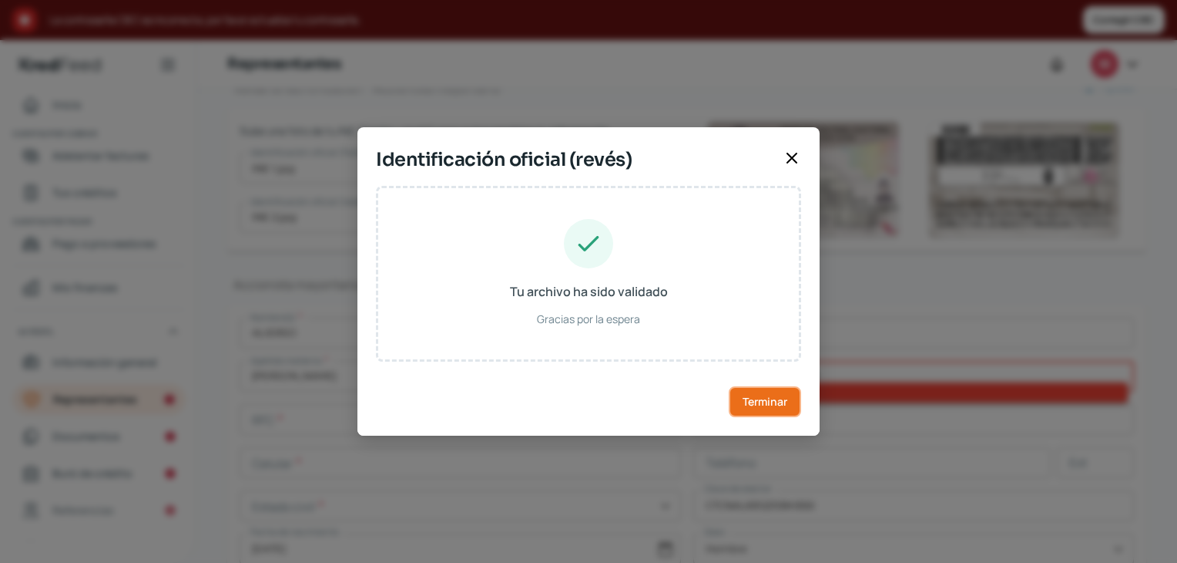
click at [757, 402] on span "Terminar" at bounding box center [765, 401] width 45 height 11
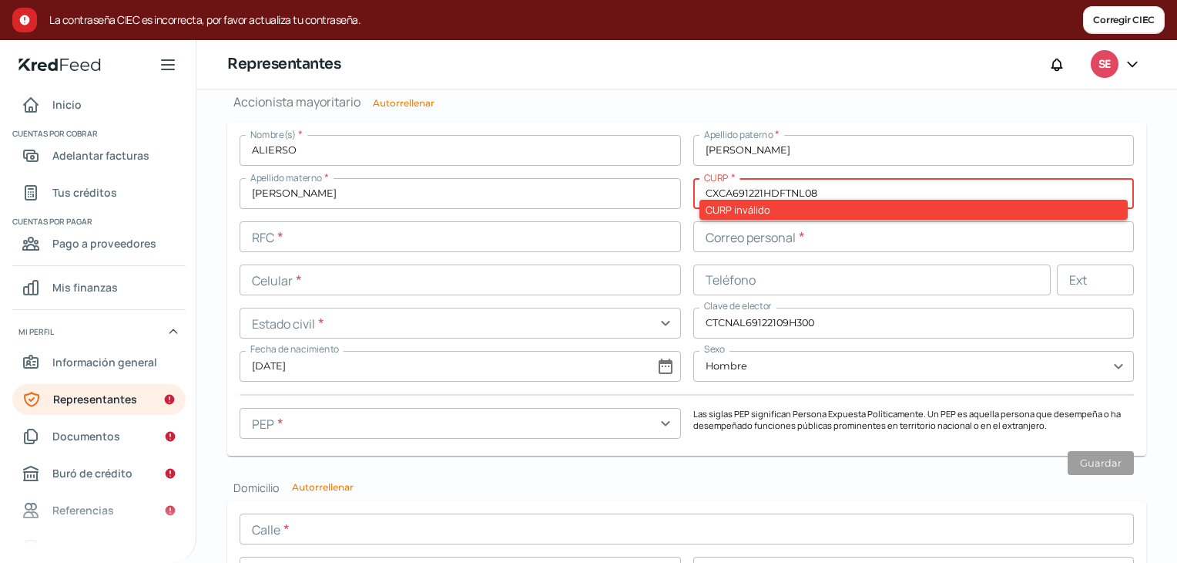
scroll to position [1245, 0]
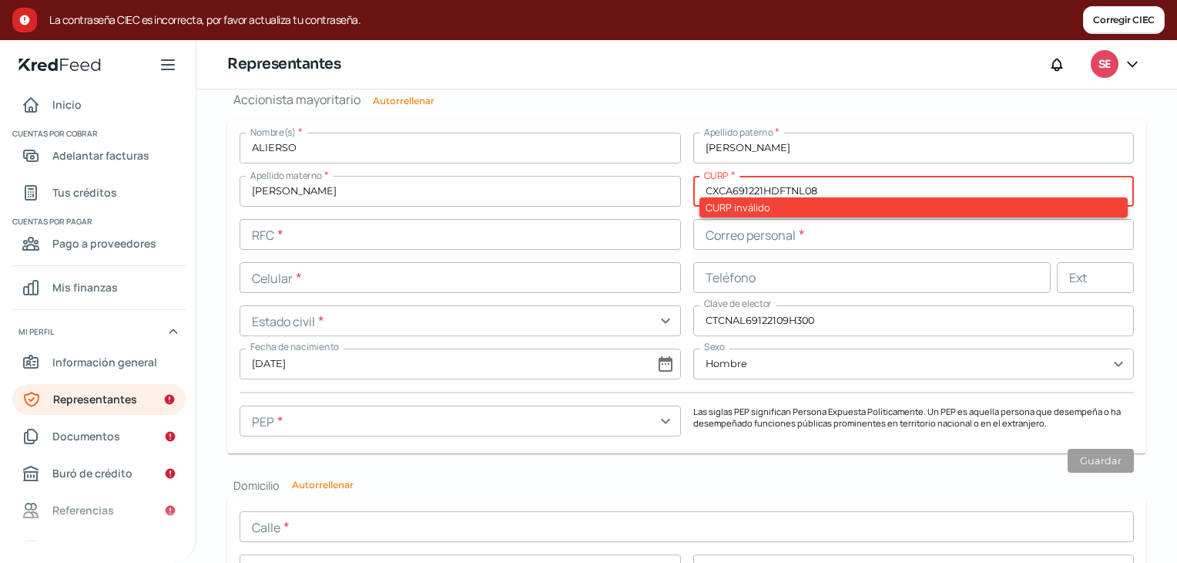
click at [709, 197] on div "CURP inválido" at bounding box center [914, 207] width 429 height 20
click at [709, 190] on input "CXCA691221HDFTNL08" at bounding box center [915, 191] width 442 height 31
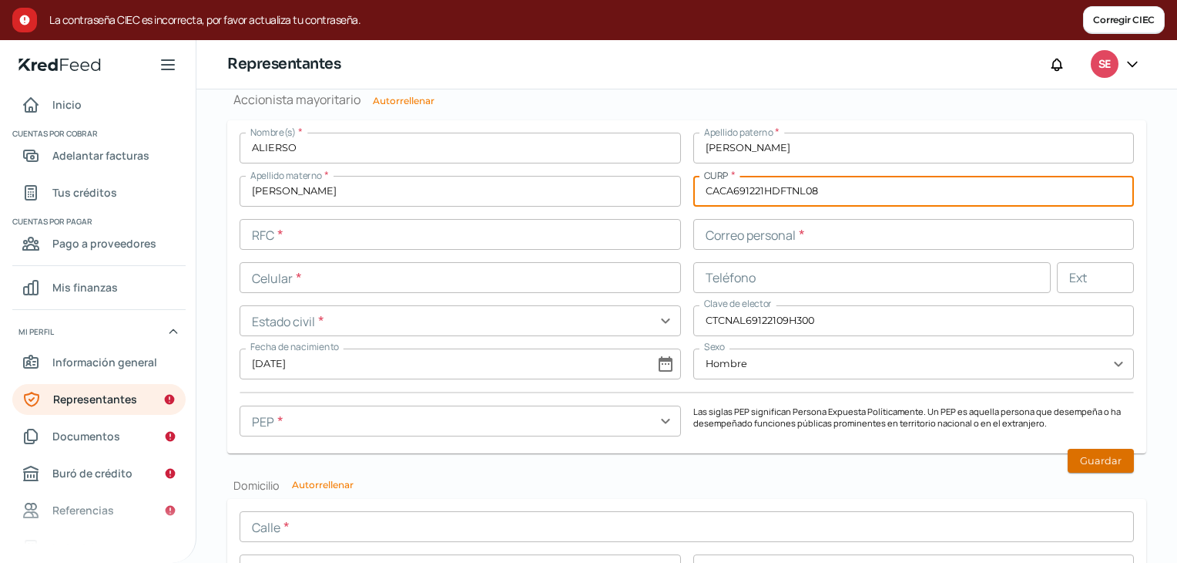
type input "CACA691221HDFTNL08"
click at [1082, 469] on button "Guardar" at bounding box center [1101, 460] width 66 height 24
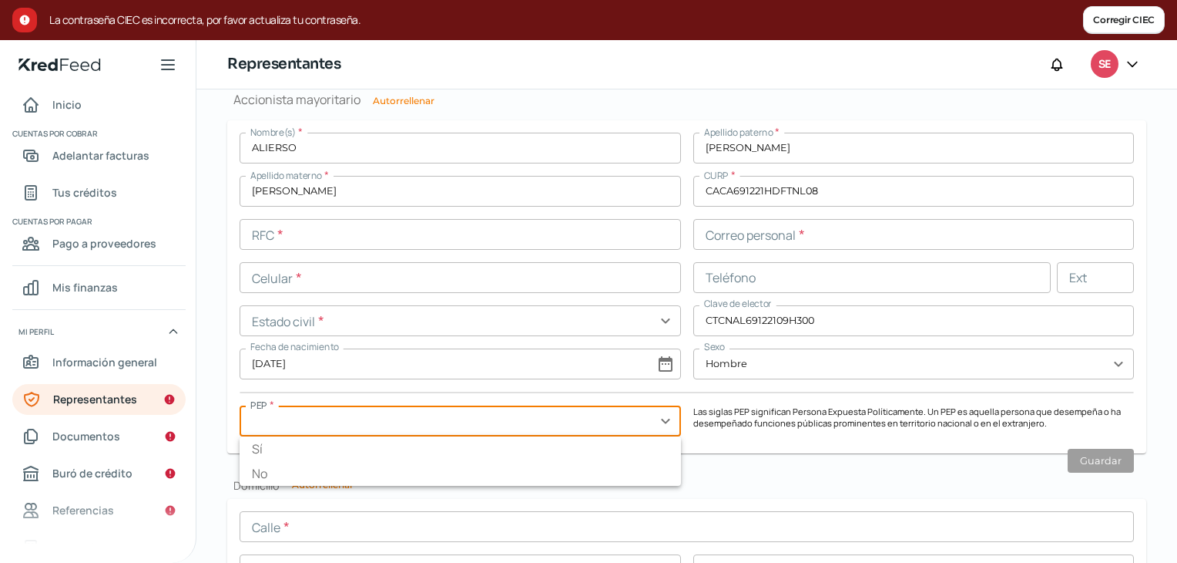
click at [599, 424] on input "text" at bounding box center [461, 420] width 442 height 31
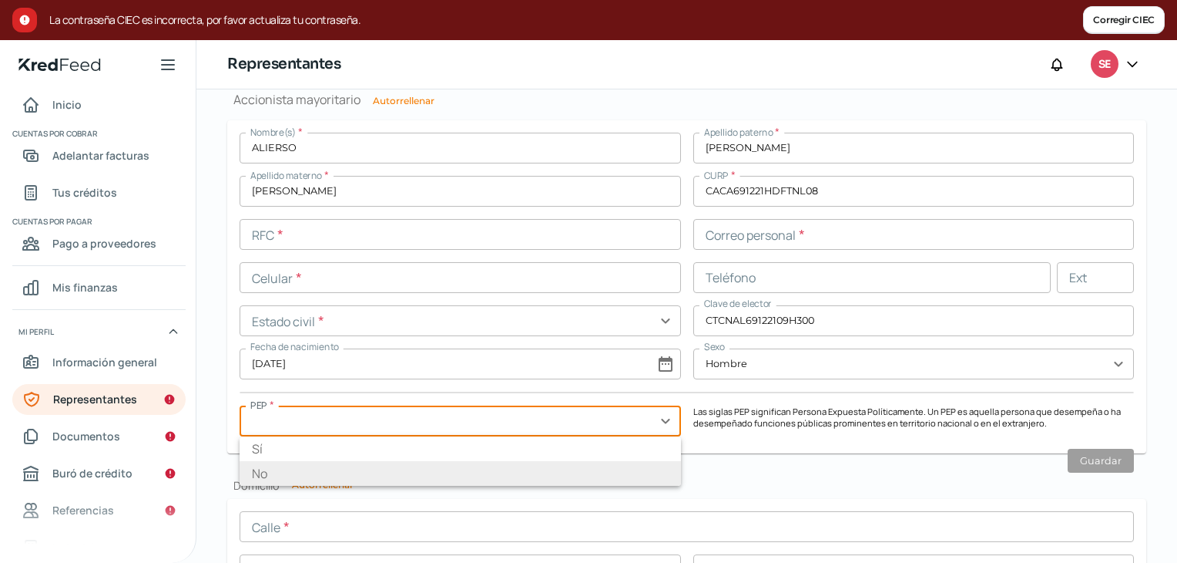
type input "No"
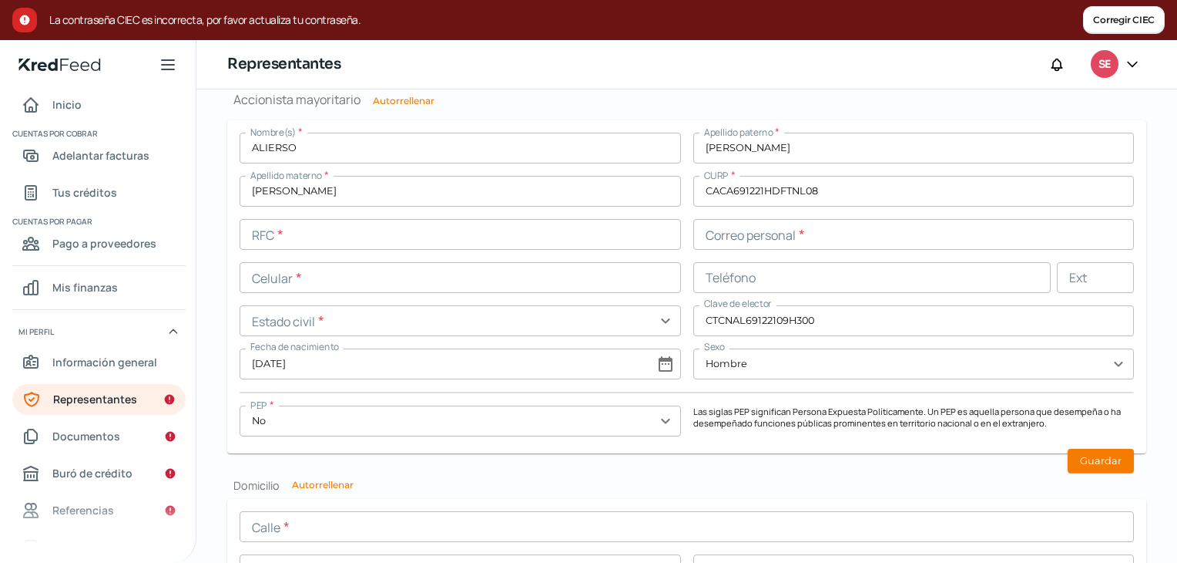
click at [264, 242] on input "text" at bounding box center [461, 234] width 442 height 31
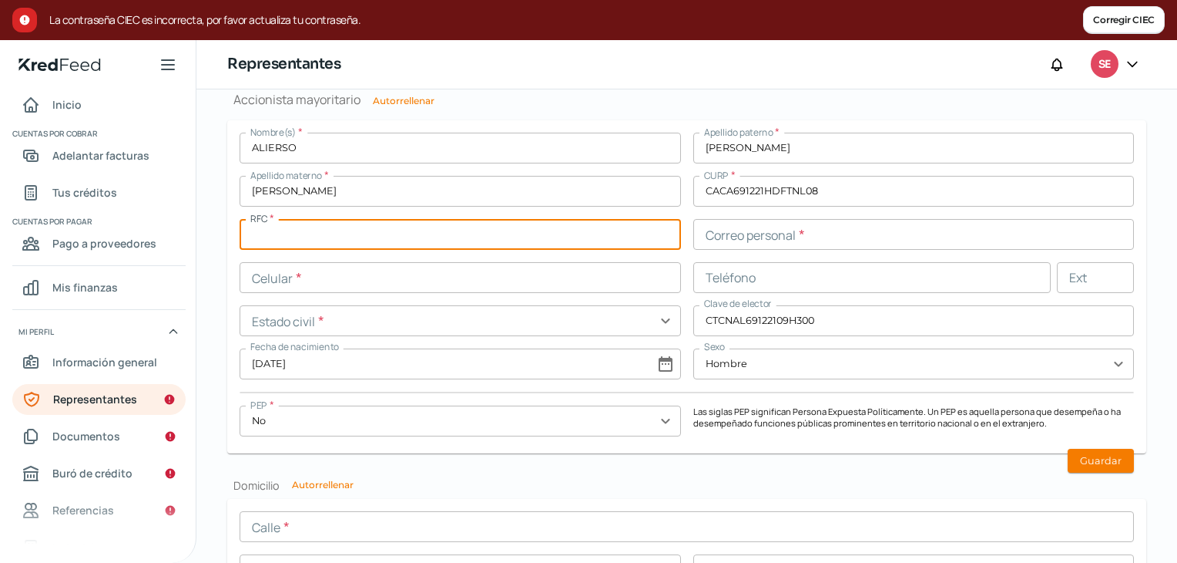
paste input "CACX6912215T8"
type input "CACX6912215T8"
click at [747, 239] on input "text" at bounding box center [915, 234] width 442 height 31
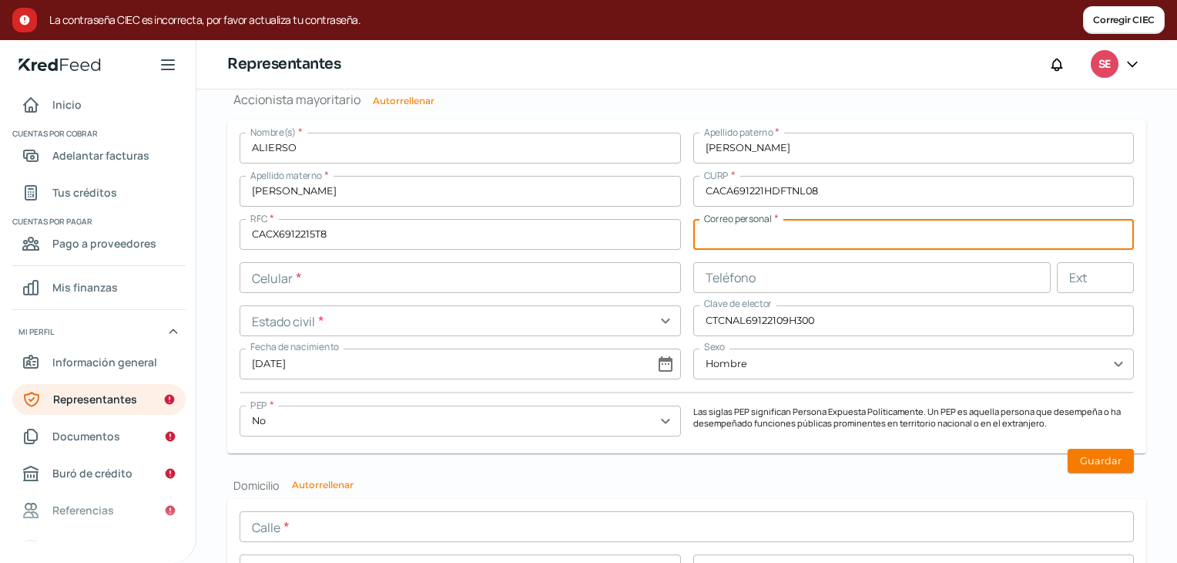
paste input "[EMAIL_ADDRESS][DOMAIN_NAME]"
type input "[EMAIL_ADDRESS][DOMAIN_NAME]"
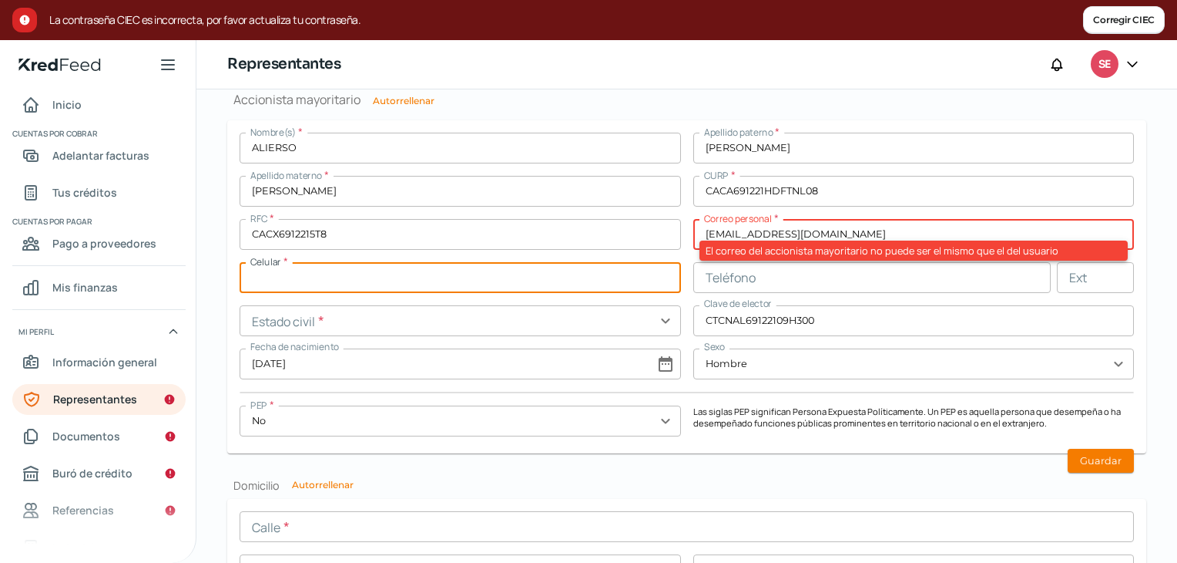
paste input "73 - 5194 - 8352"
type input "73 - 5194 - 8352"
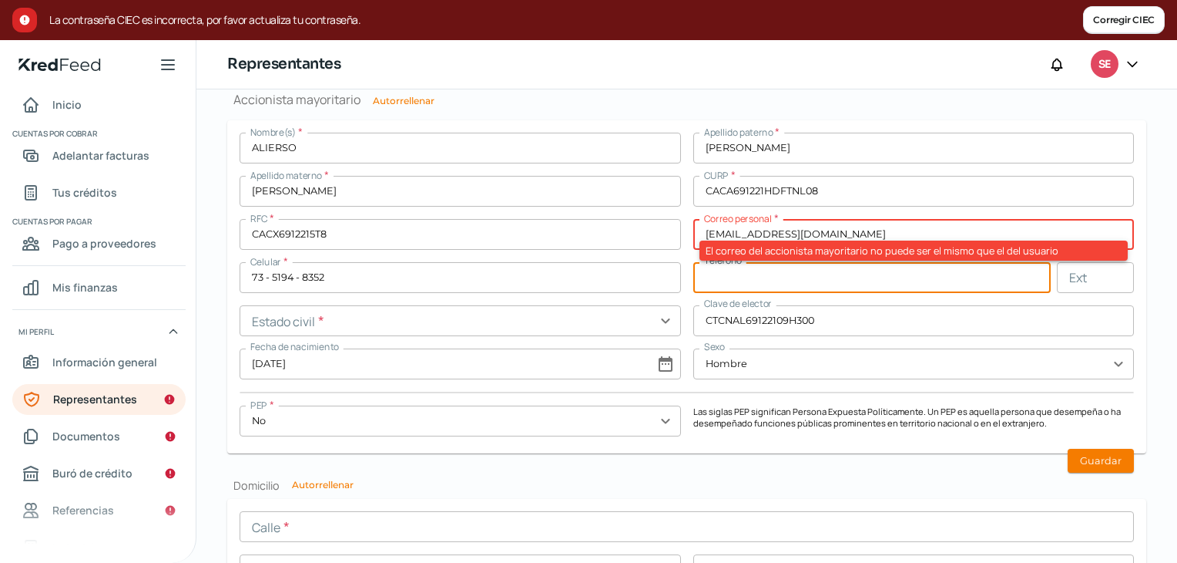
paste input "73 - 5194 - 8352"
type input "73 - 5194 - 8352"
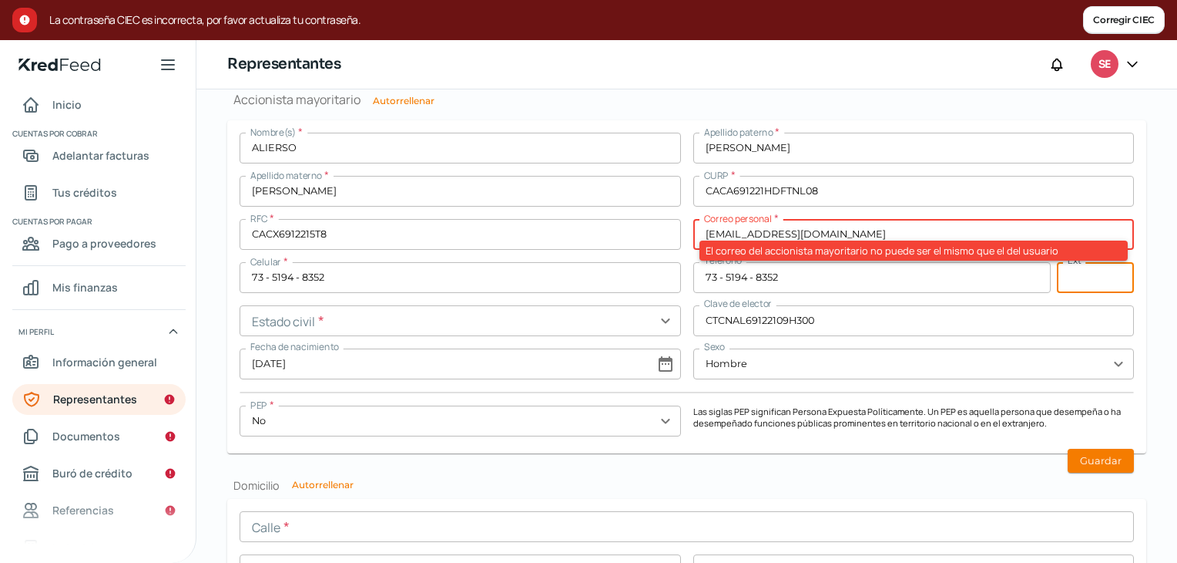
click at [275, 316] on input "text" at bounding box center [461, 320] width 442 height 31
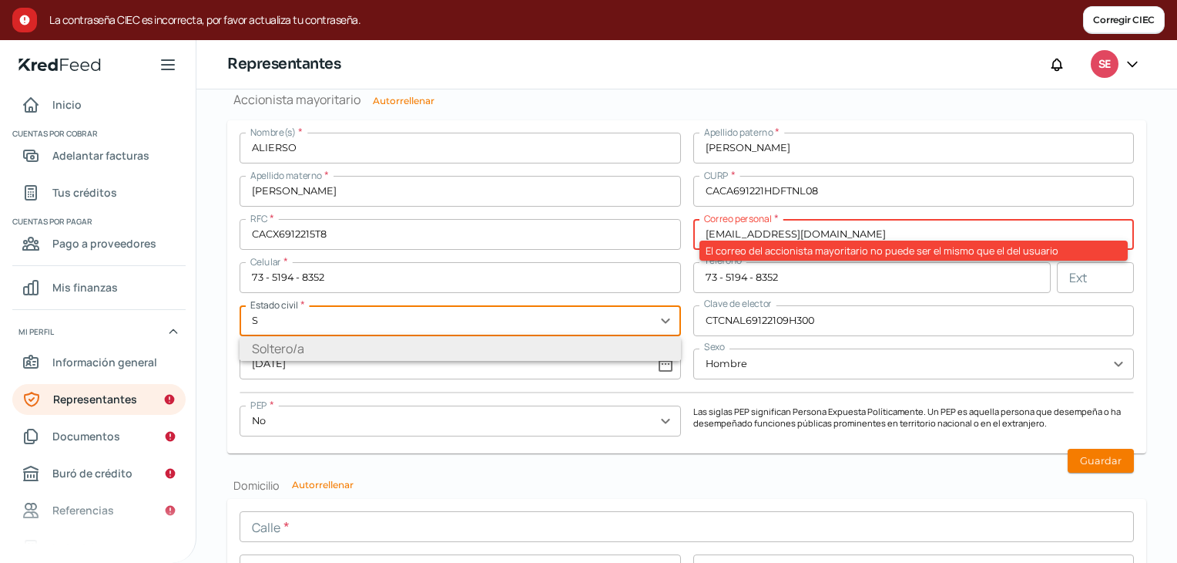
click at [271, 343] on ul "Soltero/a" at bounding box center [461, 348] width 442 height 25
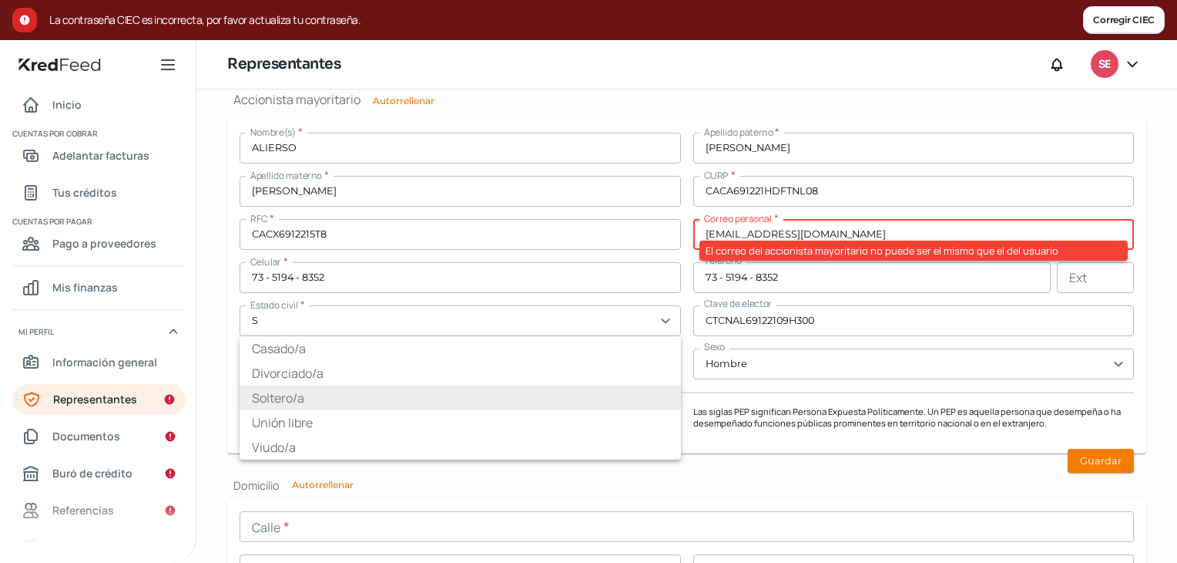
click at [270, 395] on li "Soltero/a" at bounding box center [461, 397] width 442 height 25
type input "Soltero/a"
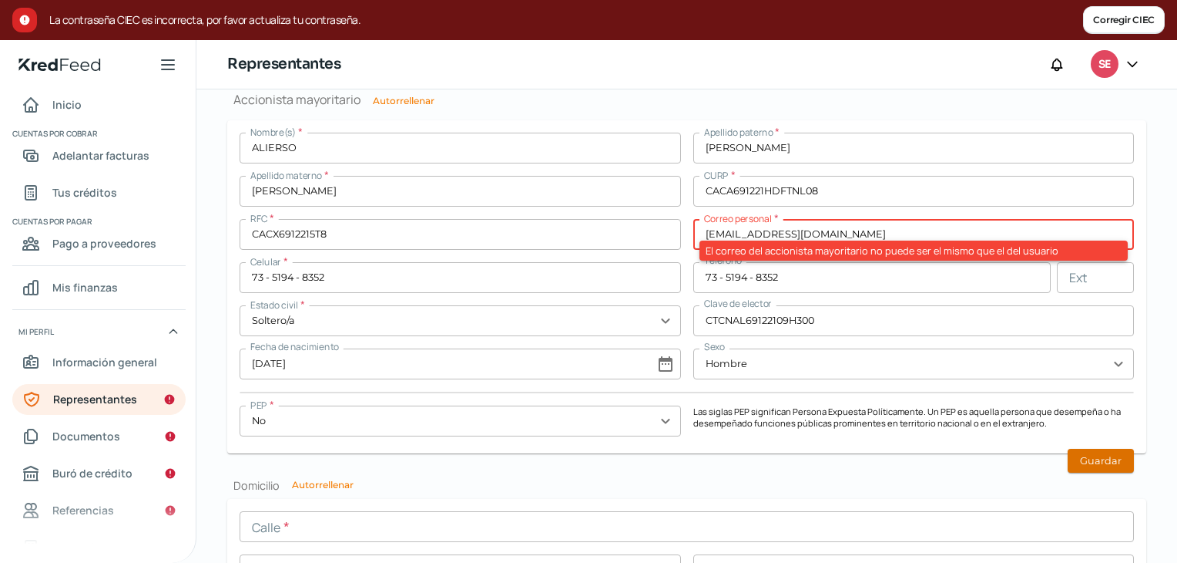
click at [1079, 448] on button "Guardar" at bounding box center [1101, 460] width 66 height 24
click at [781, 230] on input "[EMAIL_ADDRESS][DOMAIN_NAME]" at bounding box center [915, 234] width 442 height 31
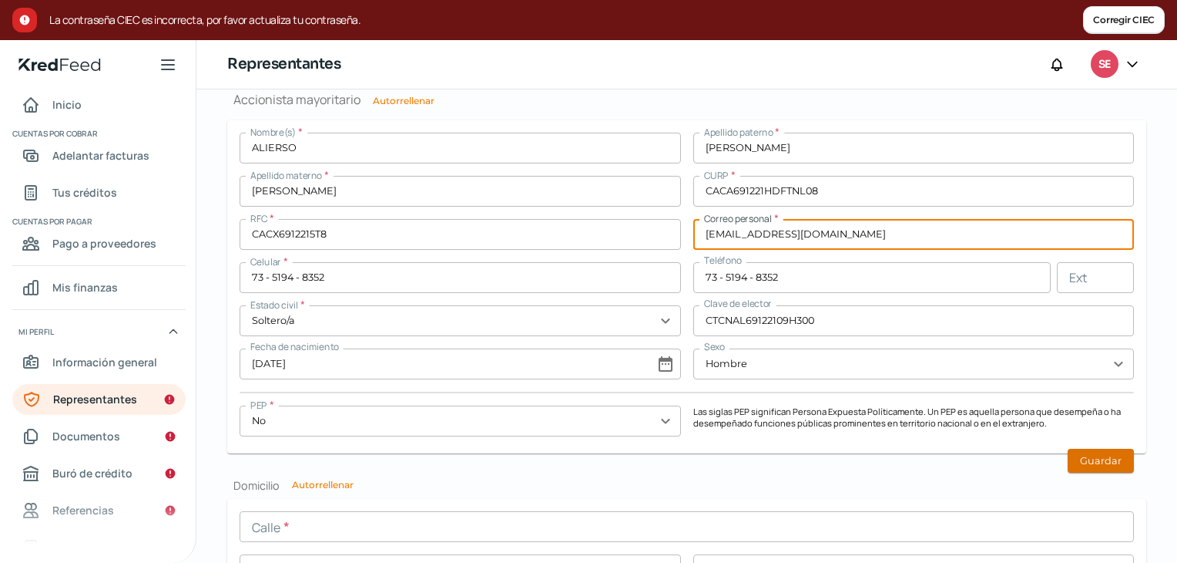
type input "[EMAIL_ADDRESS][DOMAIN_NAME]"
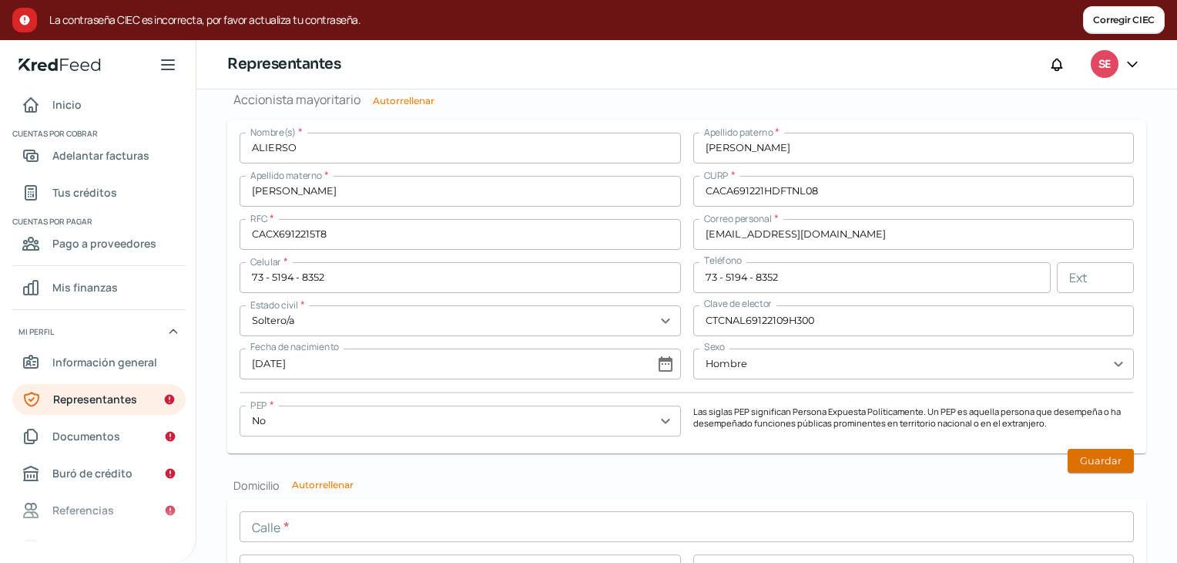
click at [1097, 460] on button "Guardar" at bounding box center [1101, 460] width 66 height 24
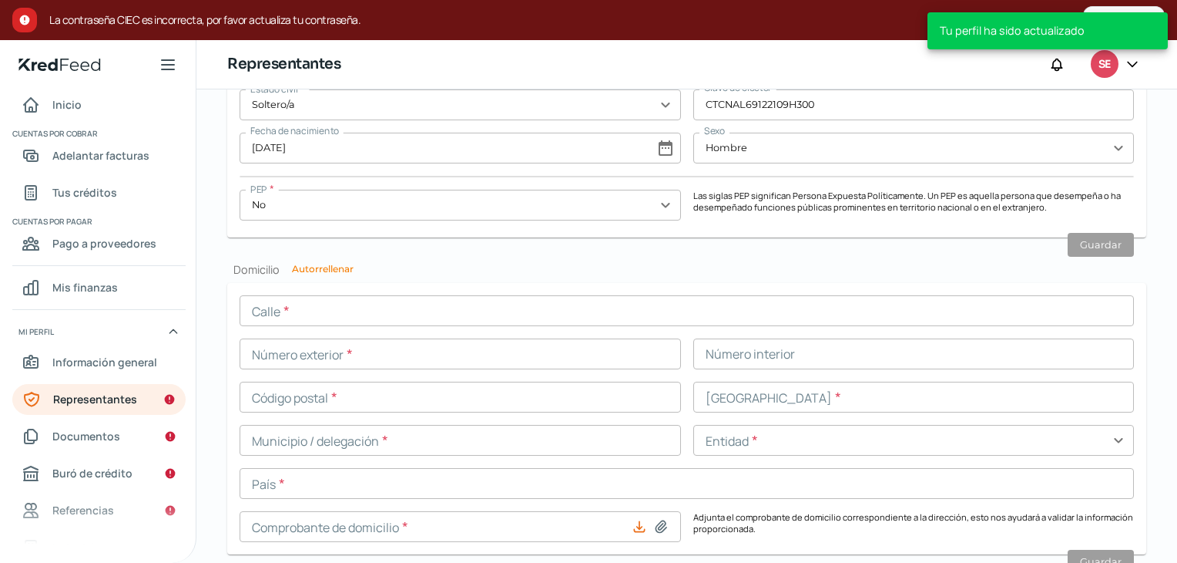
scroll to position [1513, 0]
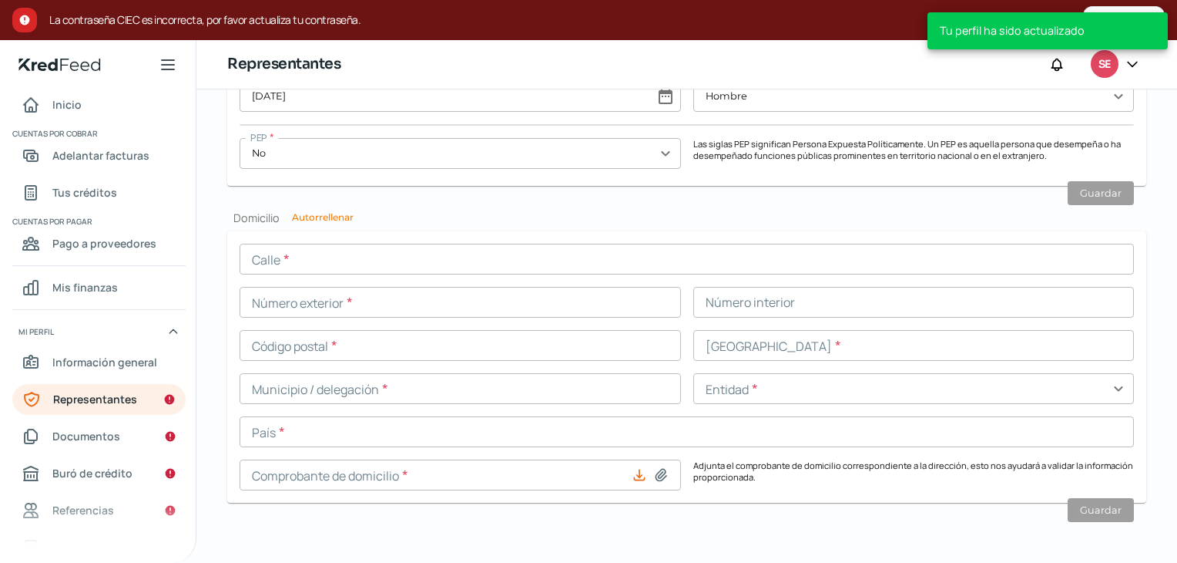
click at [331, 210] on h2 "Domicilio Autorrellenar" at bounding box center [686, 217] width 919 height 15
click at [330, 220] on button "Autorrellenar" at bounding box center [323, 217] width 62 height 9
type input "RETNO 9 DE [PERSON_NAME]"
type input "39"
type input "15900"
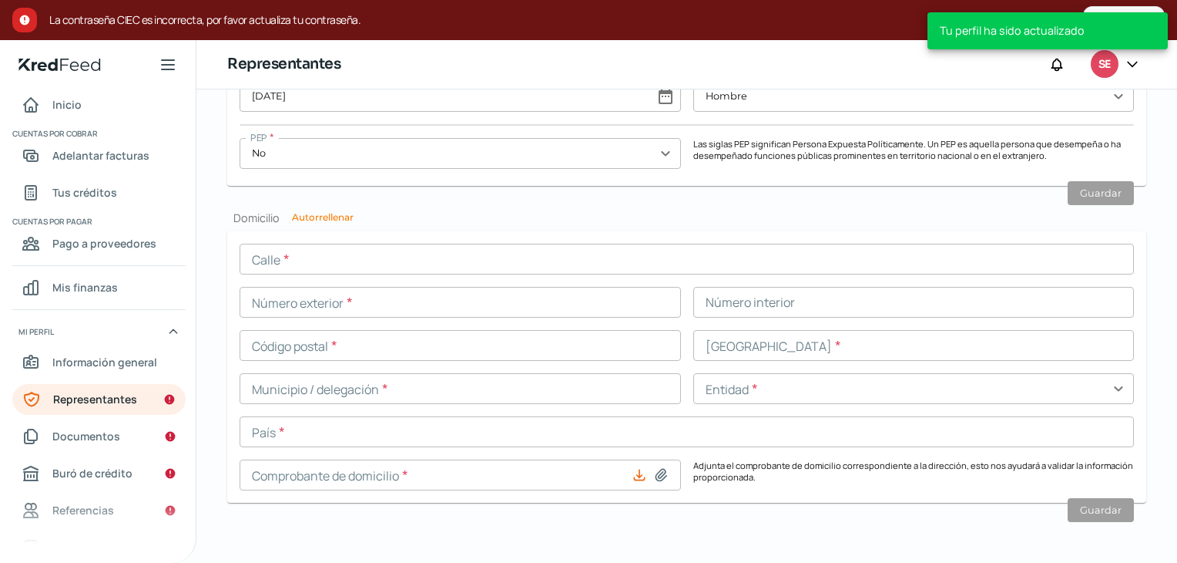
type input "Jardín Balbuena"
type input "[PERSON_NAME]"
type input "CDMX"
type input "[GEOGRAPHIC_DATA]"
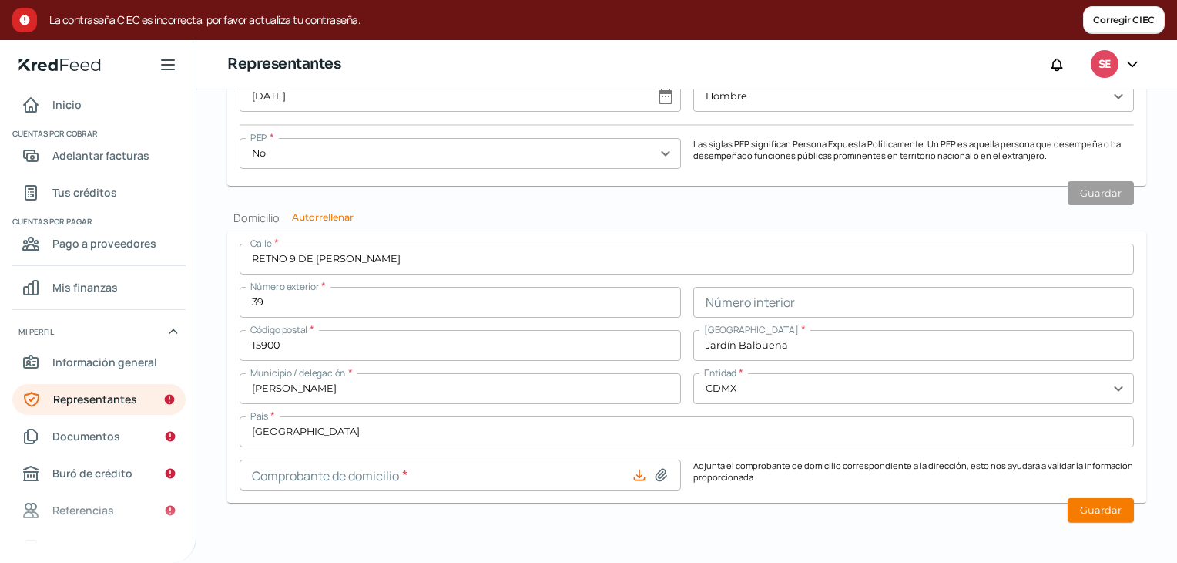
click at [656, 472] on icon at bounding box center [661, 475] width 11 height 12
type input "C:\fakepath\CD-[PERSON_NAME].pdf"
type input "CD-[PERSON_NAME].pdf"
click at [1077, 505] on button "Guardar" at bounding box center [1101, 510] width 66 height 24
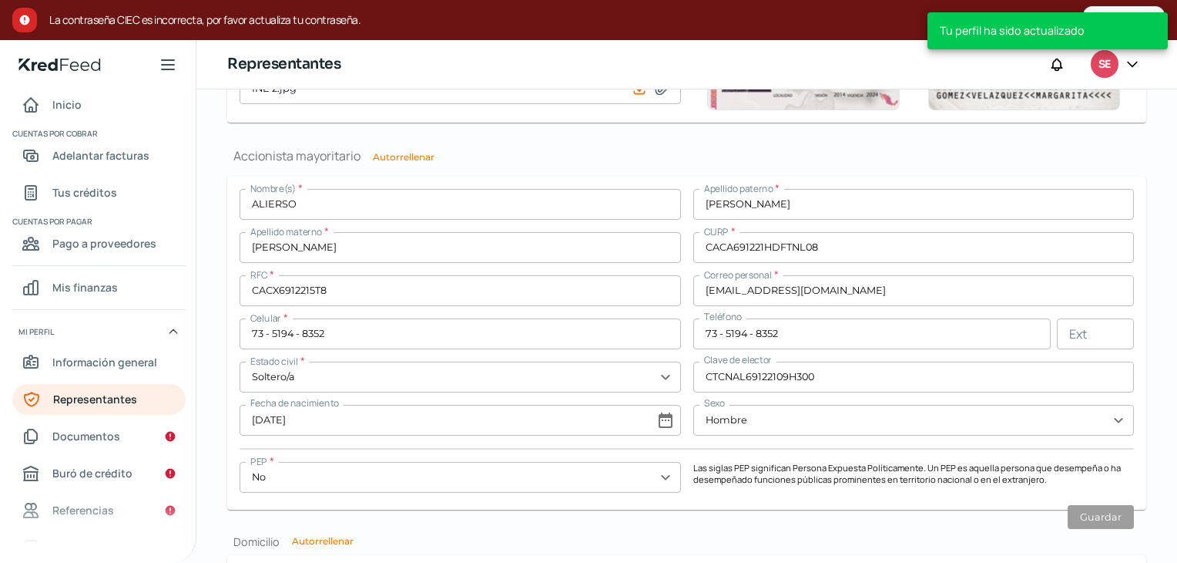
scroll to position [1127, 0]
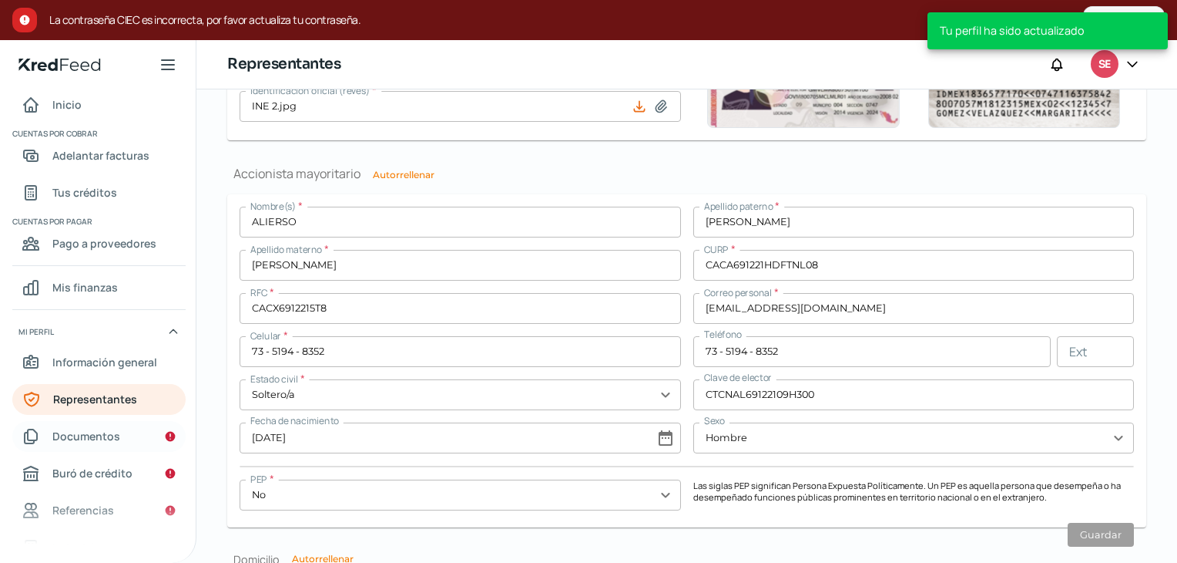
click at [96, 428] on span "Documentos" at bounding box center [86, 435] width 68 height 19
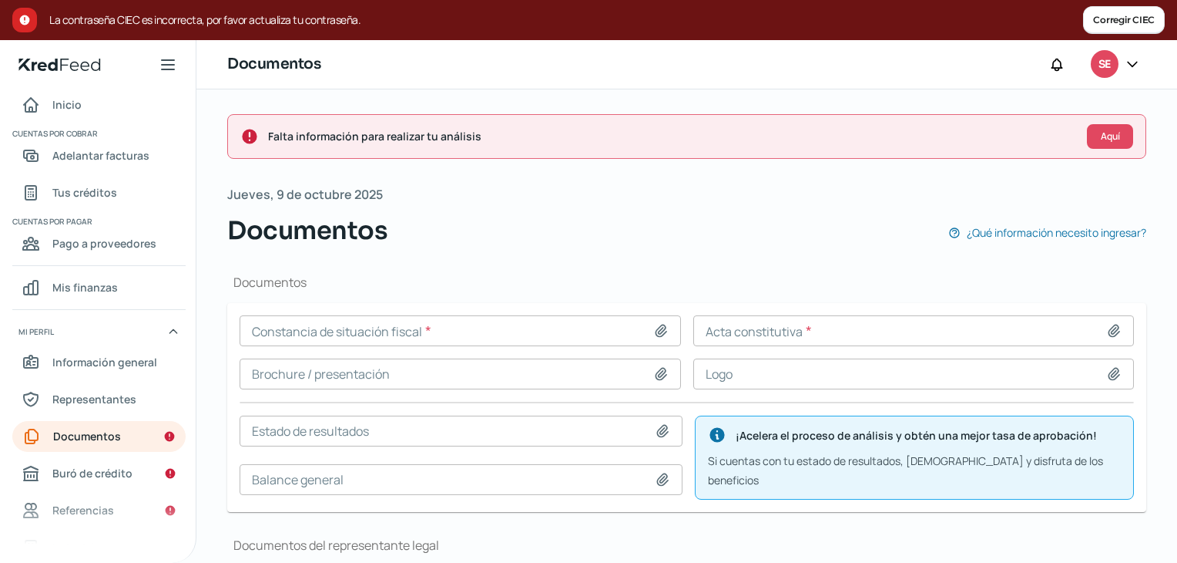
click at [653, 323] on icon at bounding box center [660, 330] width 15 height 15
type input "C:\fakepath\RFC-SELECTA DEL CAMPO.pdf"
type input "RFC-SELECTA DEL CAMPO.pdf"
click at [1109, 326] on icon at bounding box center [1114, 330] width 11 height 12
type input "C:\fakepath\ACE-ACTA CONSTITUTIVA-43,461.pdf"
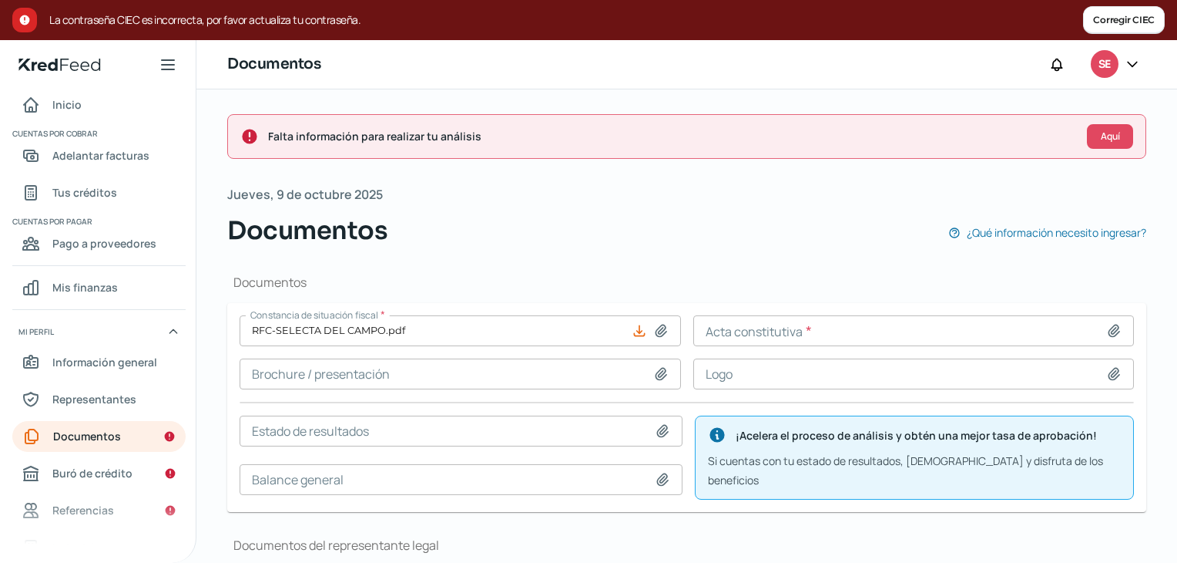
type input "ACE-ACTA CONSTITUTIVA-43,461.pdf"
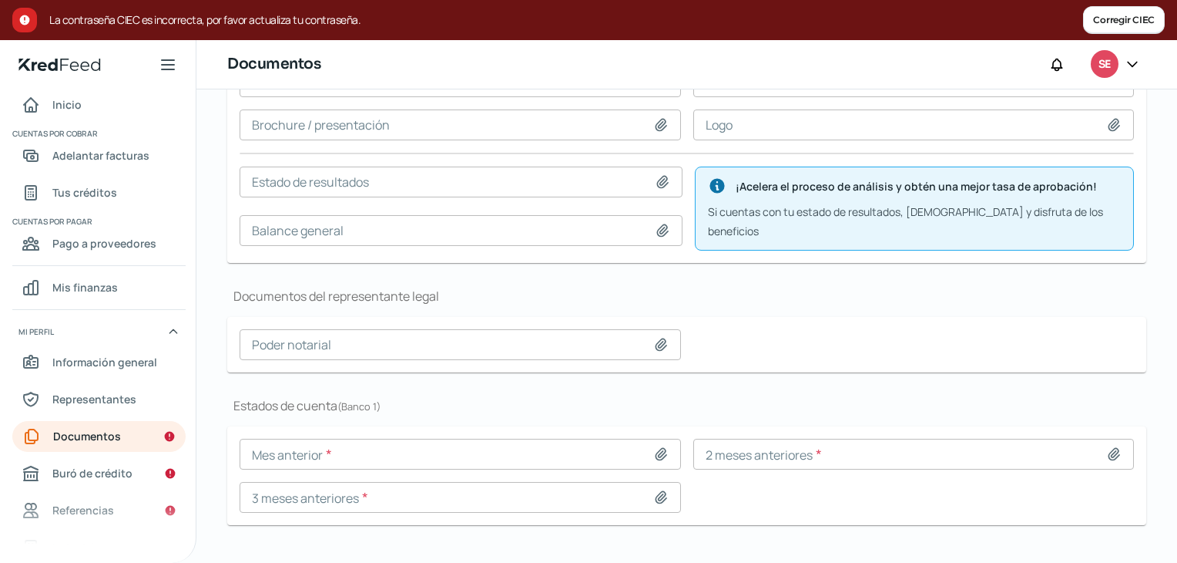
scroll to position [260, 0]
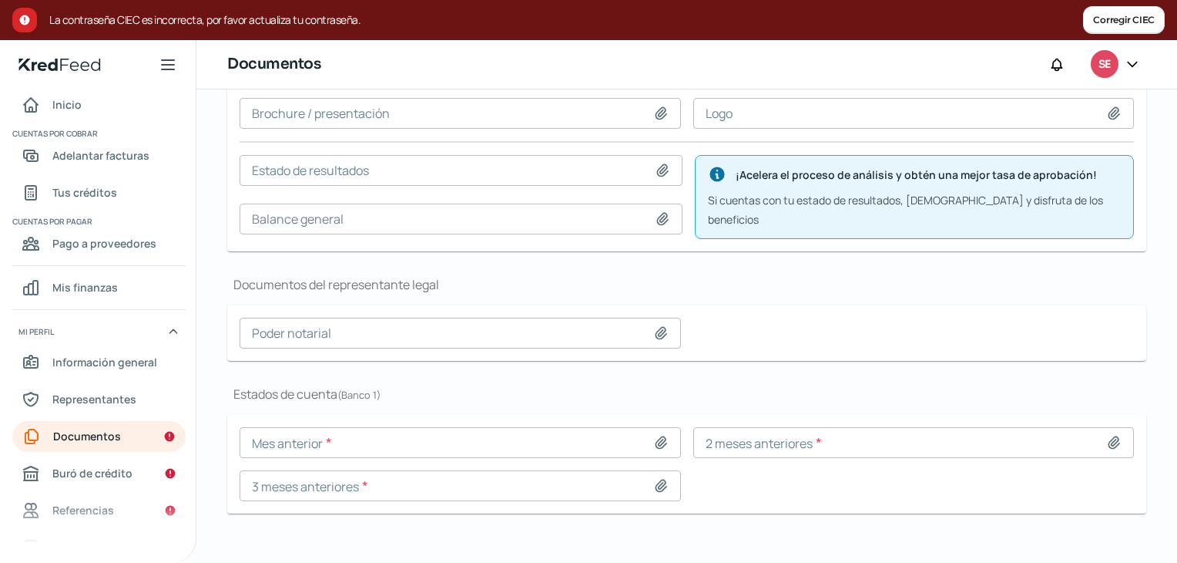
click at [660, 331] on input at bounding box center [461, 332] width 442 height 31
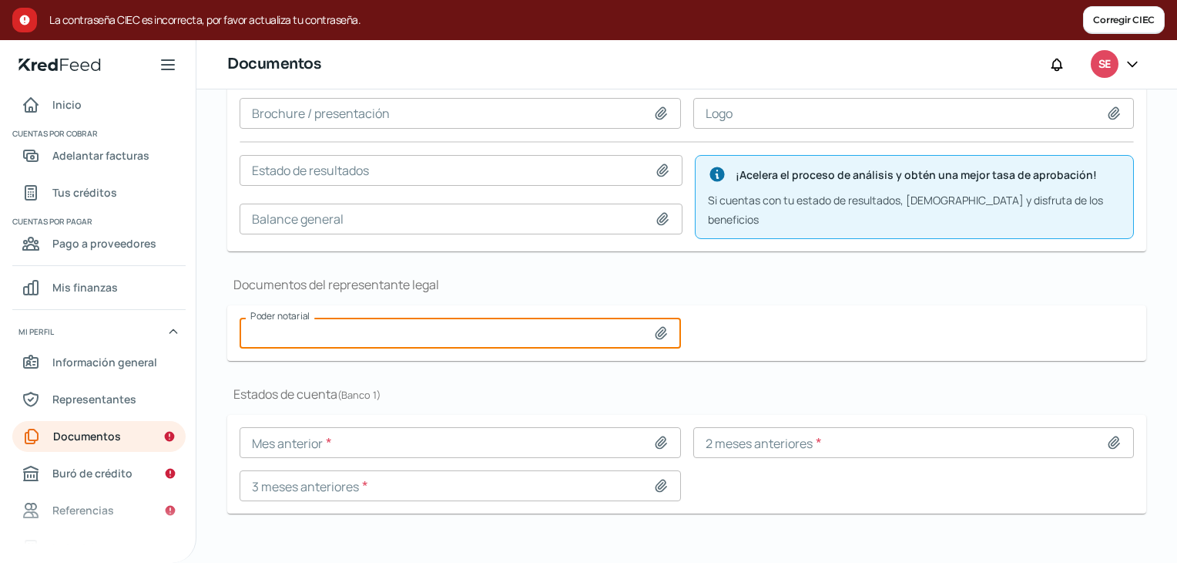
type input "C:\fakepath\POR-PODER-57,640.pdf"
type input "POR-PODER-57,640.pdf"
click at [658, 437] on icon at bounding box center [661, 443] width 11 height 12
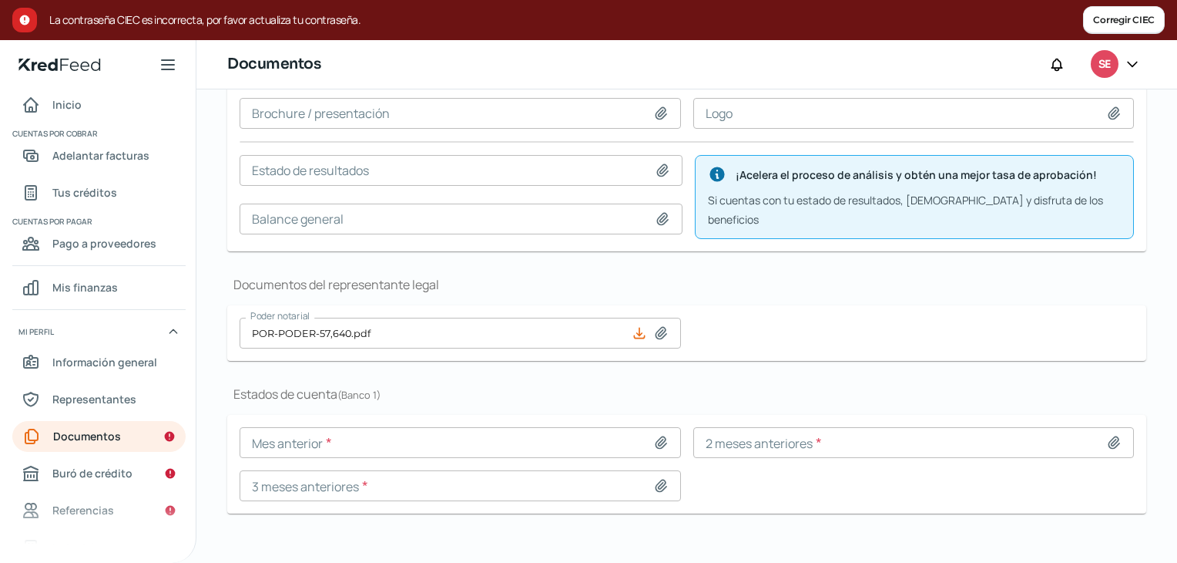
type input "C:\fakepath\BBVA [DATE].pdf"
type input "BBVA [DATE].pdf"
click at [1110, 437] on icon at bounding box center [1114, 443] width 11 height 12
type input "C:\fakepath\BBVA [DATE].pdf"
type input "BBVA [DATE].pdf"
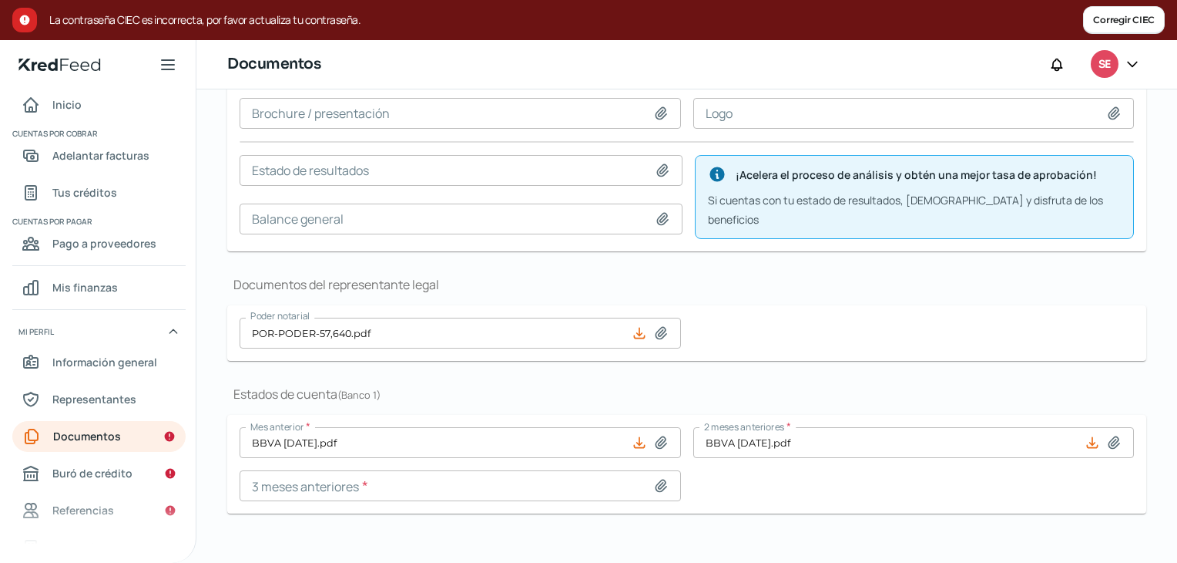
click at [659, 478] on icon at bounding box center [660, 485] width 15 height 15
type input "C:\fakepath\BBVA [DATE].pdf"
type input "BBVA [DATE].pdf"
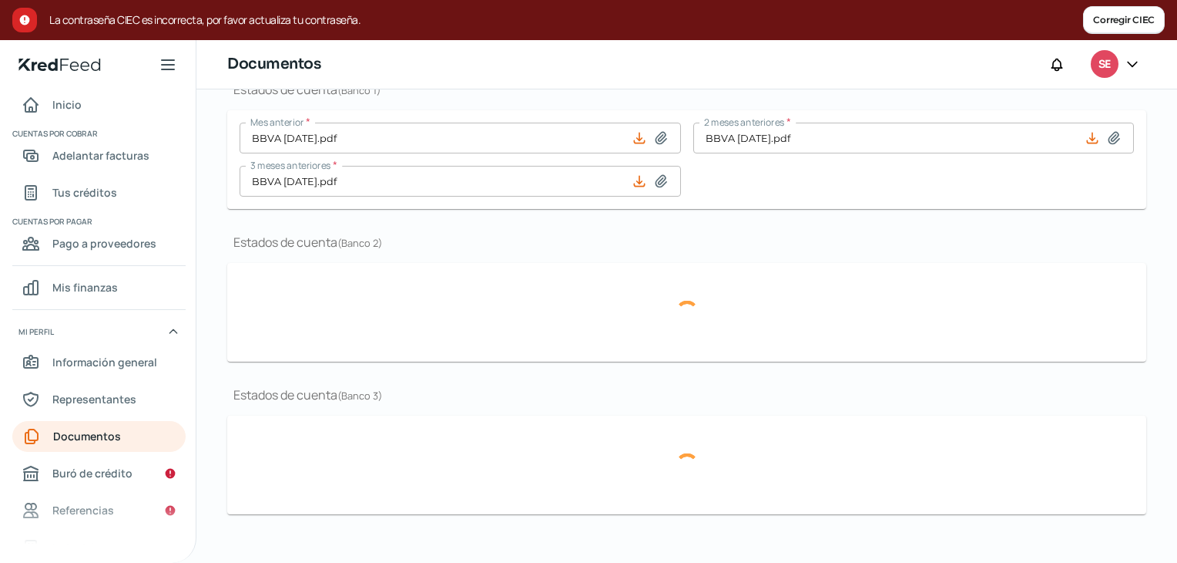
scroll to position [521, 0]
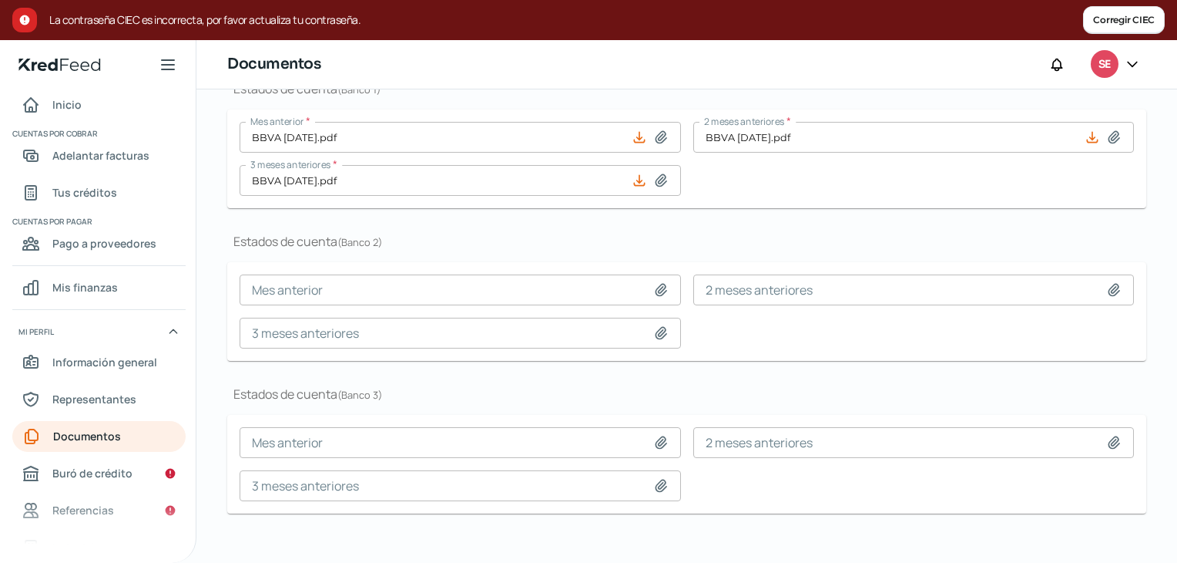
click at [657, 284] on icon at bounding box center [661, 290] width 11 height 12
type input "C:\fakepath\Banorte [DATE].pdf"
type input "Banorte [DATE].pdf"
click at [1101, 274] on input at bounding box center [915, 289] width 442 height 31
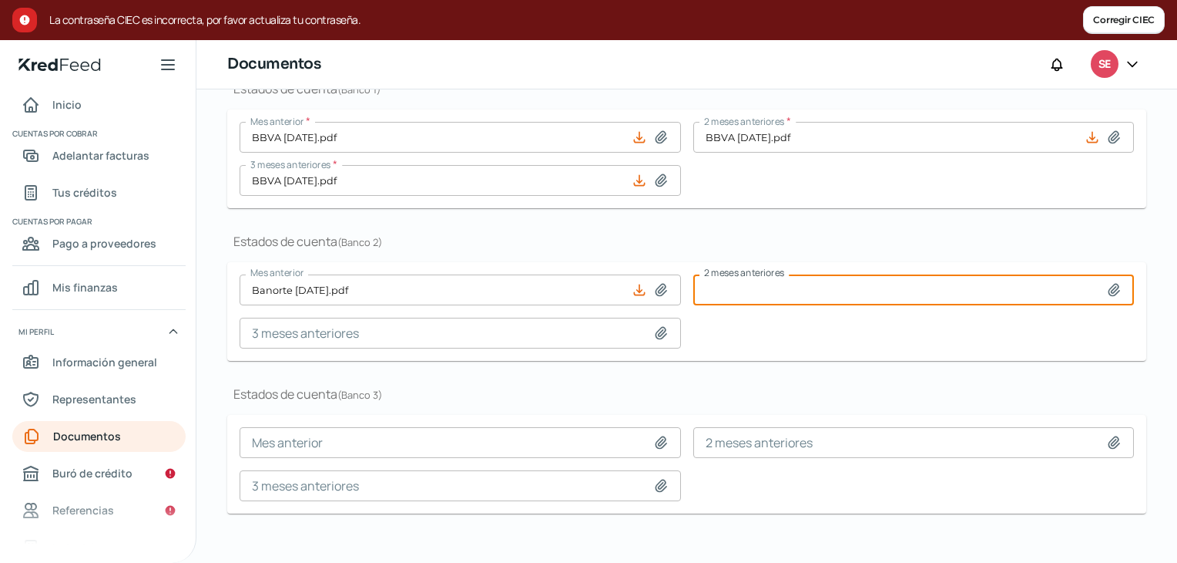
type input "C:\fakepath\Banorte [DATE].pdf"
type input "Banorte [DATE].pdf"
click at [653, 325] on icon at bounding box center [660, 332] width 15 height 15
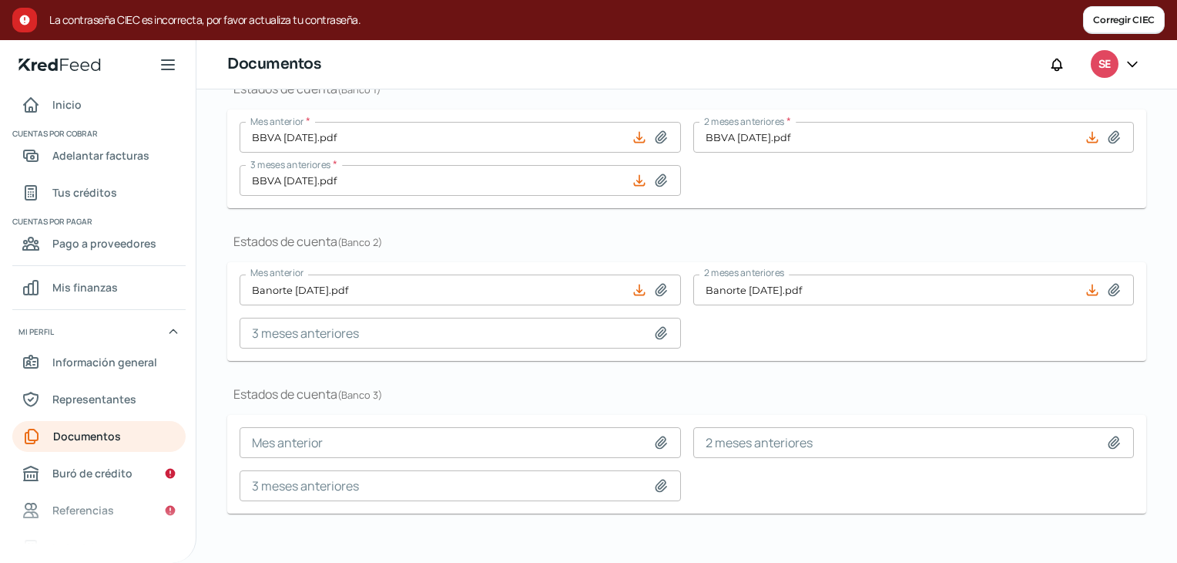
type input "C:\fakepath\Banorte [DATE].pdf"
type input "Banorte [DATE].pdf"
click at [68, 514] on span "Referencias" at bounding box center [83, 509] width 62 height 19
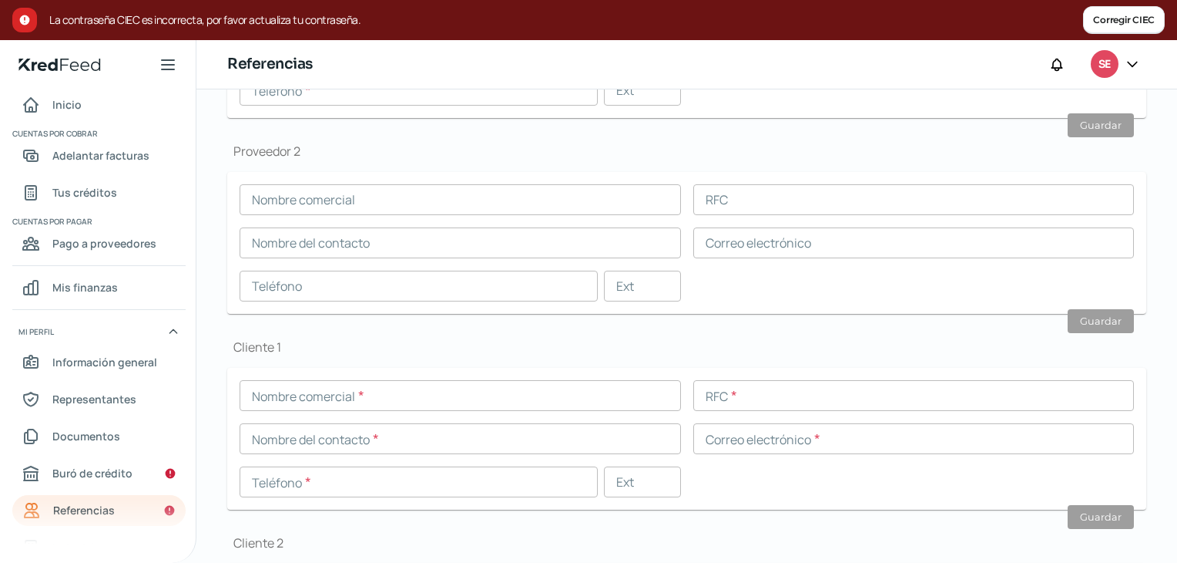
scroll to position [529, 0]
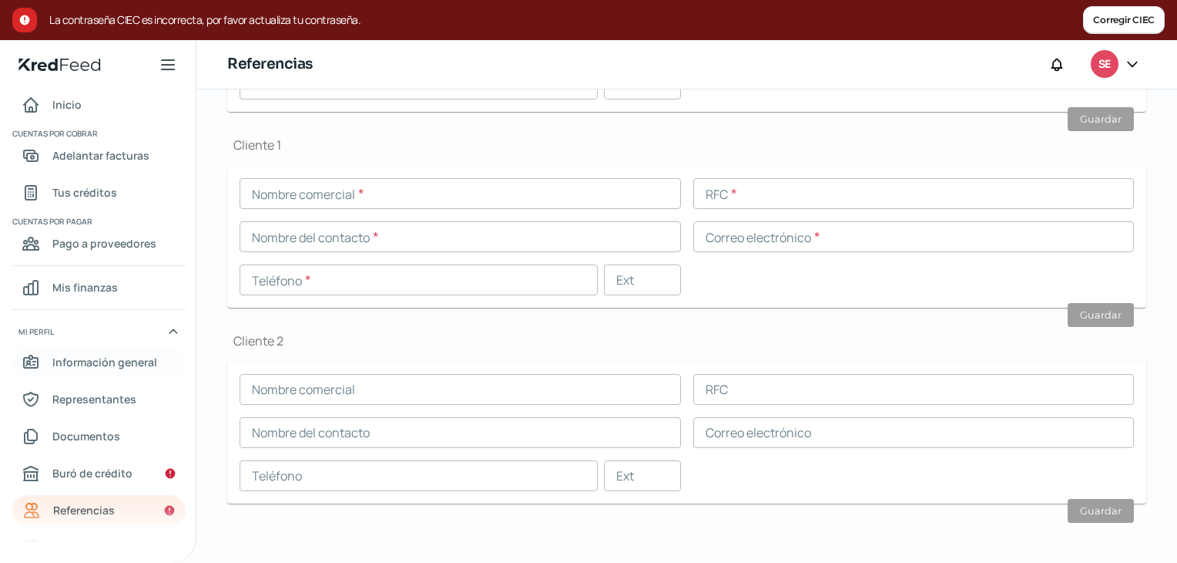
click at [99, 359] on span "Información general" at bounding box center [104, 361] width 105 height 19
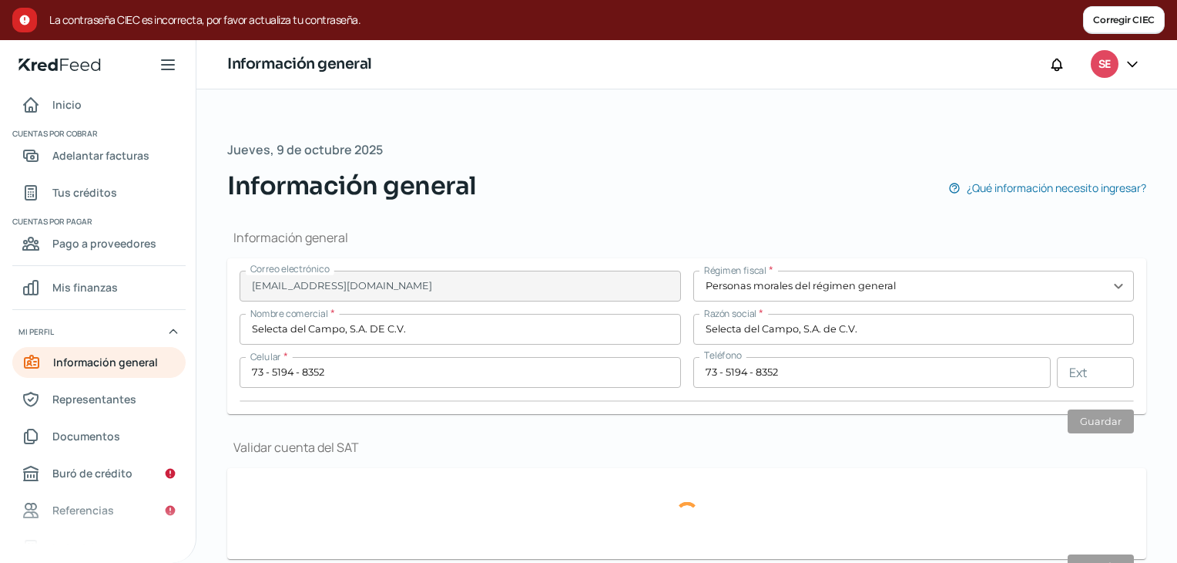
type input "SCA060711FG6"
type input "Eje 6 Sur Tabajadores S"
type input "1015"
type input "Nave 1 Bodega A17"
type input "09040"
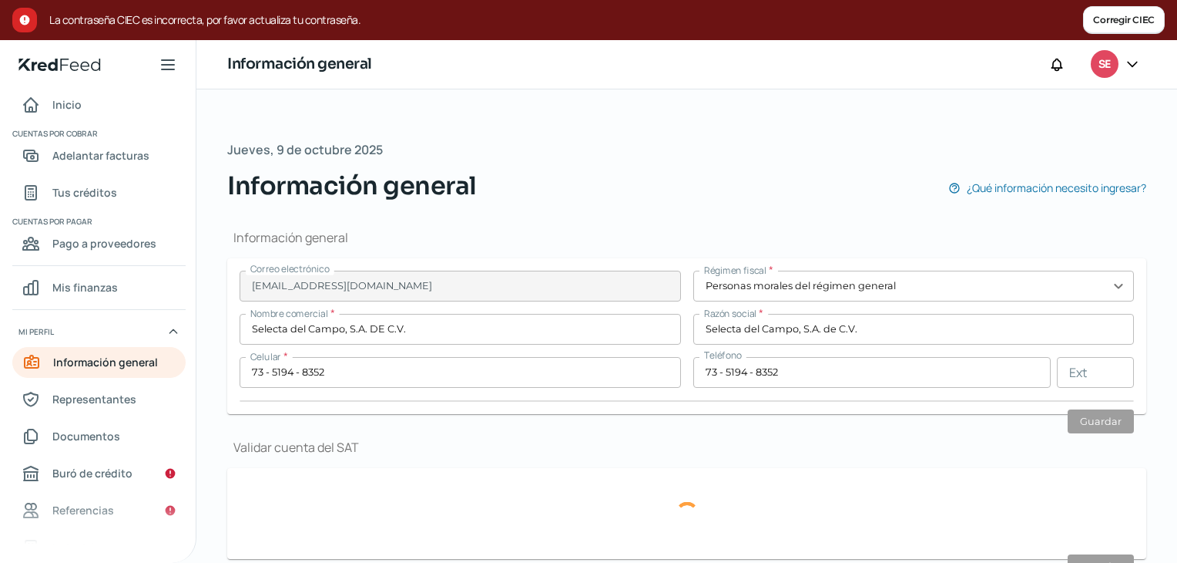
type input "Central de abasto"
type input "Iztapalapa"
type input "CDMX"
type input "[GEOGRAPHIC_DATA]"
type input "BBVA ago 25-1.pdf"
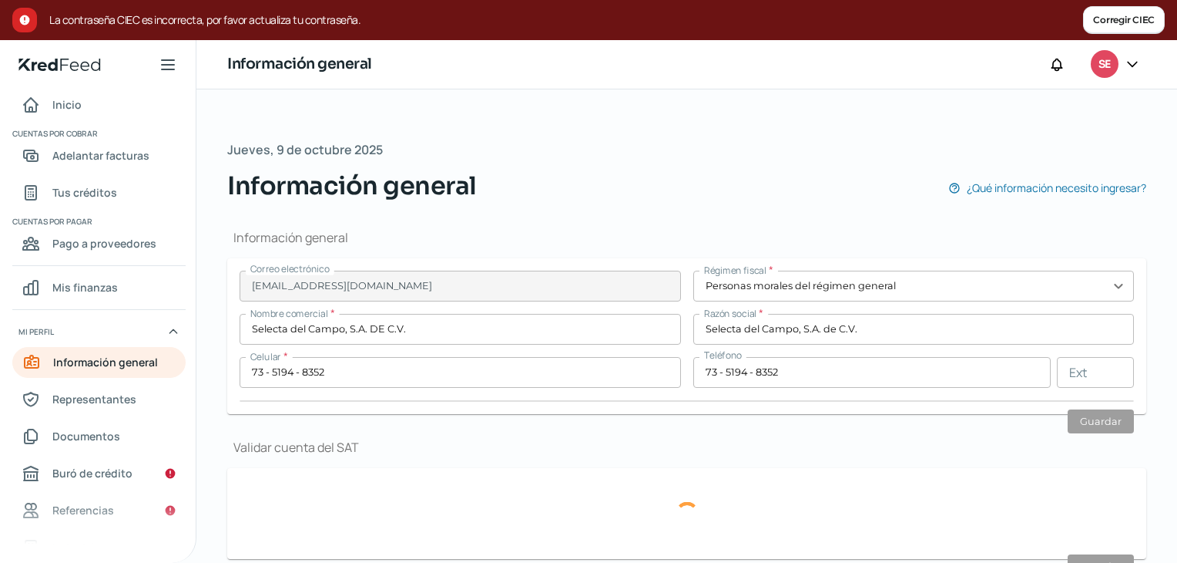
type input "10"
type input "0"
type input "Rentada"
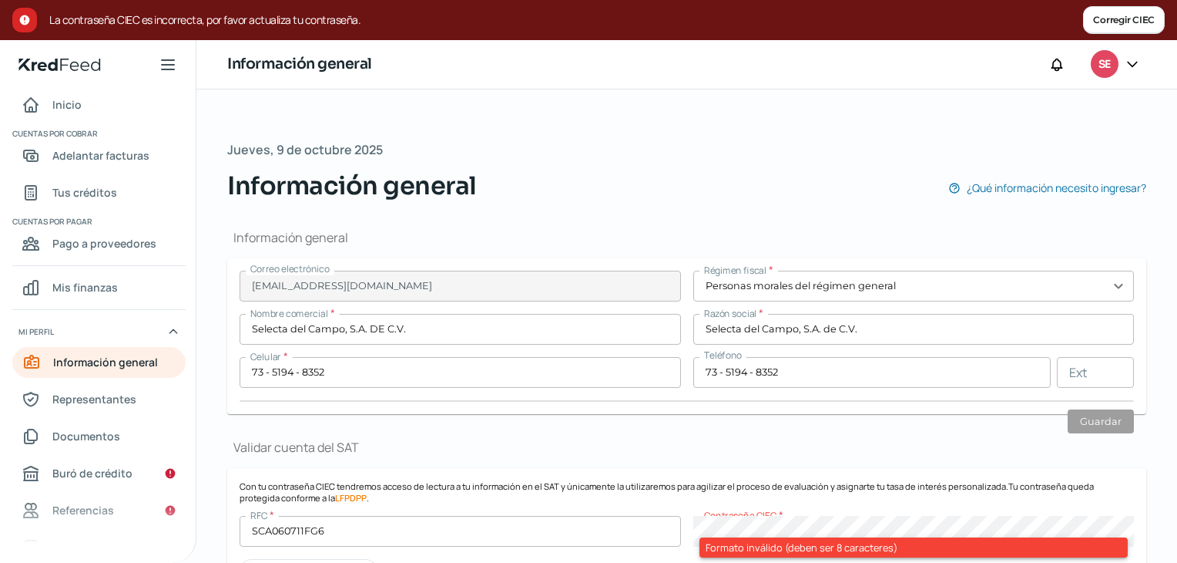
drag, startPoint x: 1171, startPoint y: 223, endPoint x: 1176, endPoint y: 250, distance: 28.3
click at [1176, 250] on div "[DATE] Información general ¿Qué información necesito ingresar? Información gene…" at bounding box center [686, 325] width 981 height 473
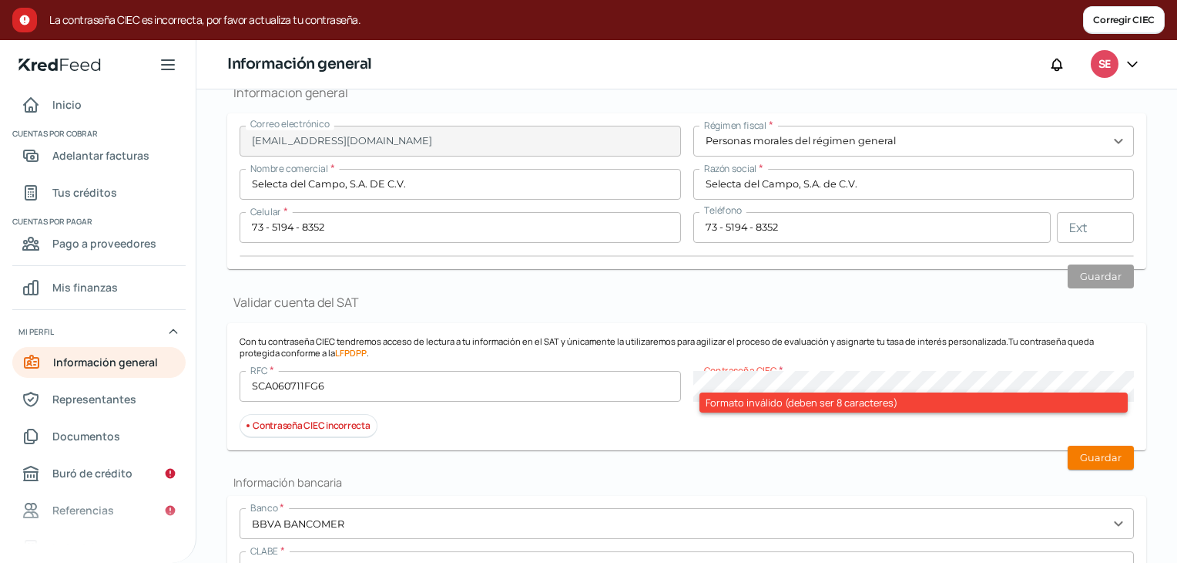
scroll to position [152, 0]
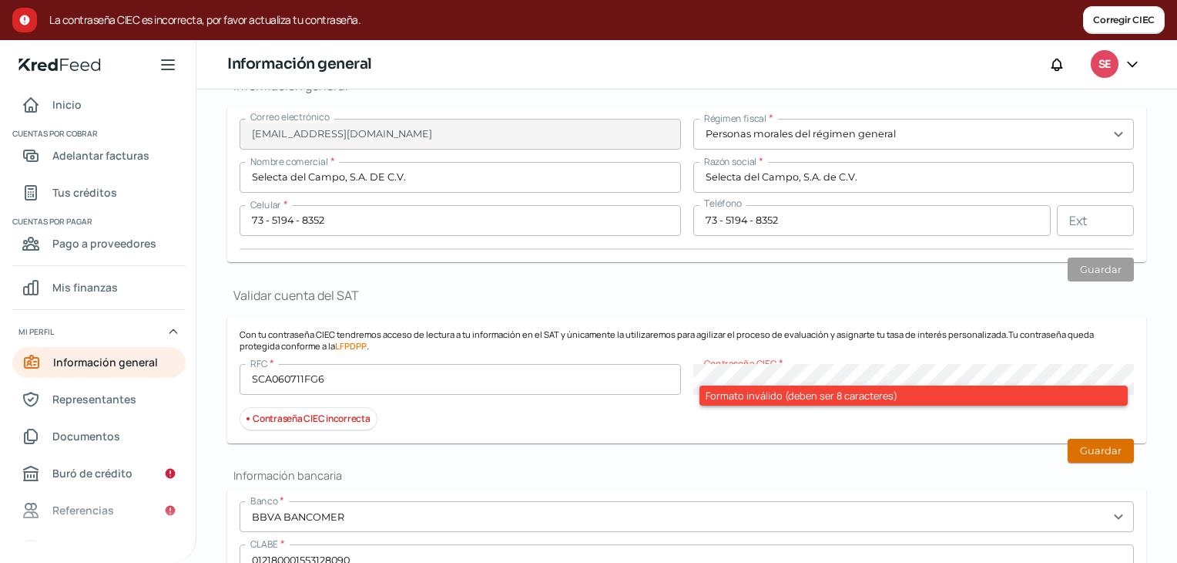
click at [1081, 456] on button "Guardar" at bounding box center [1101, 450] width 66 height 24
click at [1081, 455] on button "Guardar" at bounding box center [1101, 450] width 66 height 24
drag, startPoint x: 1090, startPoint y: 439, endPoint x: 1091, endPoint y: 452, distance: 13.1
click at [1091, 452] on button "Guardar" at bounding box center [1101, 450] width 66 height 24
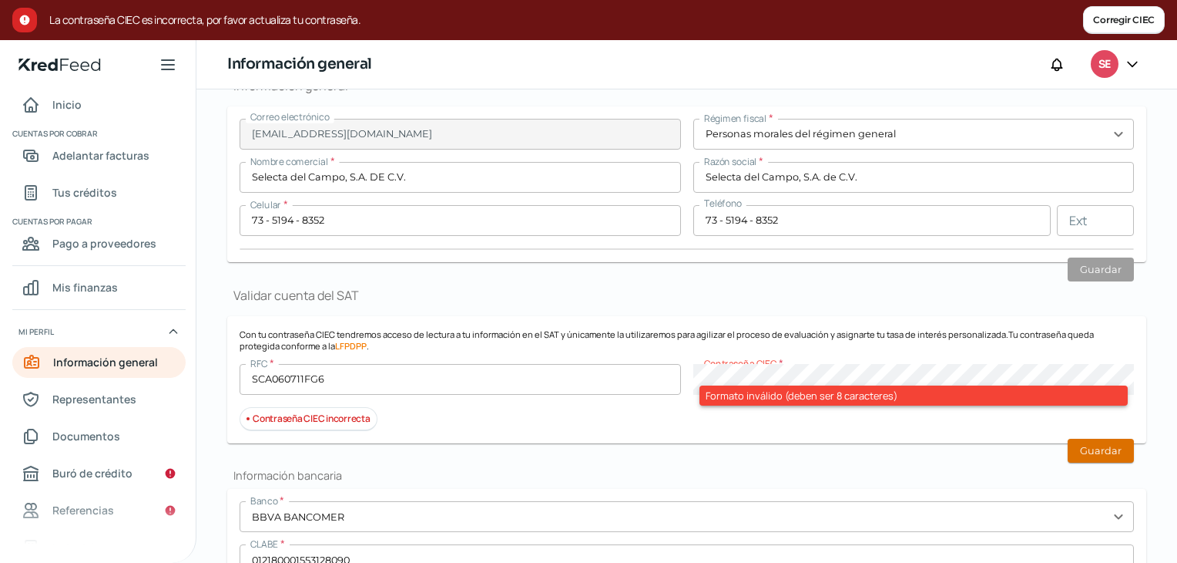
click at [1091, 452] on button "Guardar" at bounding box center [1101, 450] width 66 height 24
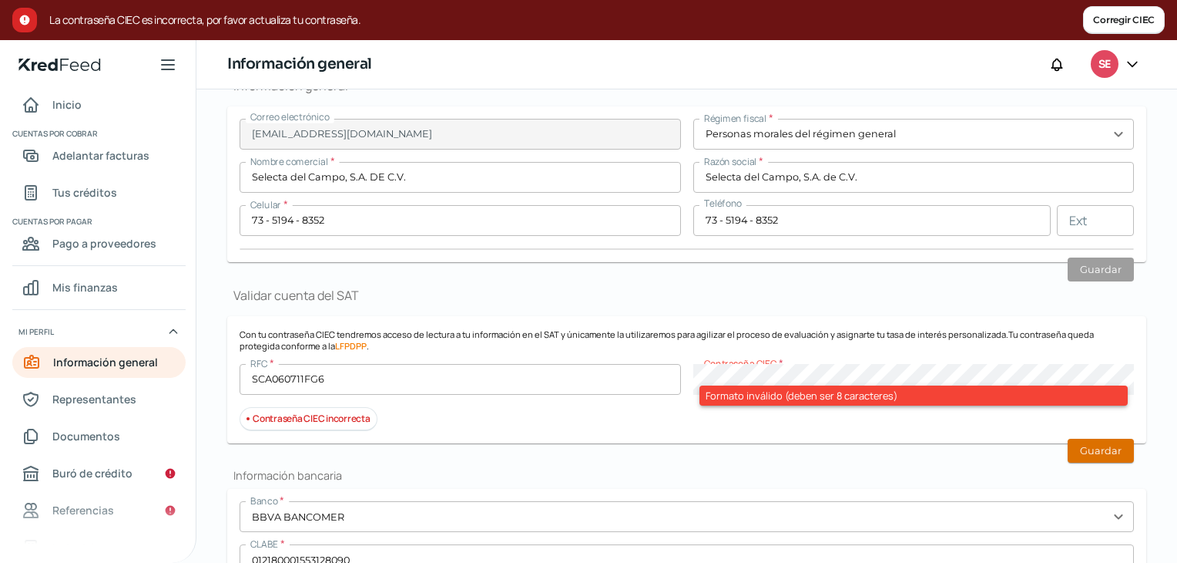
click at [1085, 448] on button "Guardar" at bounding box center [1101, 450] width 66 height 24
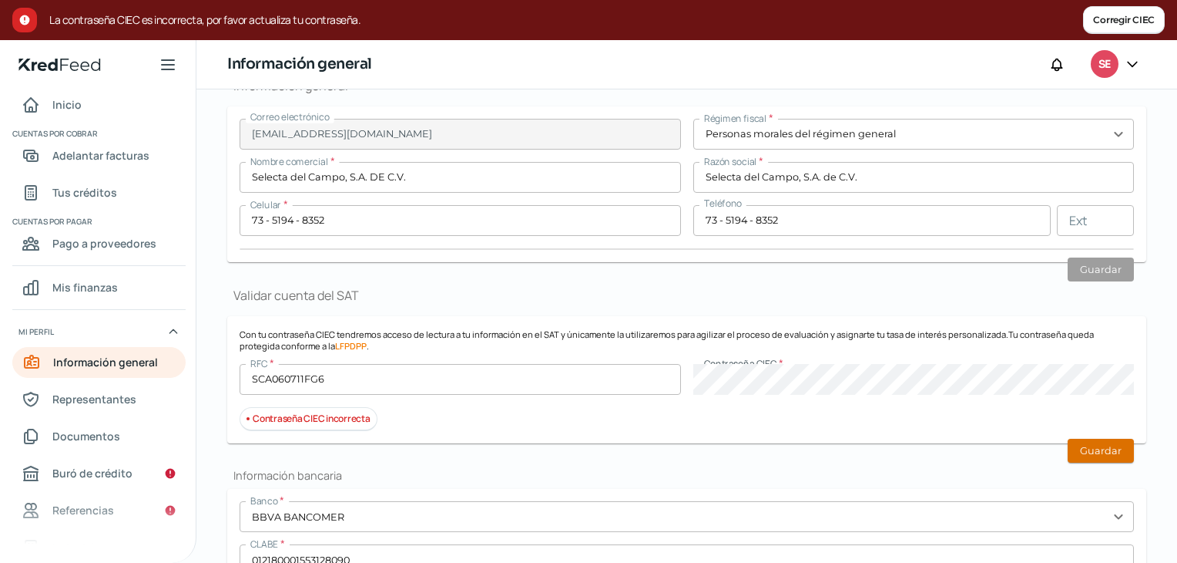
click at [1100, 445] on button "Guardar" at bounding box center [1101, 450] width 66 height 24
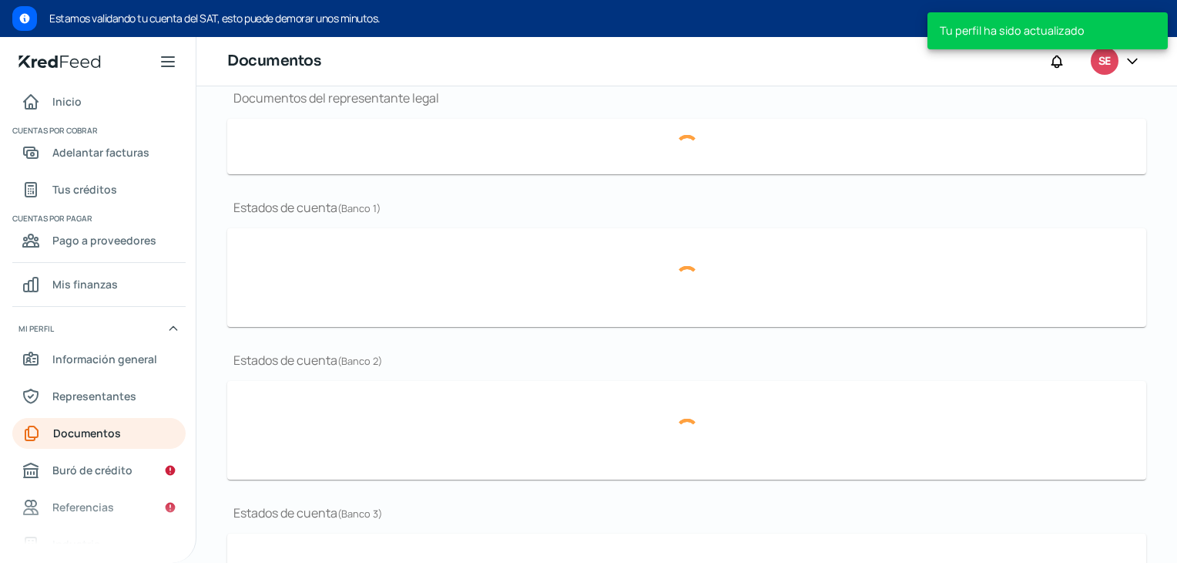
type input "RFC-SELECTA DEL CAMPO.pdf"
type input "POR-PODER-57,640.pdf"
type input "BBVA [DATE].pdf"
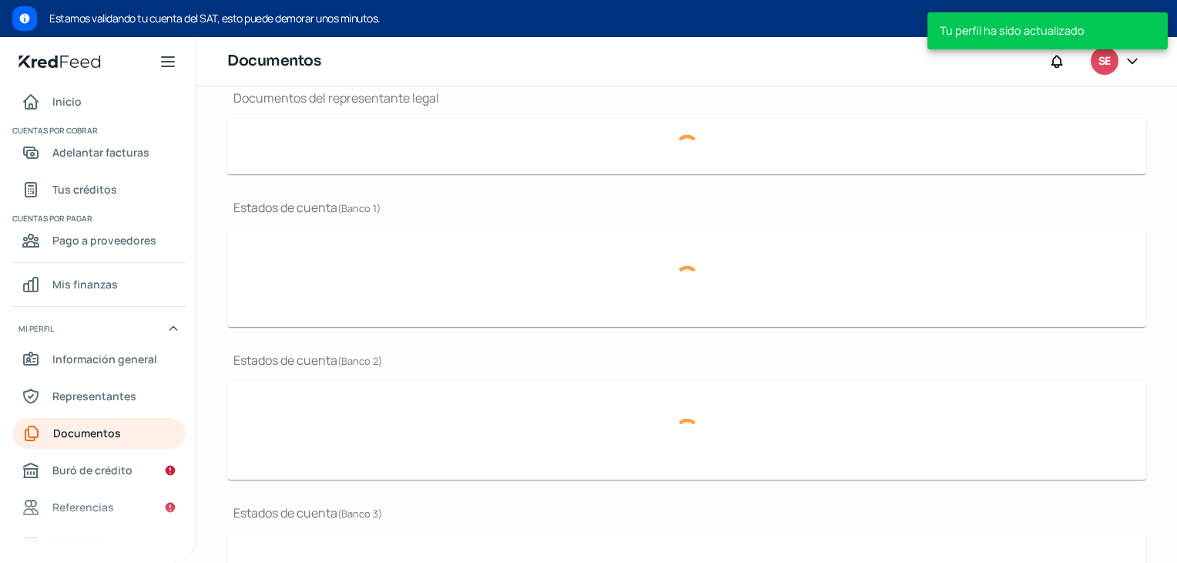
type input "Banorte [DATE].pdf"
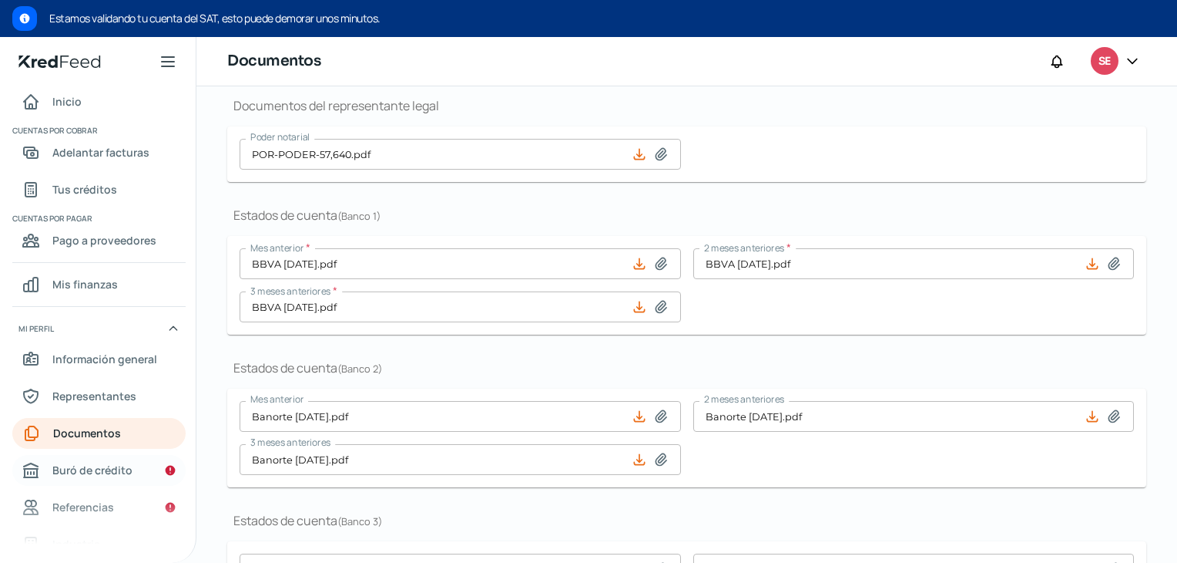
click at [93, 467] on span "Buró de crédito" at bounding box center [92, 469] width 80 height 19
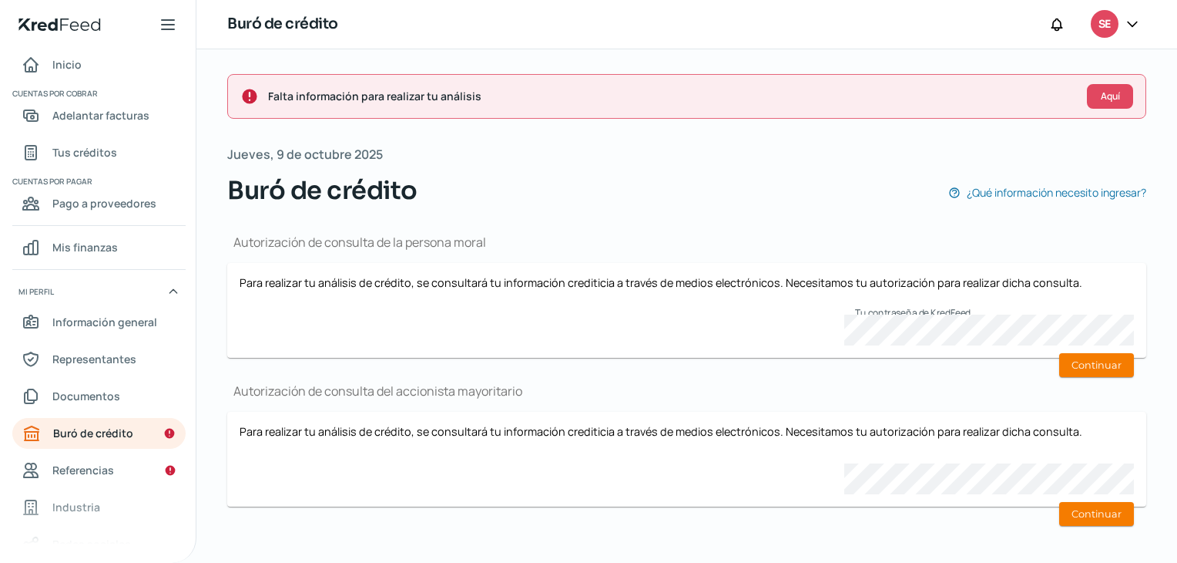
click at [870, 368] on div "Autorización de consulta de la persona moral Para realizar tu análisis de crédi…" at bounding box center [686, 376] width 919 height 334
click at [1060, 371] on button "Continuar" at bounding box center [1097, 365] width 75 height 24
click at [1074, 368] on div "Autorización de consulta de la persona moral Para realizar tu análisis de crédi…" at bounding box center [686, 376] width 919 height 334
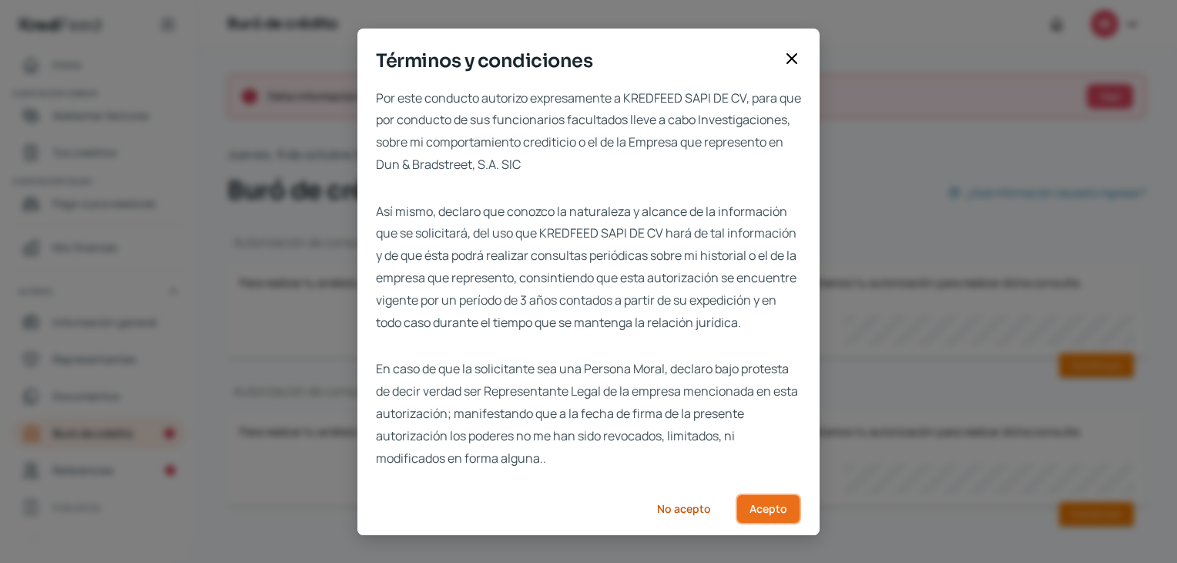
click at [788, 523] on button "Acepto" at bounding box center [768, 508] width 65 height 31
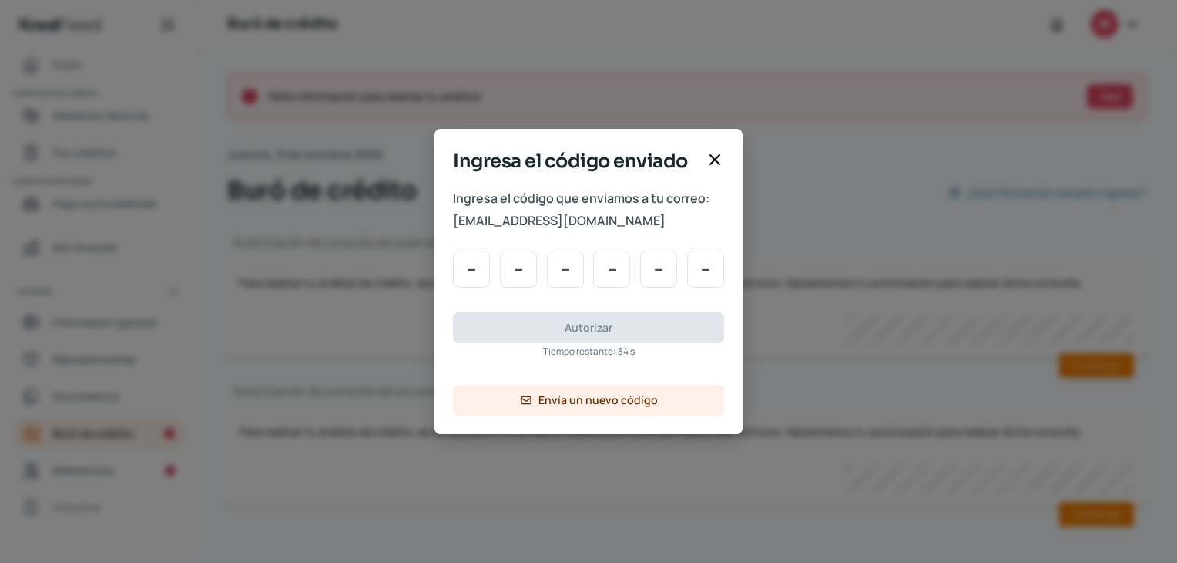
click at [720, 157] on icon at bounding box center [714, 159] width 9 height 9
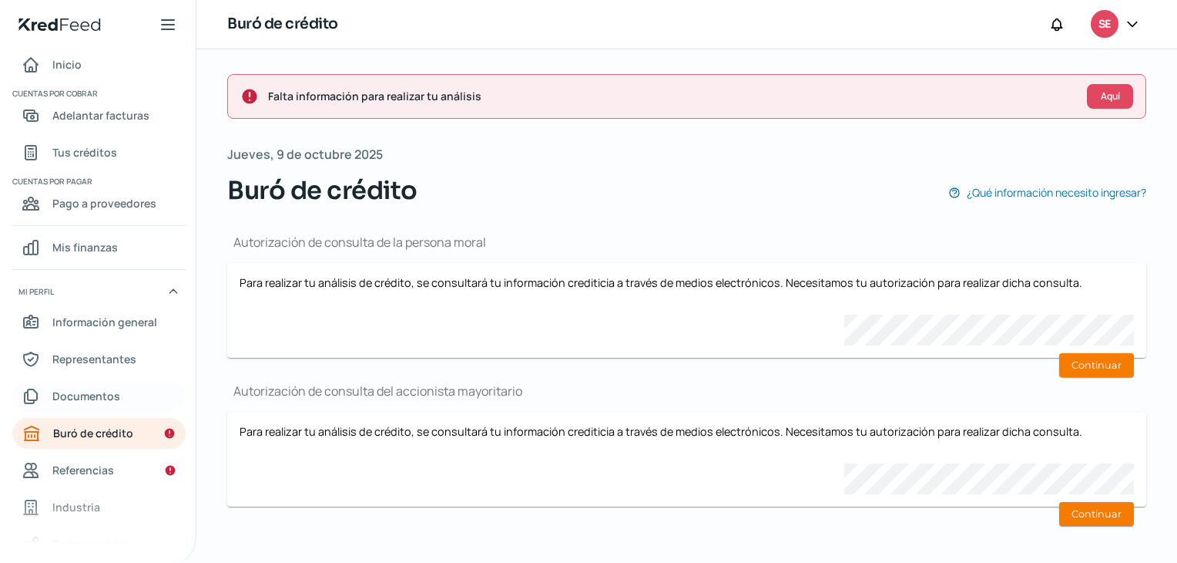
click at [72, 388] on span "Documentos" at bounding box center [86, 395] width 68 height 19
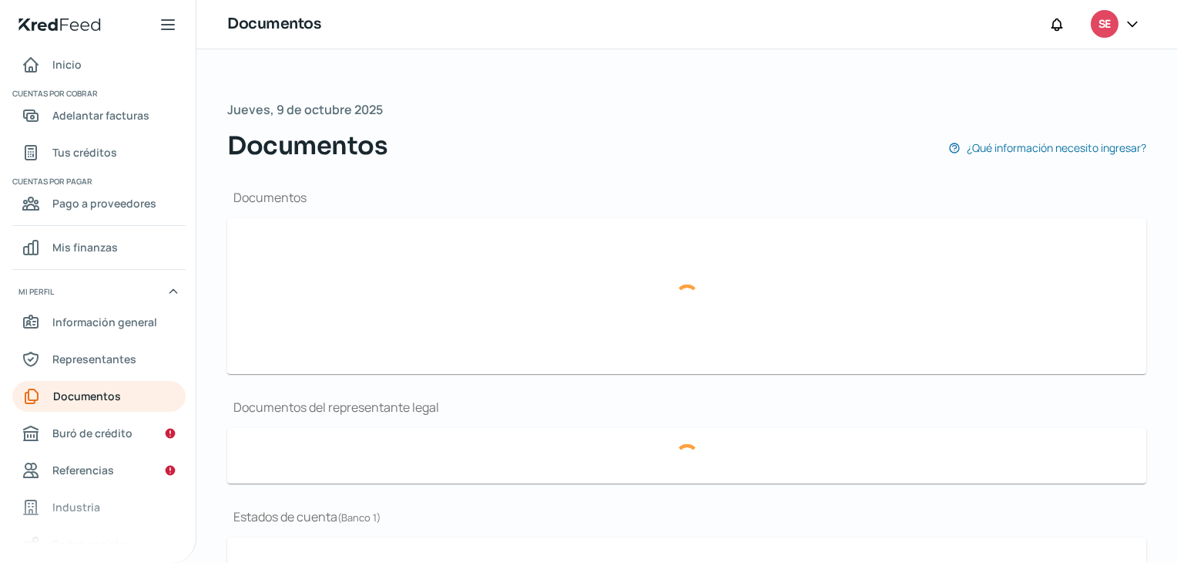
type input "RFC-SELECTA DEL CAMPO.pdf"
type input "POR-PODER-57,640.pdf"
type input "BBVA [DATE].pdf"
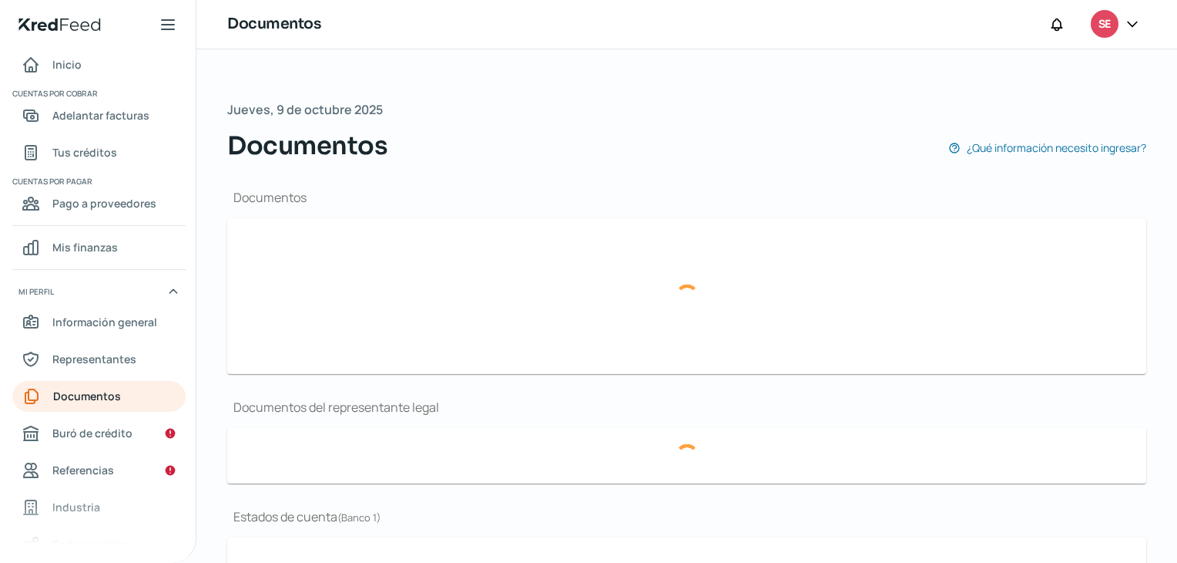
type input "Banorte [DATE].pdf"
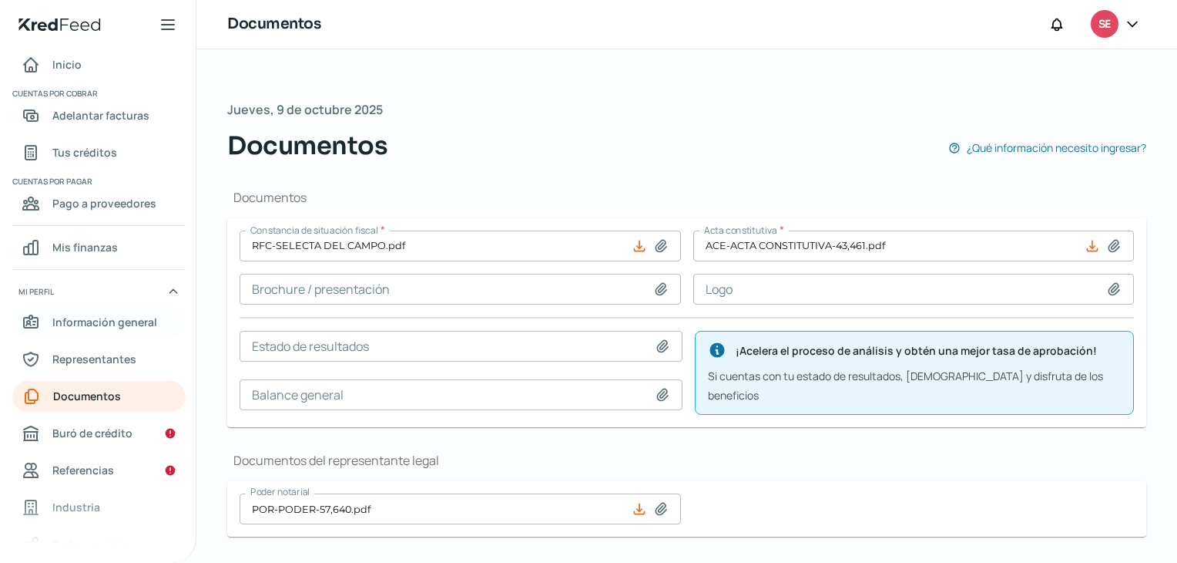
click at [120, 314] on span "Información general" at bounding box center [104, 321] width 105 height 19
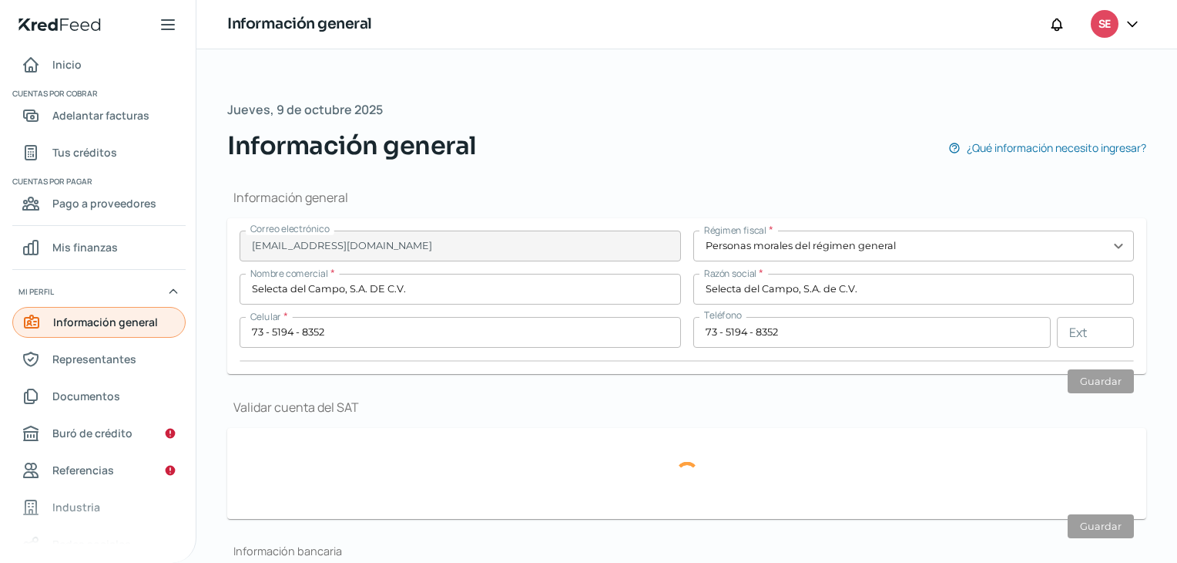
type input "SCA060711FG6"
type input "Eje 6 Sur Tabajadores S"
type input "1015"
type input "Nave 1 Bodega A17"
type input "09040"
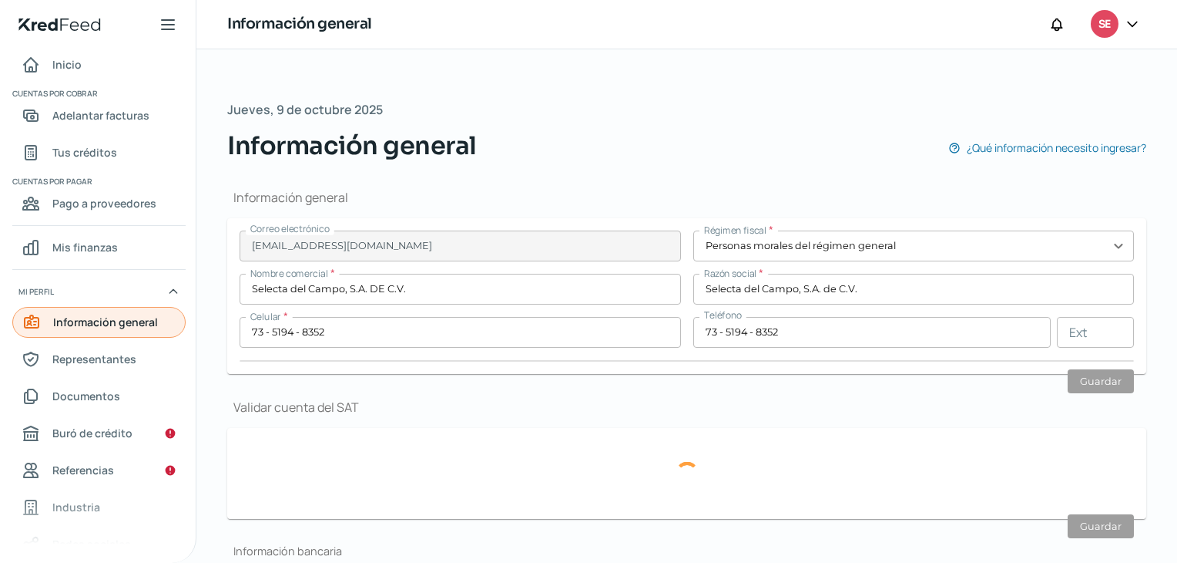
type input "Central de abasto"
type input "Iztapalapa"
type input "CDMX"
type input "[GEOGRAPHIC_DATA]"
type input "BBVA ago 25-1.pdf"
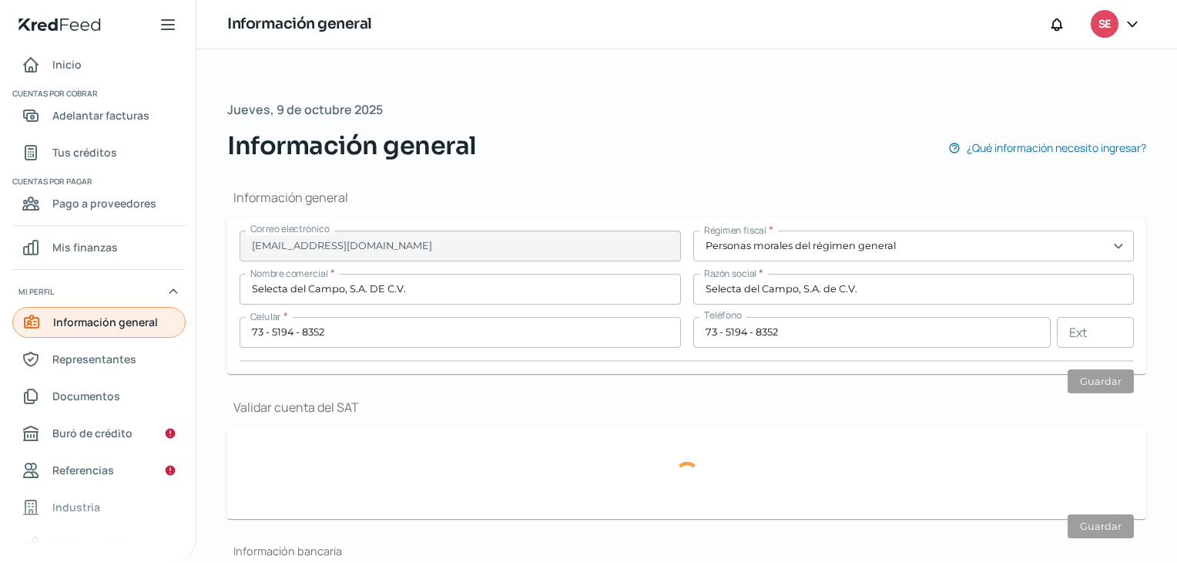
type input "10"
type input "0"
type input "Rentada"
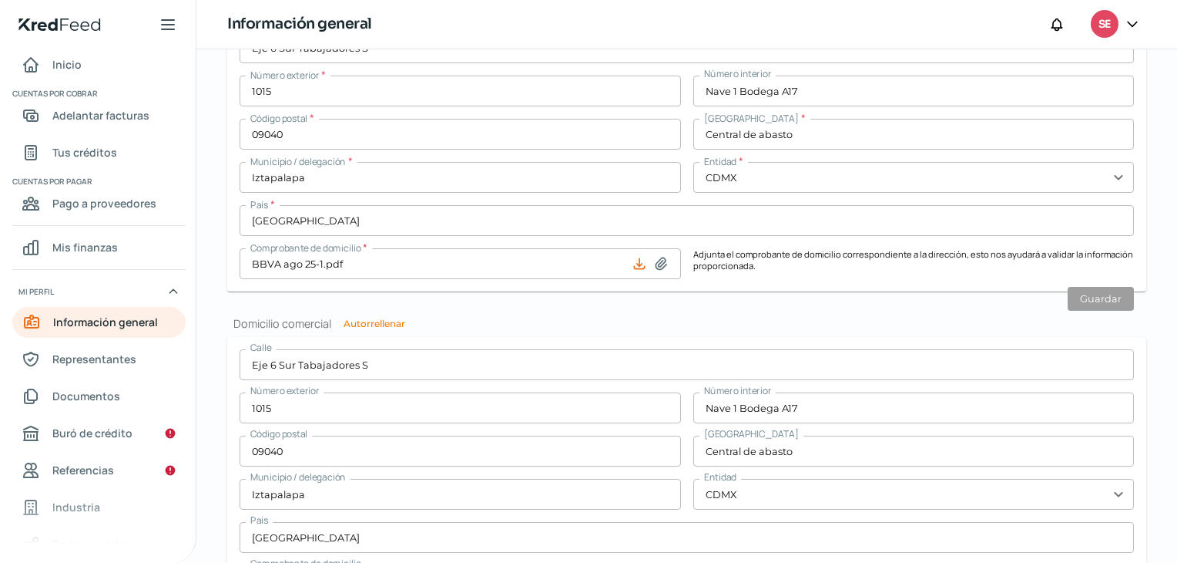
scroll to position [731, 0]
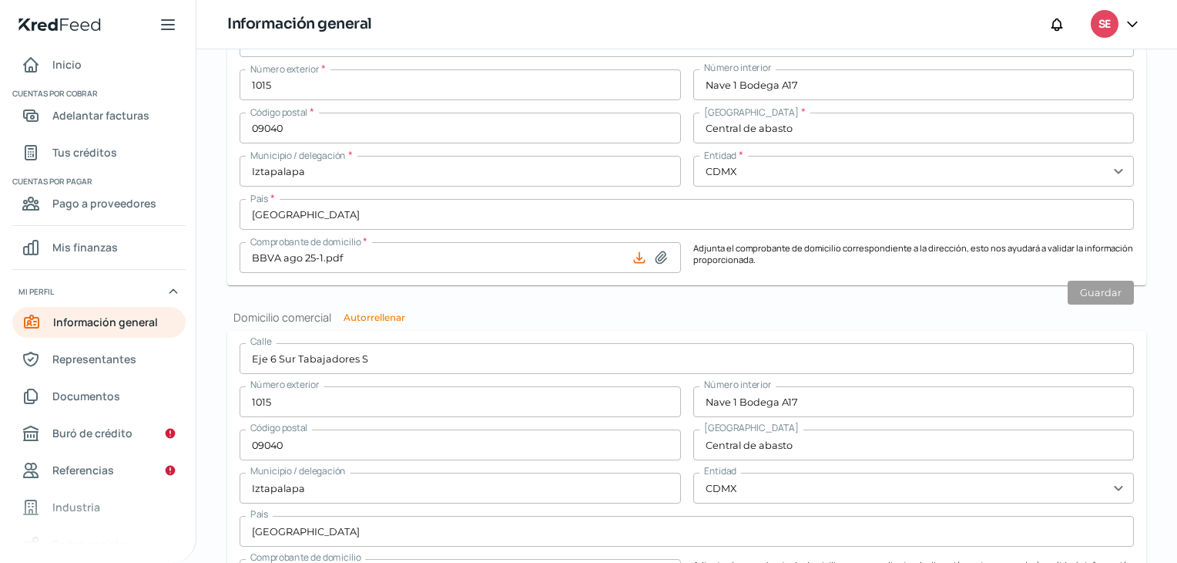
click at [656, 261] on icon at bounding box center [660, 257] width 15 height 15
type input "C:\fakepath\CD-SELECTA DEL CAMPO-FISCAL-OFICINA.pdf"
type input "CD-SELECTA DEL CAMPO-FISCAL-OFICINA.pdf"
drag, startPoint x: 1171, startPoint y: 470, endPoint x: 1169, endPoint y: 577, distance: 107.1
click at [1169, 562] on html "Estamos validando tu cuenta del SAT, esto puede demorar unos minutos. Inicio | …" at bounding box center [588, 281] width 1177 height 563
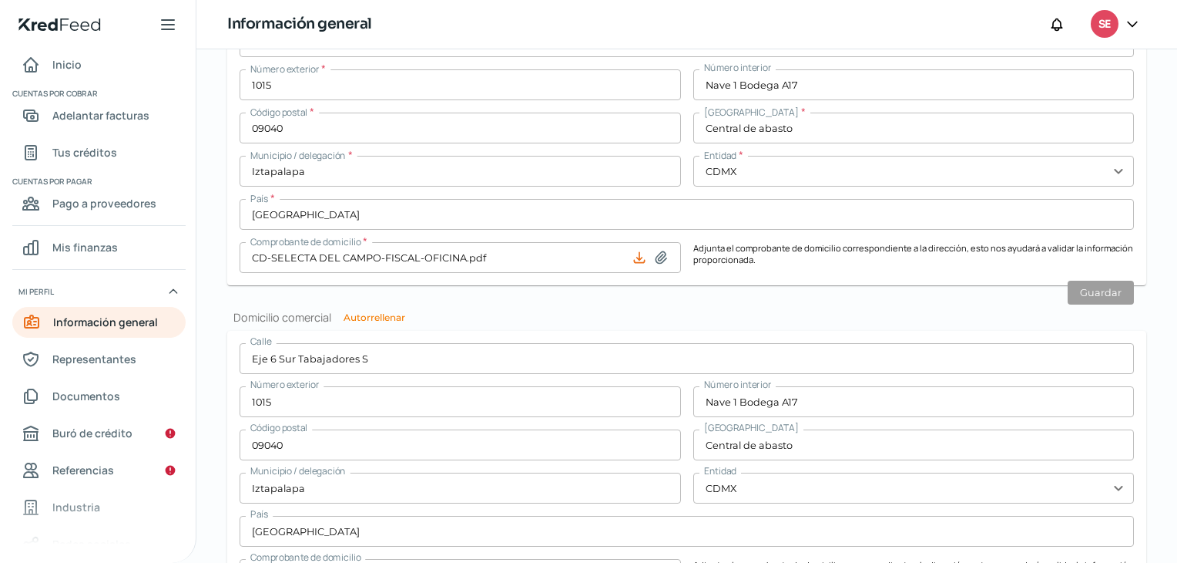
click at [1135, 525] on form "Calle Eje 6 Sur Tabajadores S Número exterior 1015 Número interior Nave 1 Bodeg…" at bounding box center [686, 516] width 919 height 371
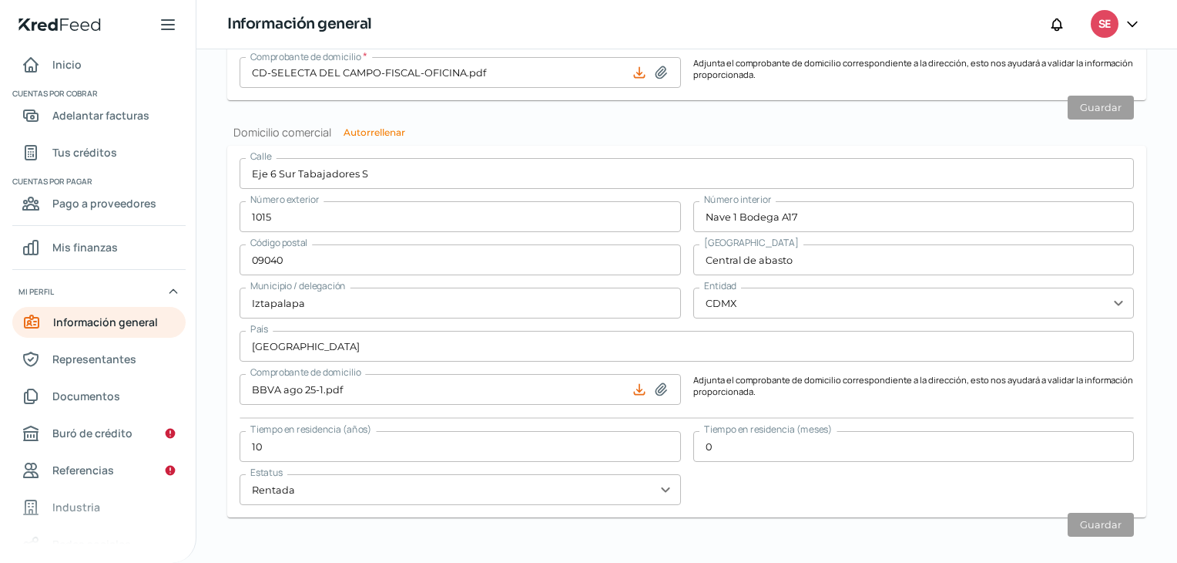
scroll to position [931, 0]
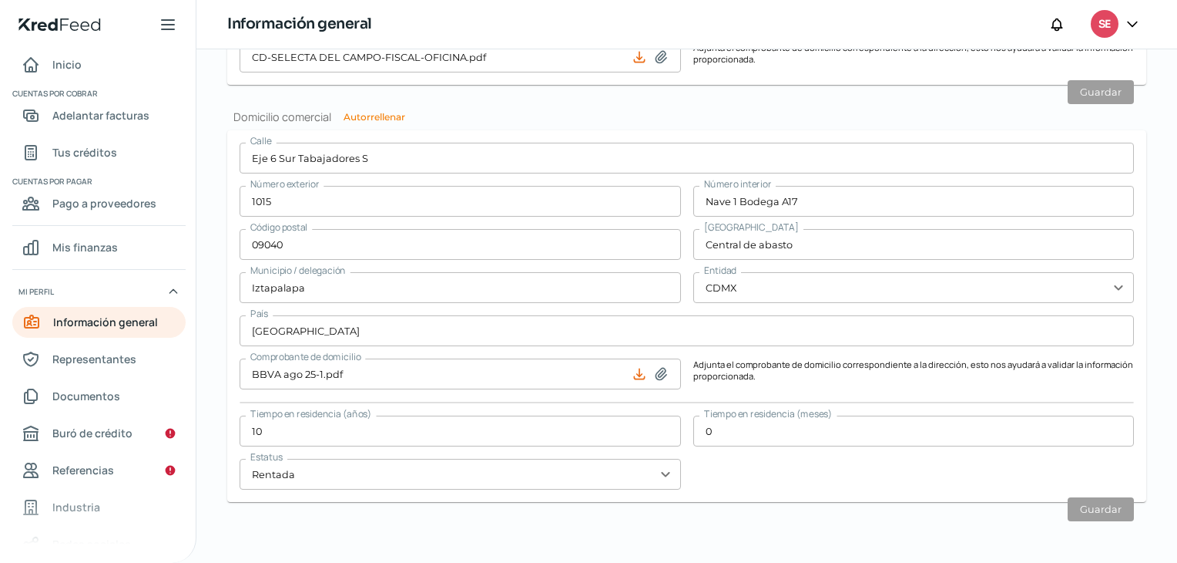
click at [655, 373] on icon at bounding box center [660, 373] width 15 height 15
type input "C:\fakepath\CD-SELECTA DEL CAMPO-FISCAL-OFICINA.pdf"
type input "CD-SELECTA DEL CAMPO-FISCAL-OFICINA.pdf"
click at [119, 432] on span "Buró de crédito" at bounding box center [92, 432] width 80 height 19
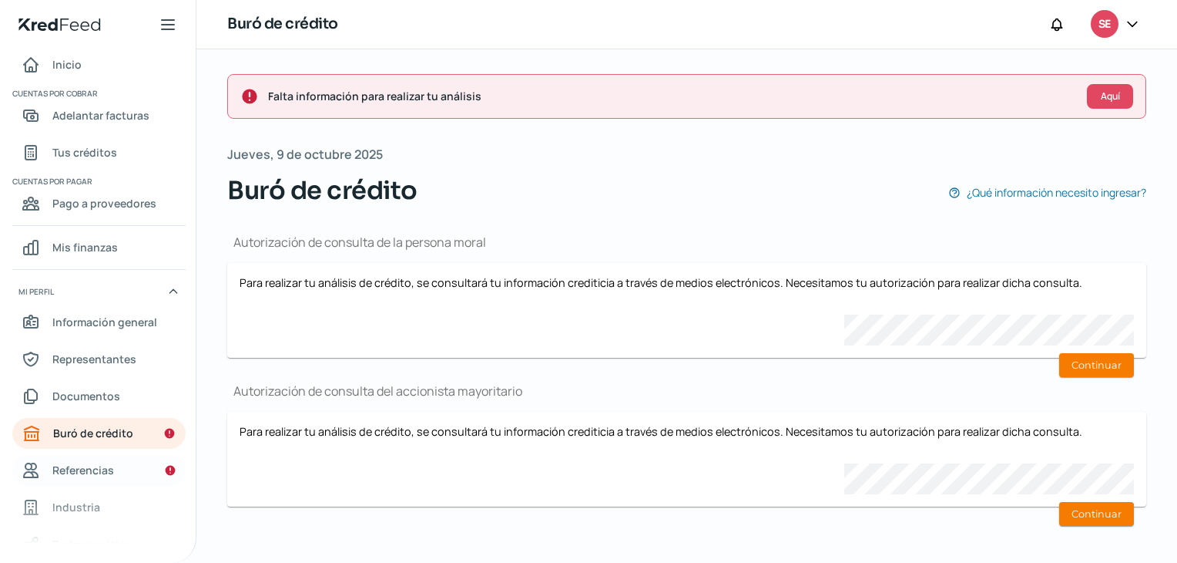
click at [88, 467] on span "Referencias" at bounding box center [83, 469] width 62 height 19
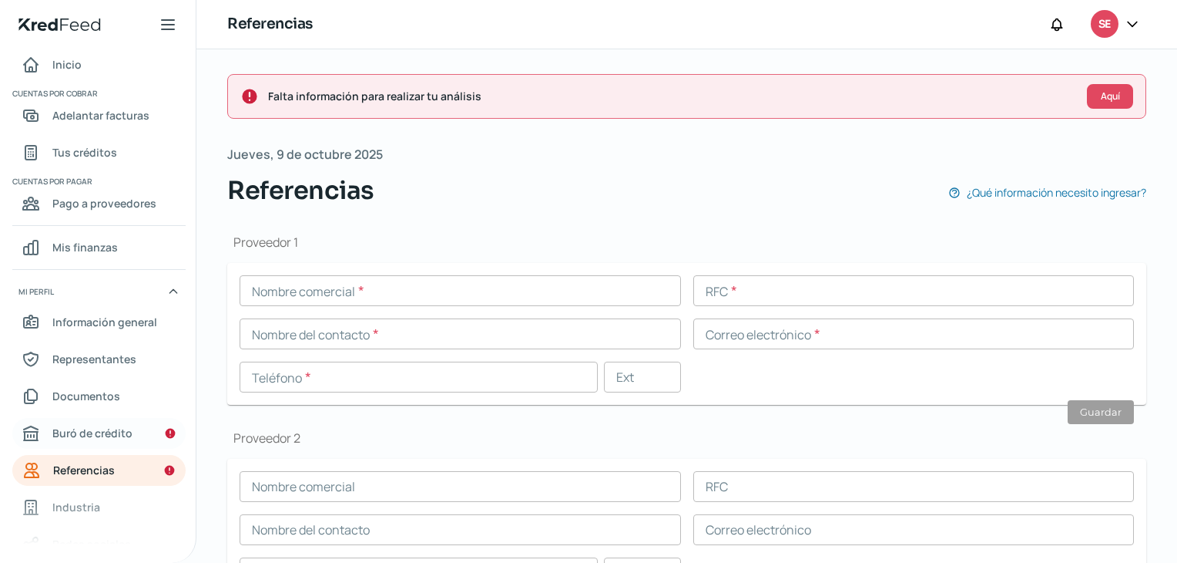
click at [79, 442] on link "Buró de crédito" at bounding box center [98, 433] width 173 height 31
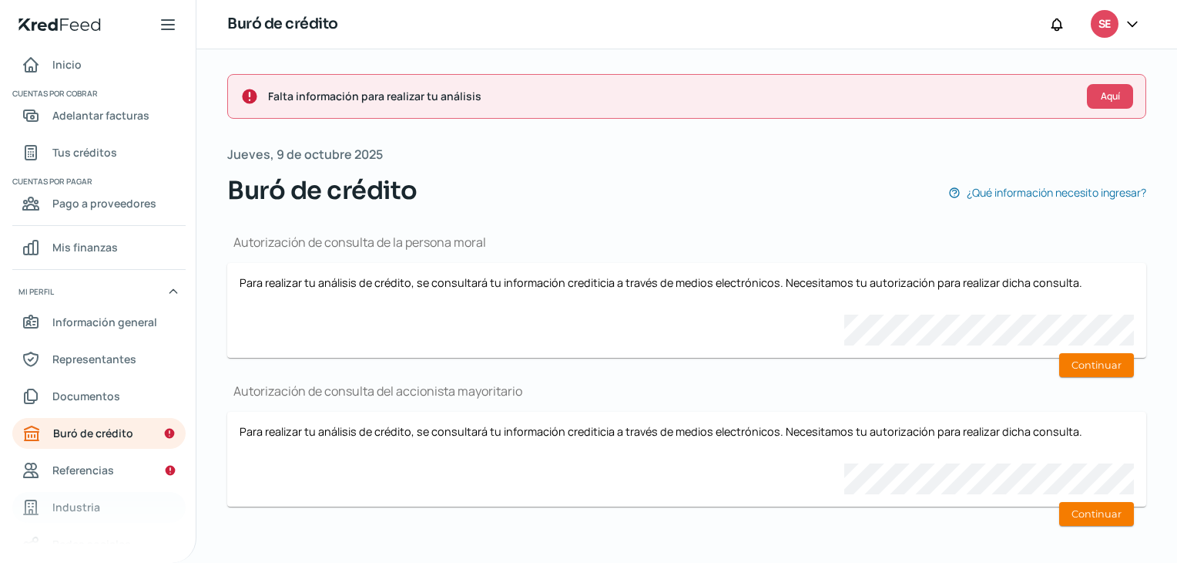
click at [78, 501] on span "Industria" at bounding box center [76, 506] width 48 height 19
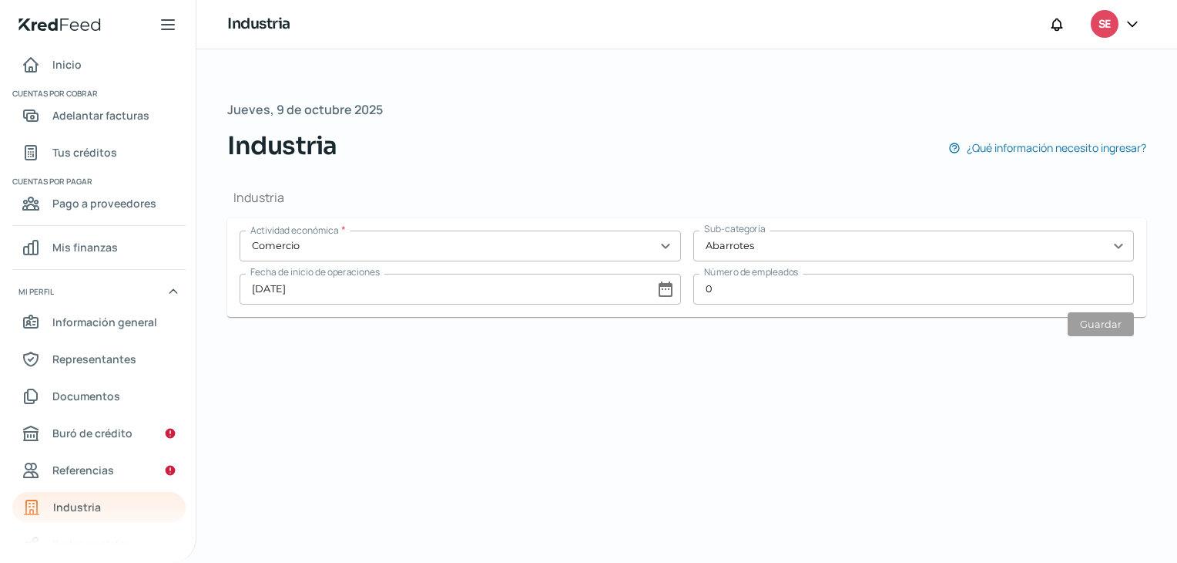
click at [718, 299] on input "0" at bounding box center [915, 289] width 442 height 31
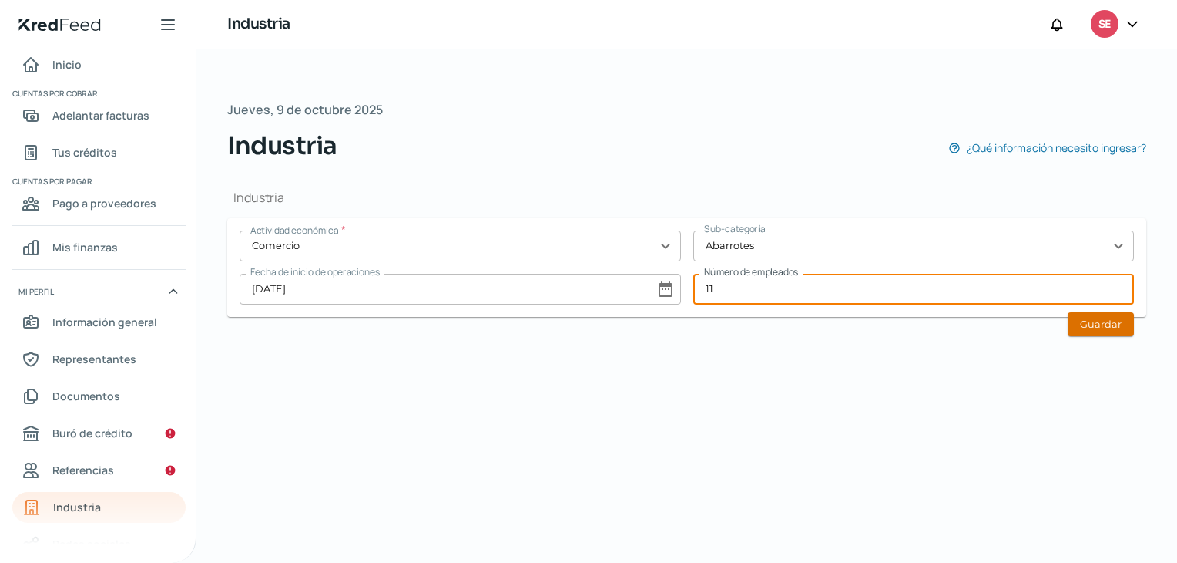
type input "11"
click at [1110, 317] on button "Guardar" at bounding box center [1101, 324] width 66 height 24
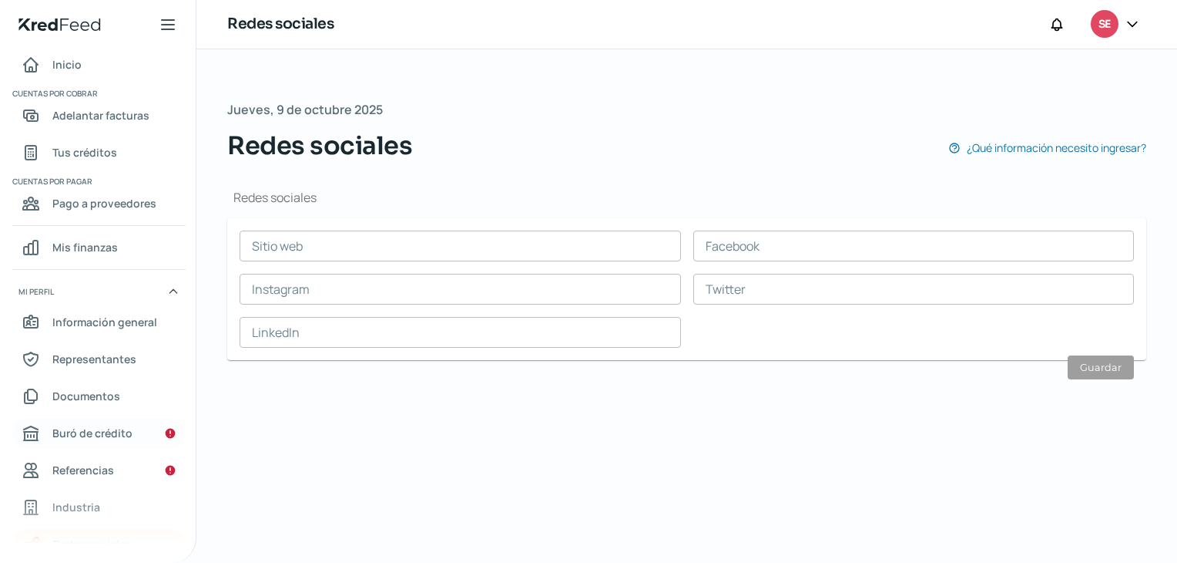
click at [66, 435] on span "Buró de crédito" at bounding box center [92, 432] width 80 height 19
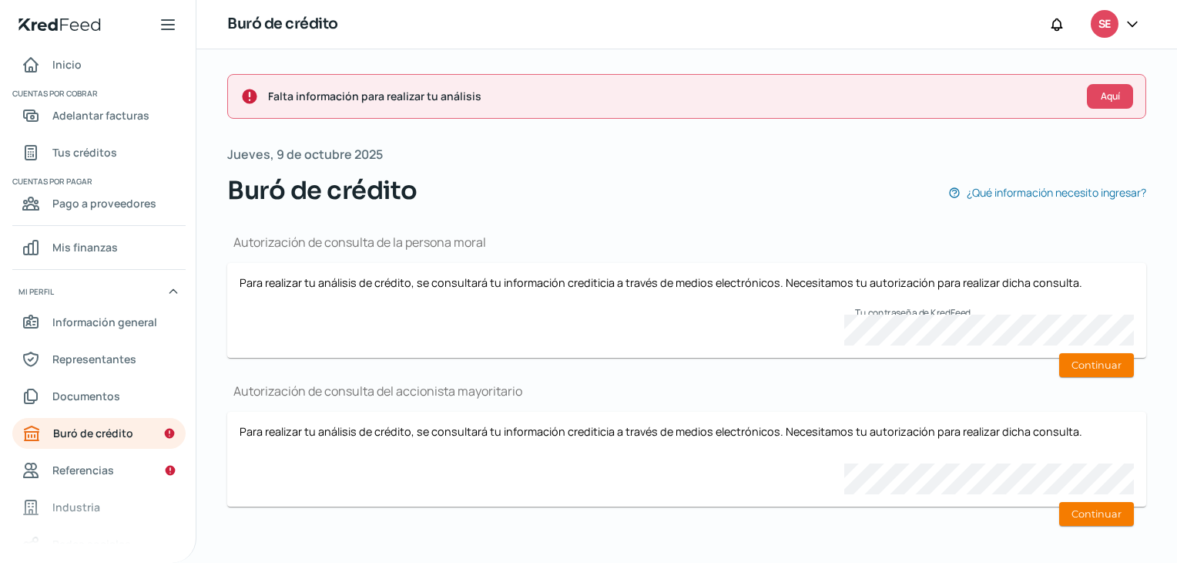
click at [857, 378] on div "Autorización de consulta de la persona moral Para realizar tu análisis de crédi…" at bounding box center [686, 376] width 919 height 334
